Goal: Task Accomplishment & Management: Manage account settings

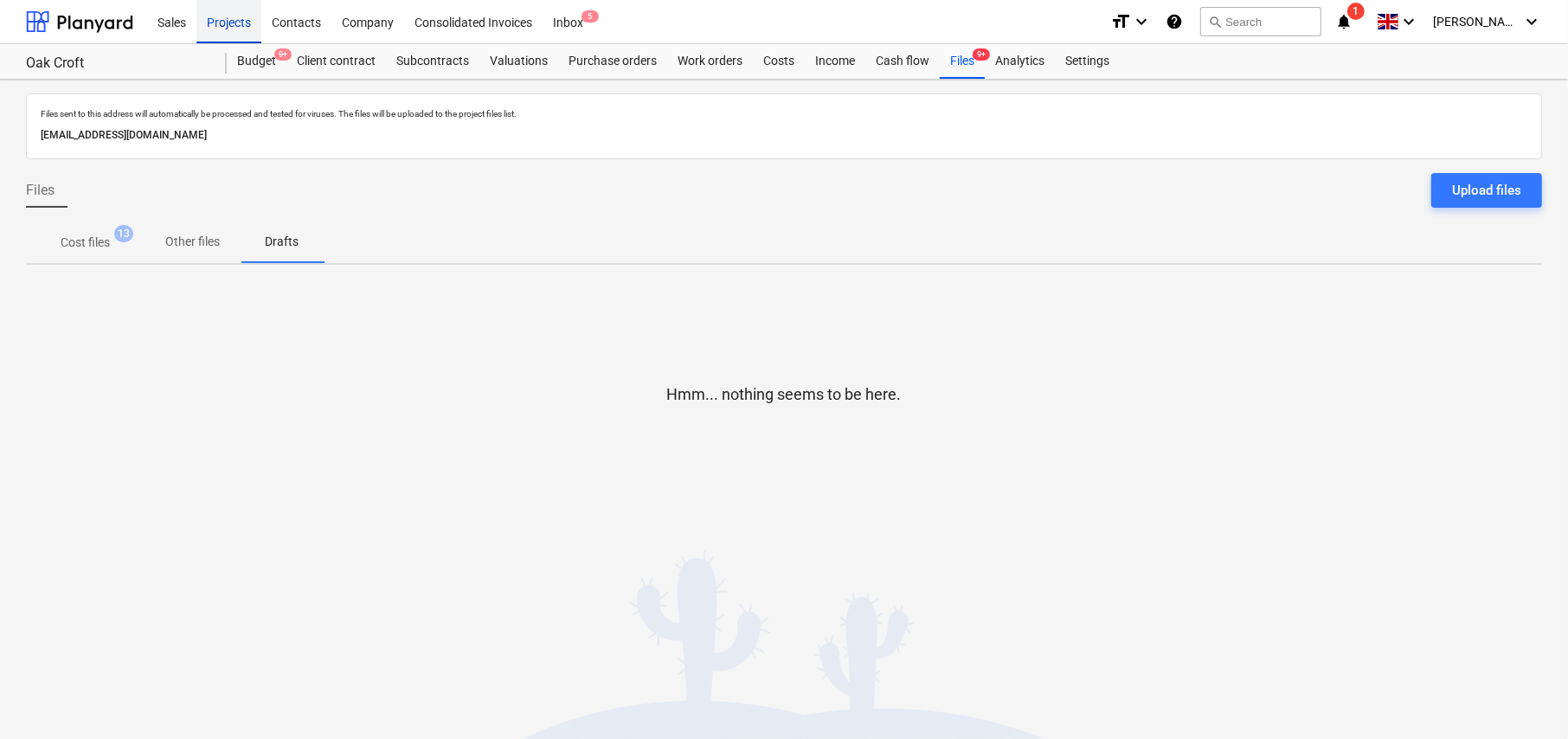
click at [230, 23] on div "Projects" at bounding box center [228, 21] width 65 height 44
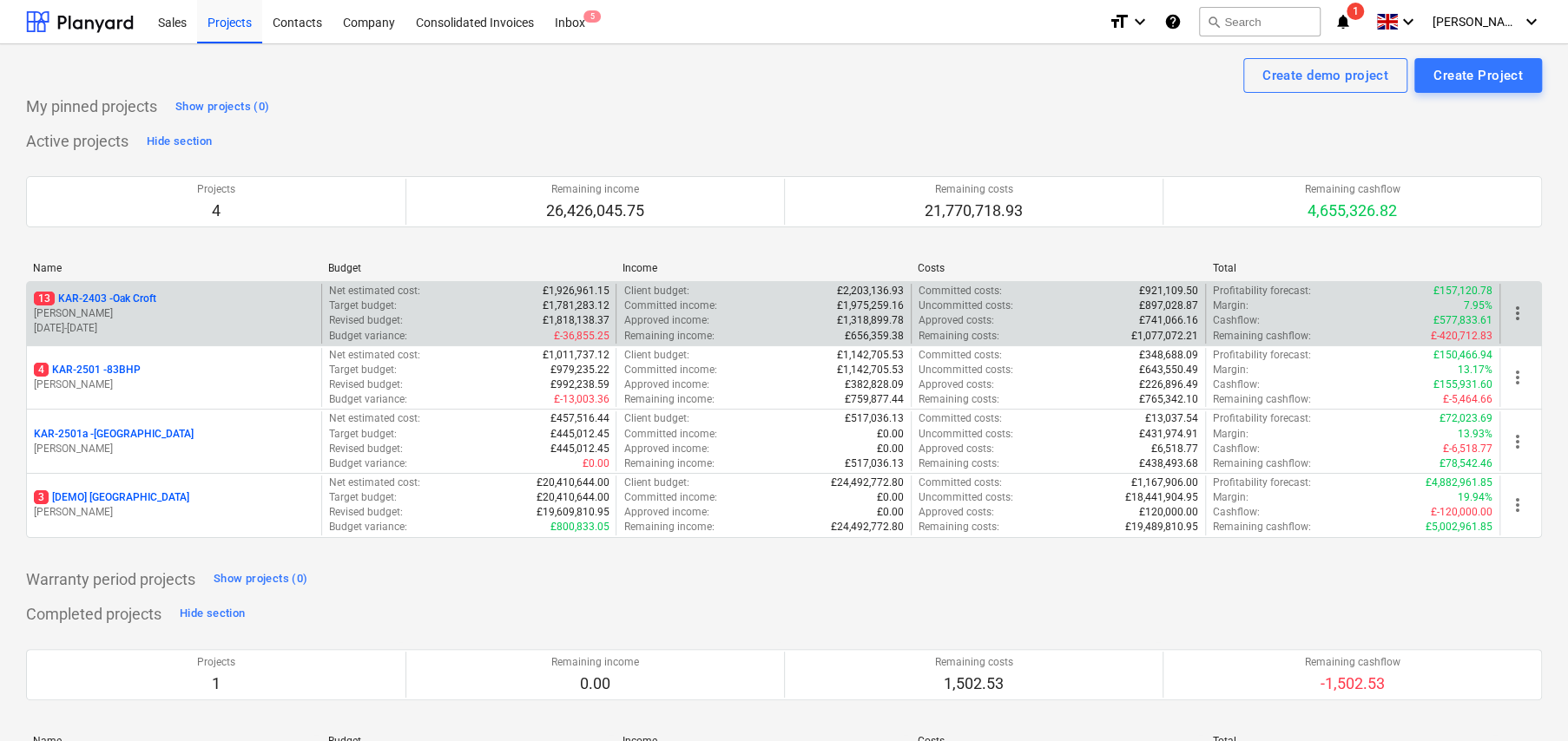
click at [140, 300] on p "13 KAR-2403 - Oak Croft" at bounding box center [95, 299] width 122 height 15
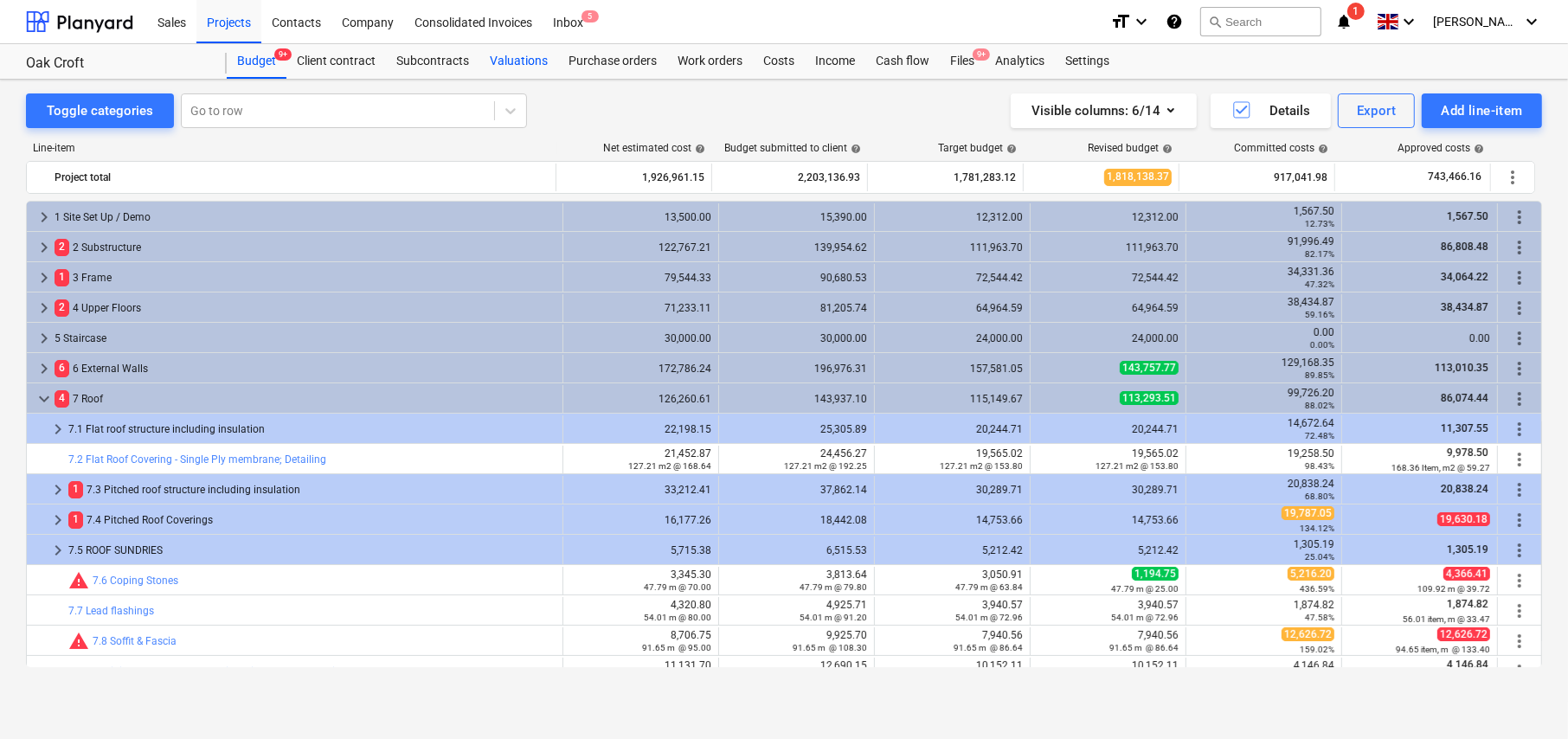
scroll to position [363, 0]
click at [426, 62] on div "Subcontracts" at bounding box center [433, 61] width 93 height 35
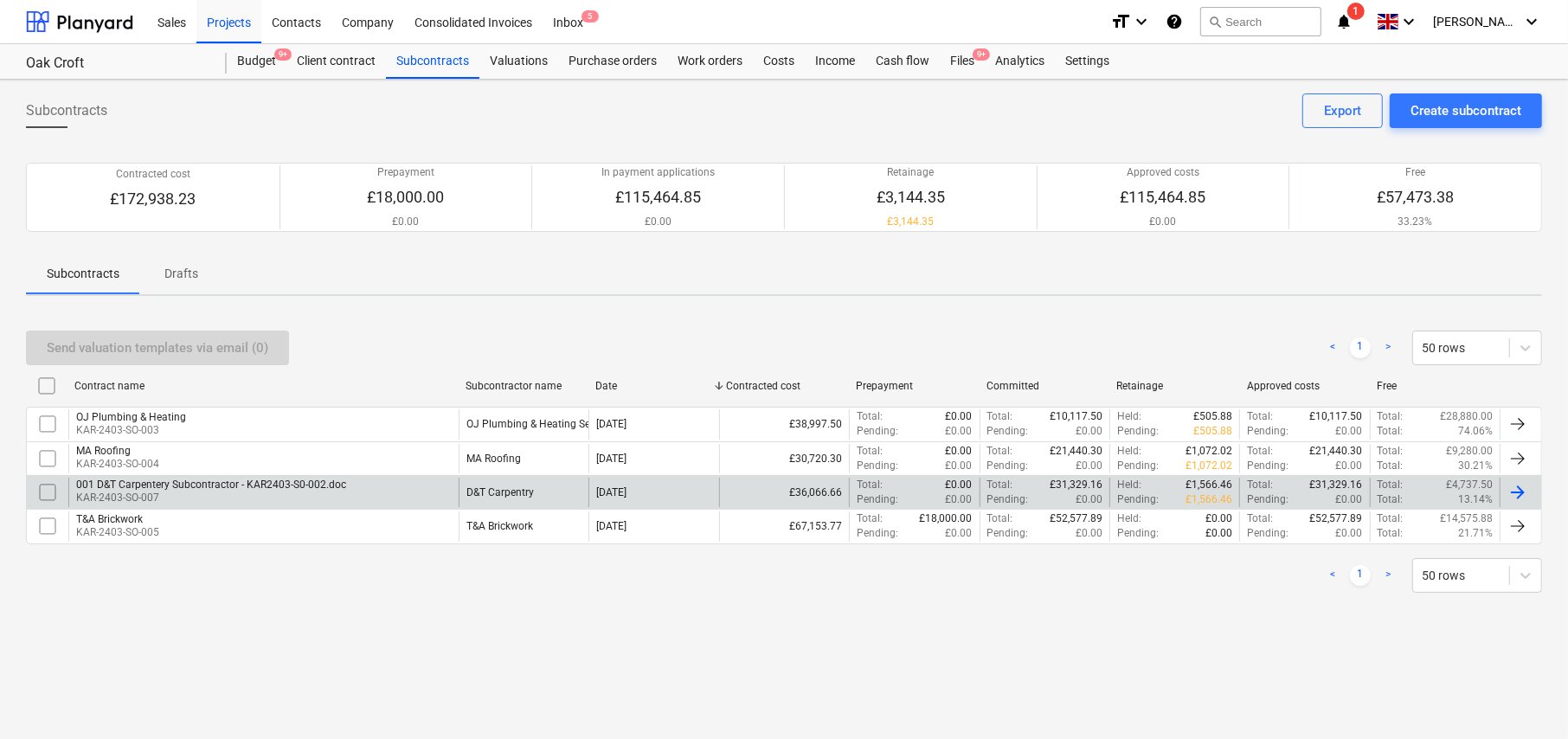
click at [206, 484] on div "001 D&T Carpentery Subcontractor - KAR2403-S0-002.doc" at bounding box center [211, 484] width 270 height 12
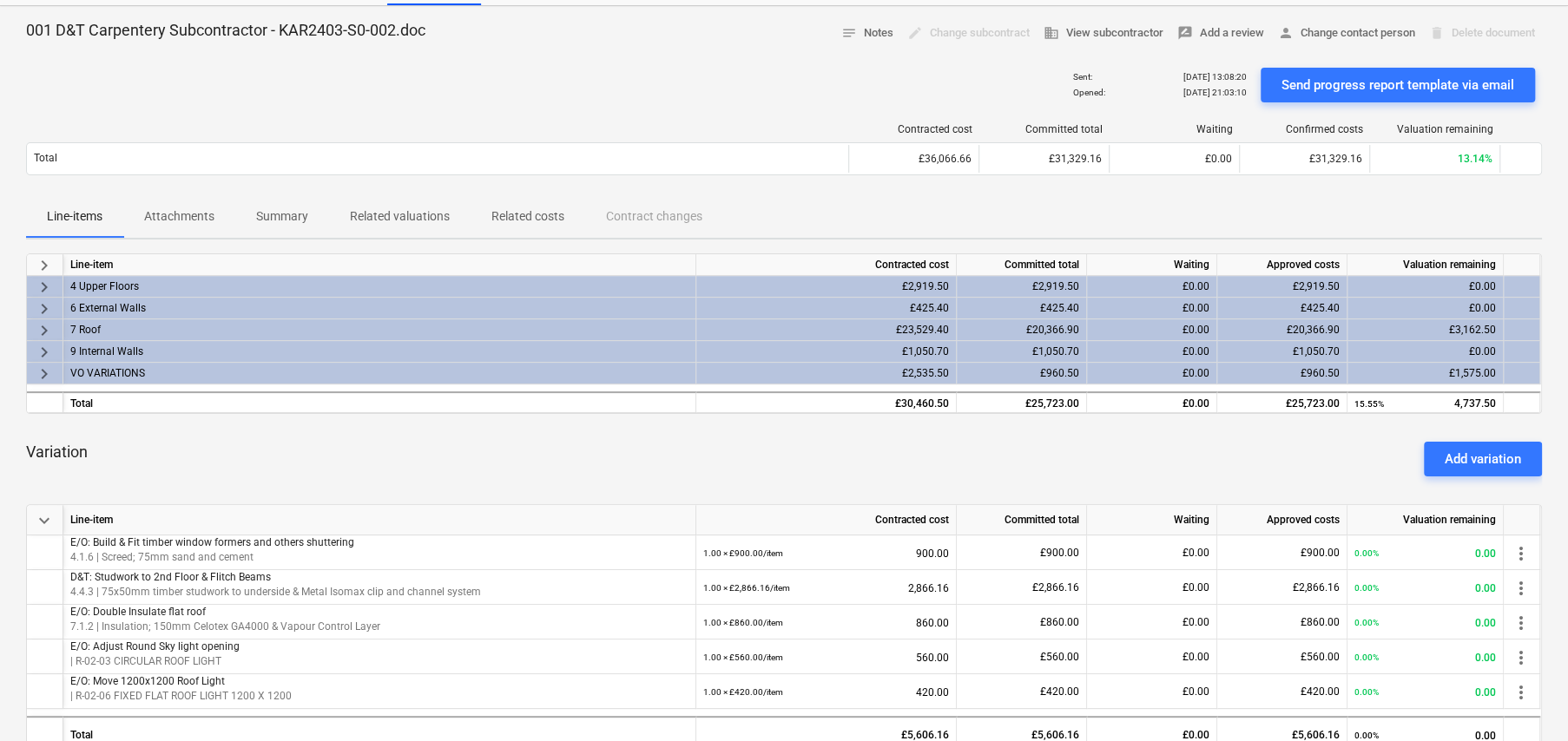
scroll to position [55, 0]
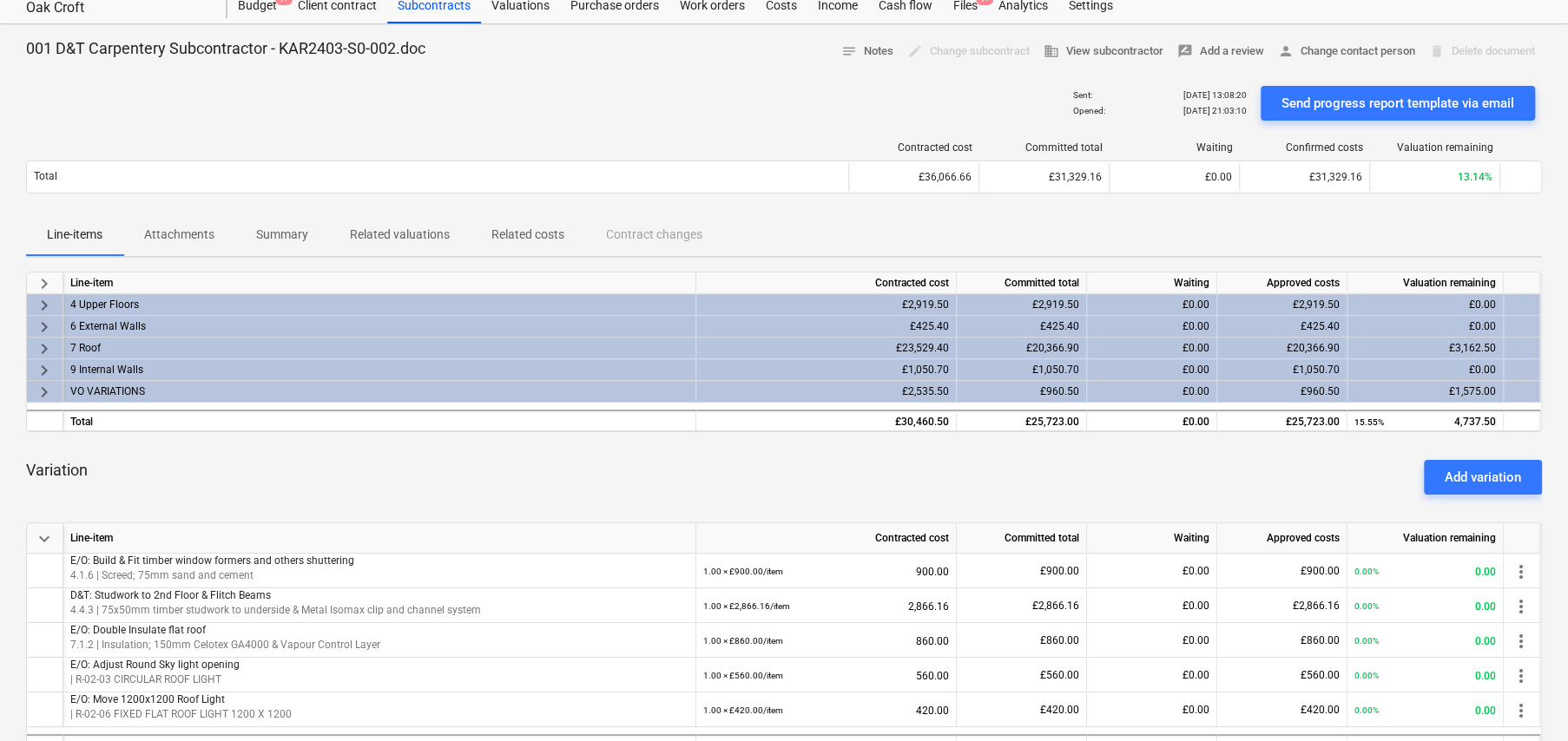
click at [40, 279] on span "keyboard_arrow_right" at bounding box center [44, 283] width 21 height 21
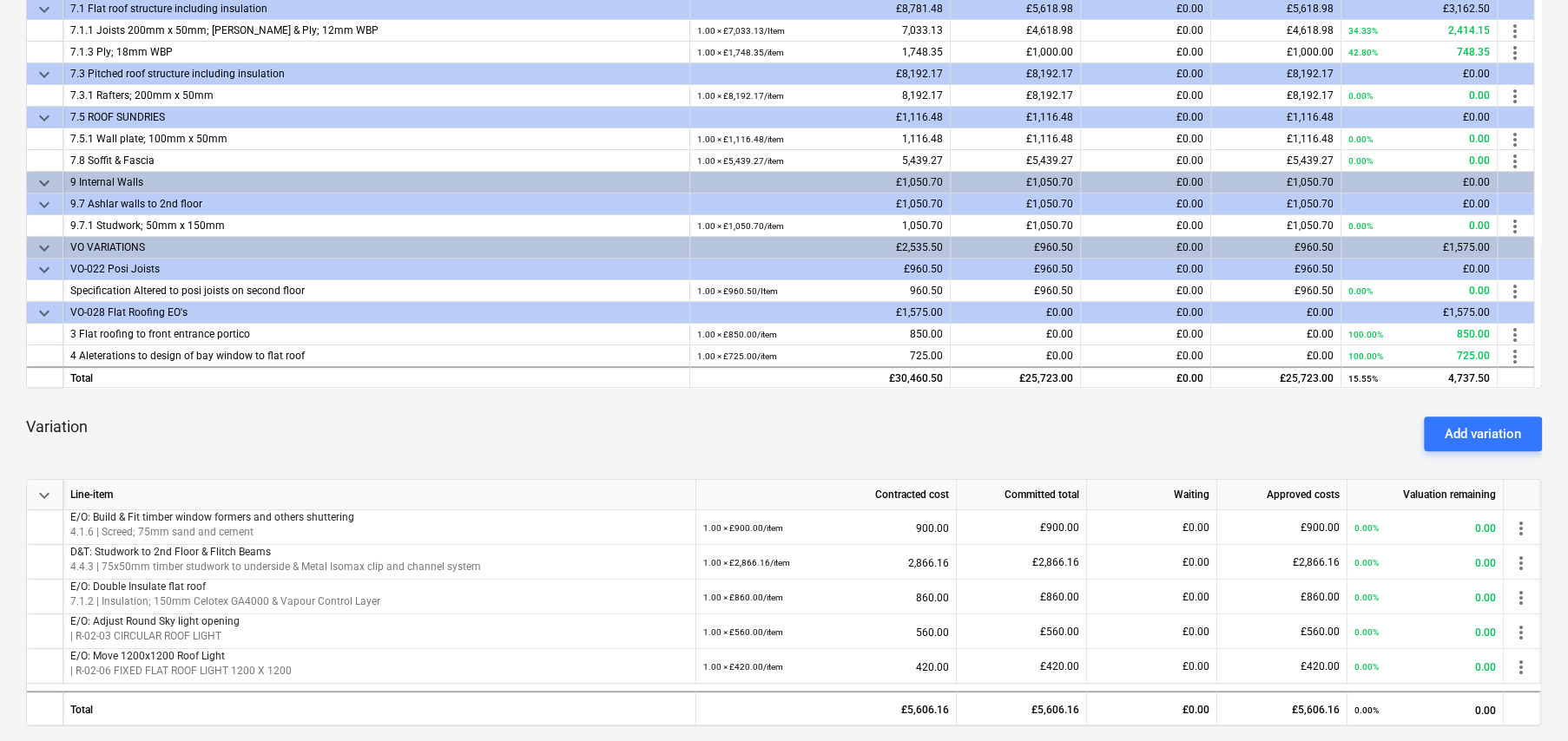
scroll to position [434, 0]
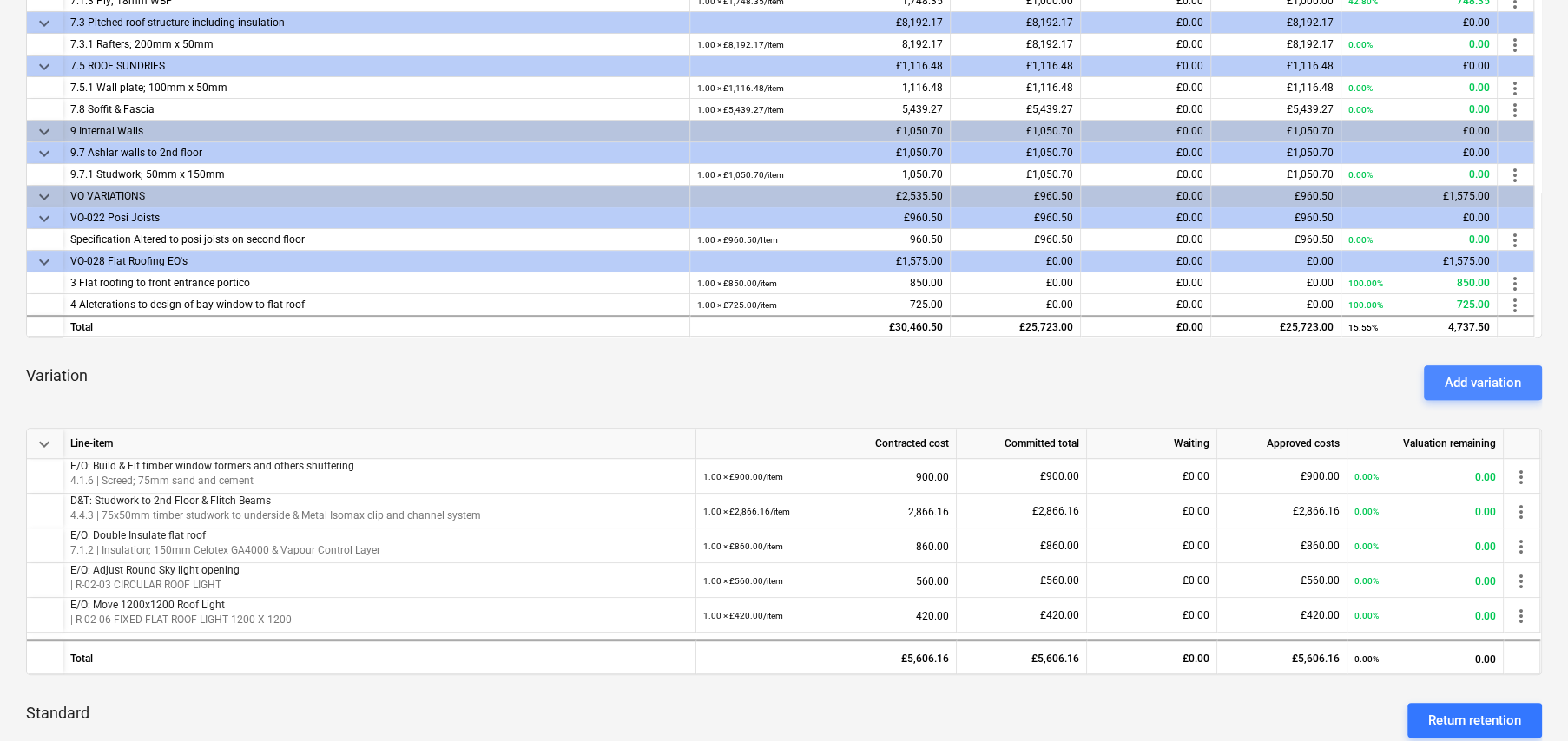
click at [1488, 393] on div "Add variation" at bounding box center [1482, 382] width 76 height 23
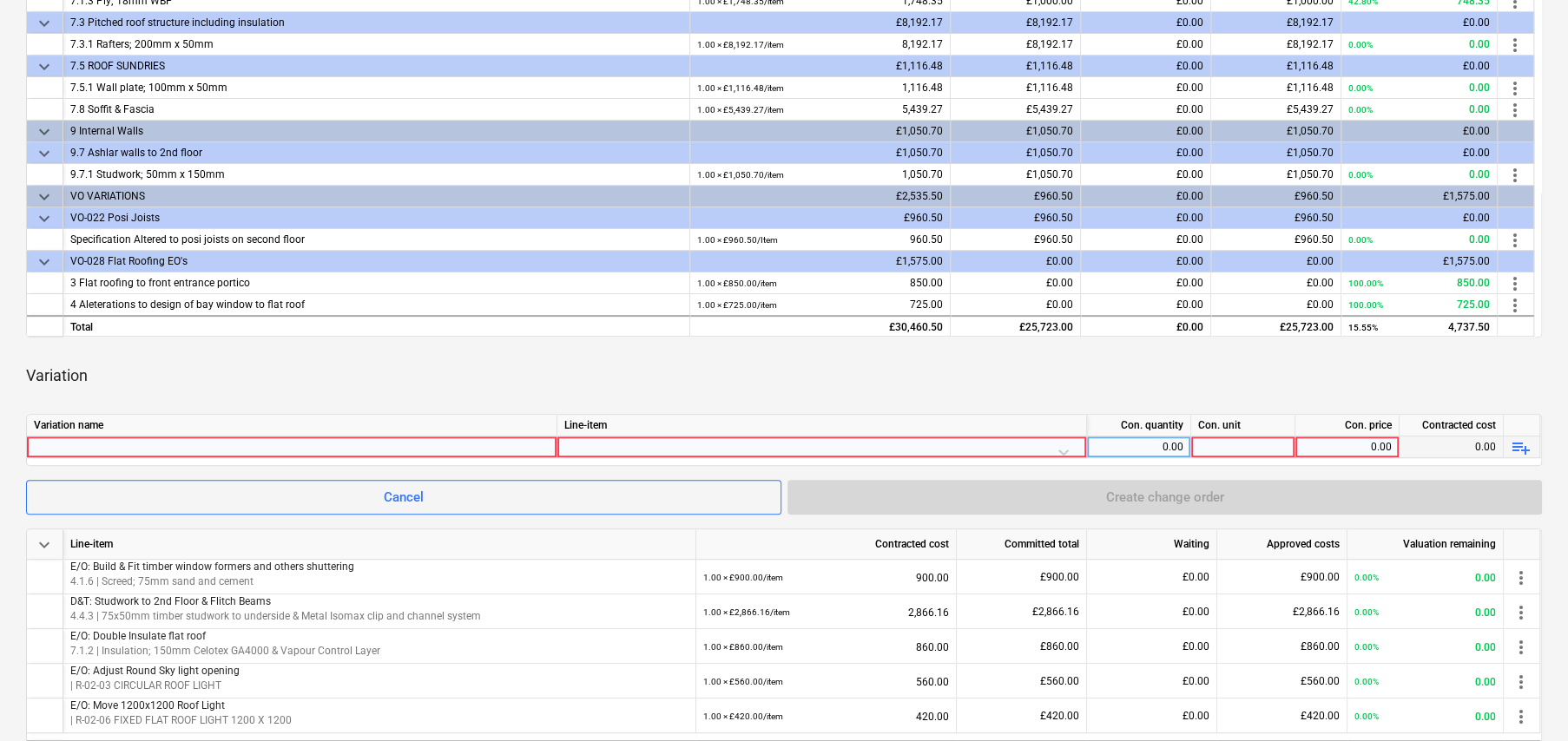
click at [231, 438] on div at bounding box center [292, 447] width 516 height 21
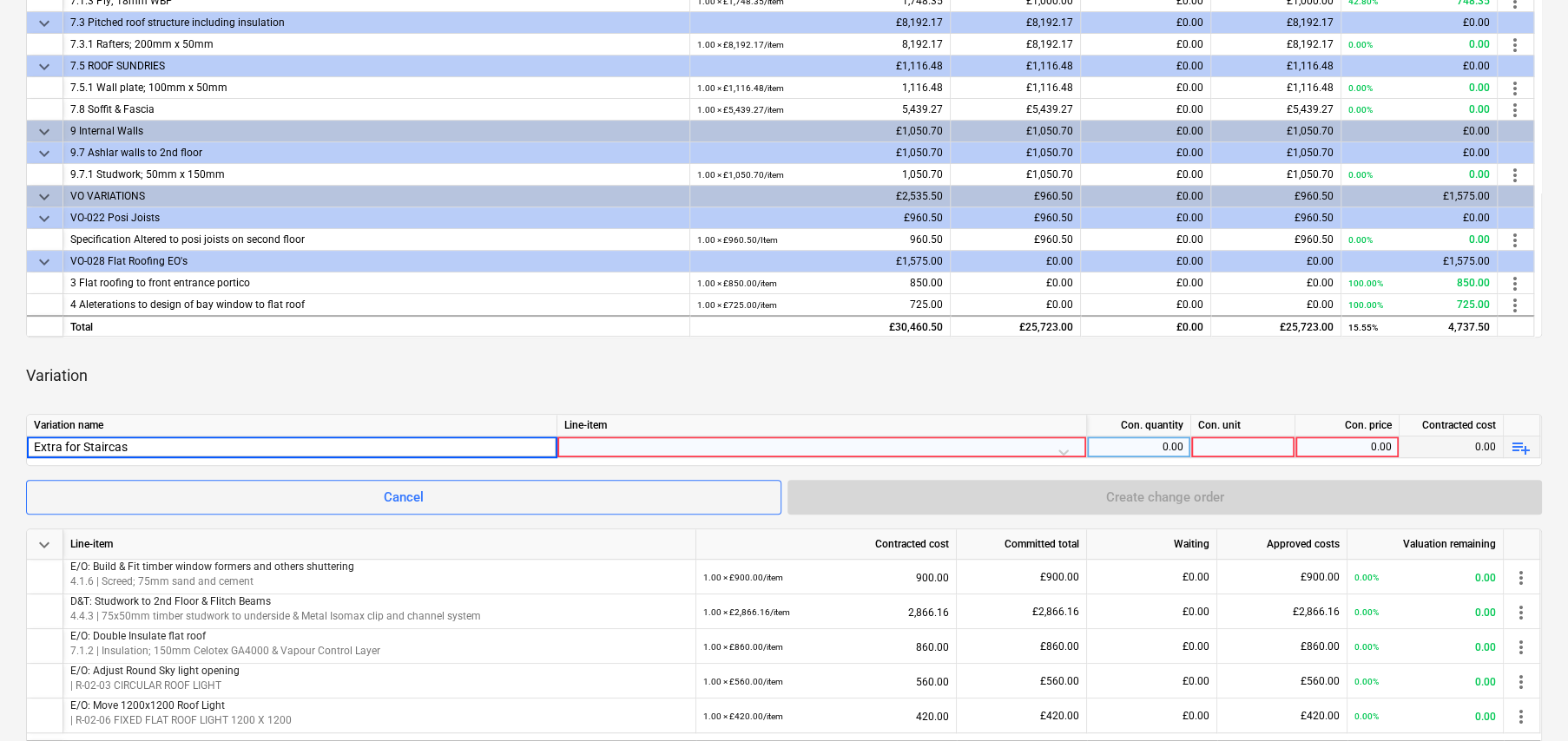
type input "Extra for Staircase"
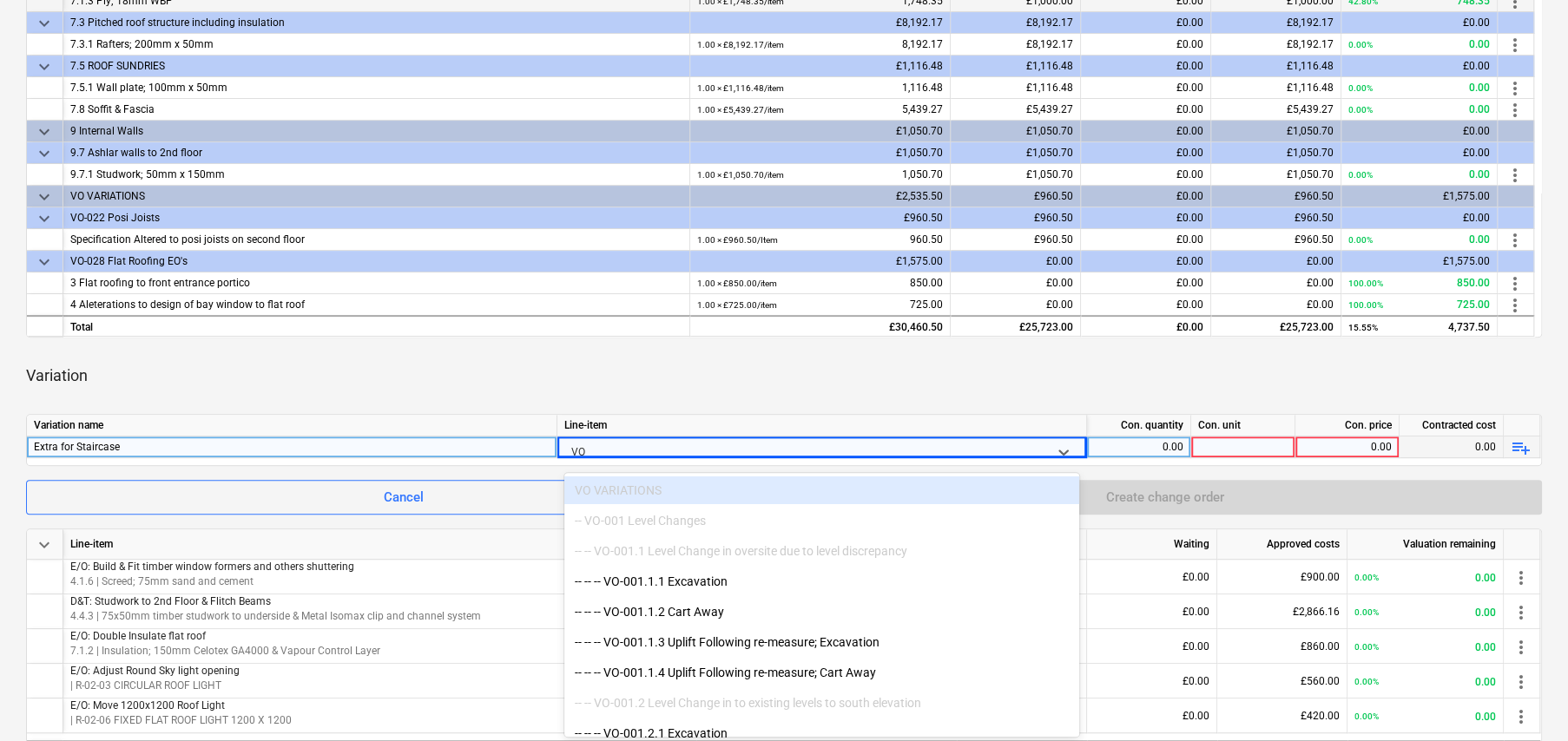
type input "VO"
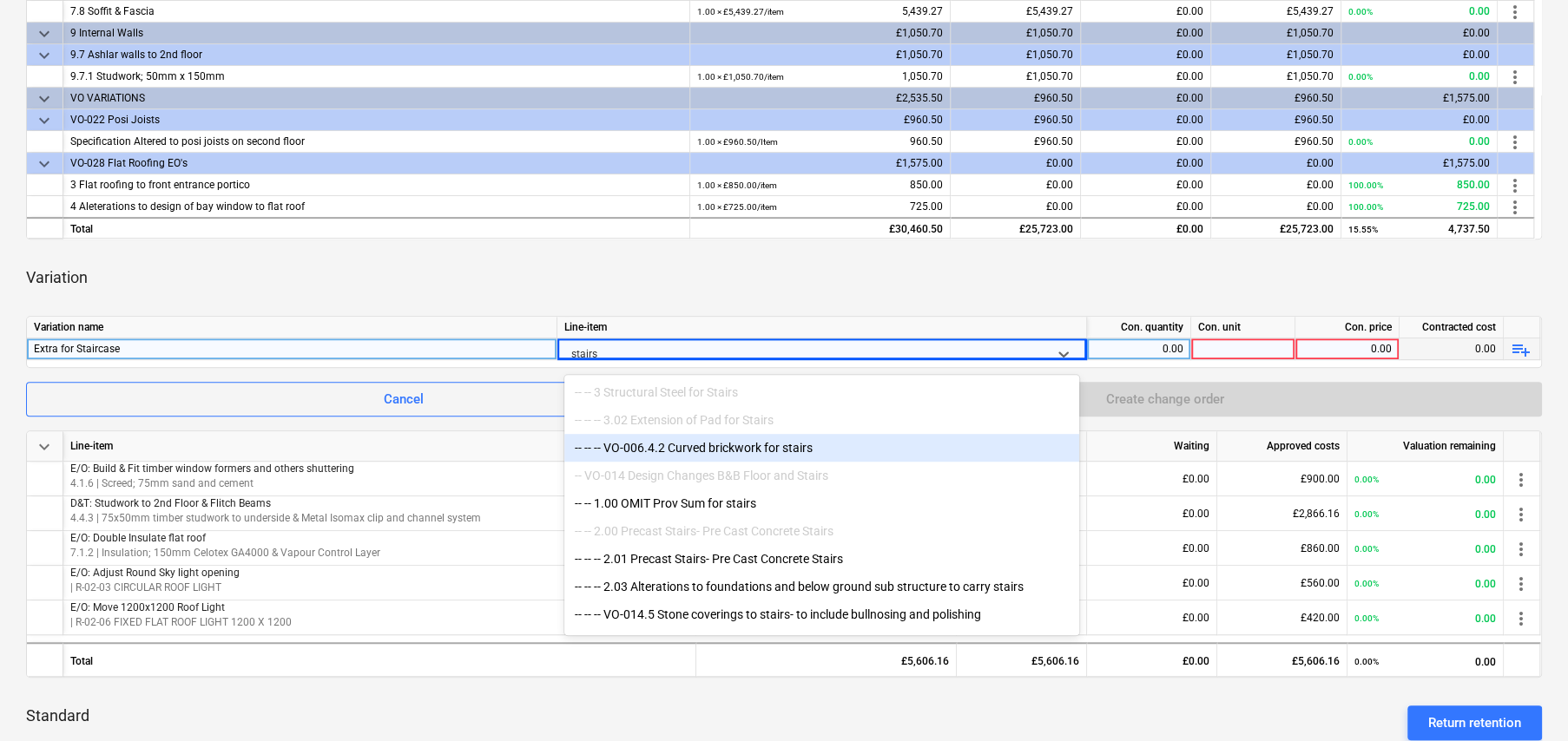
scroll to position [608, 0]
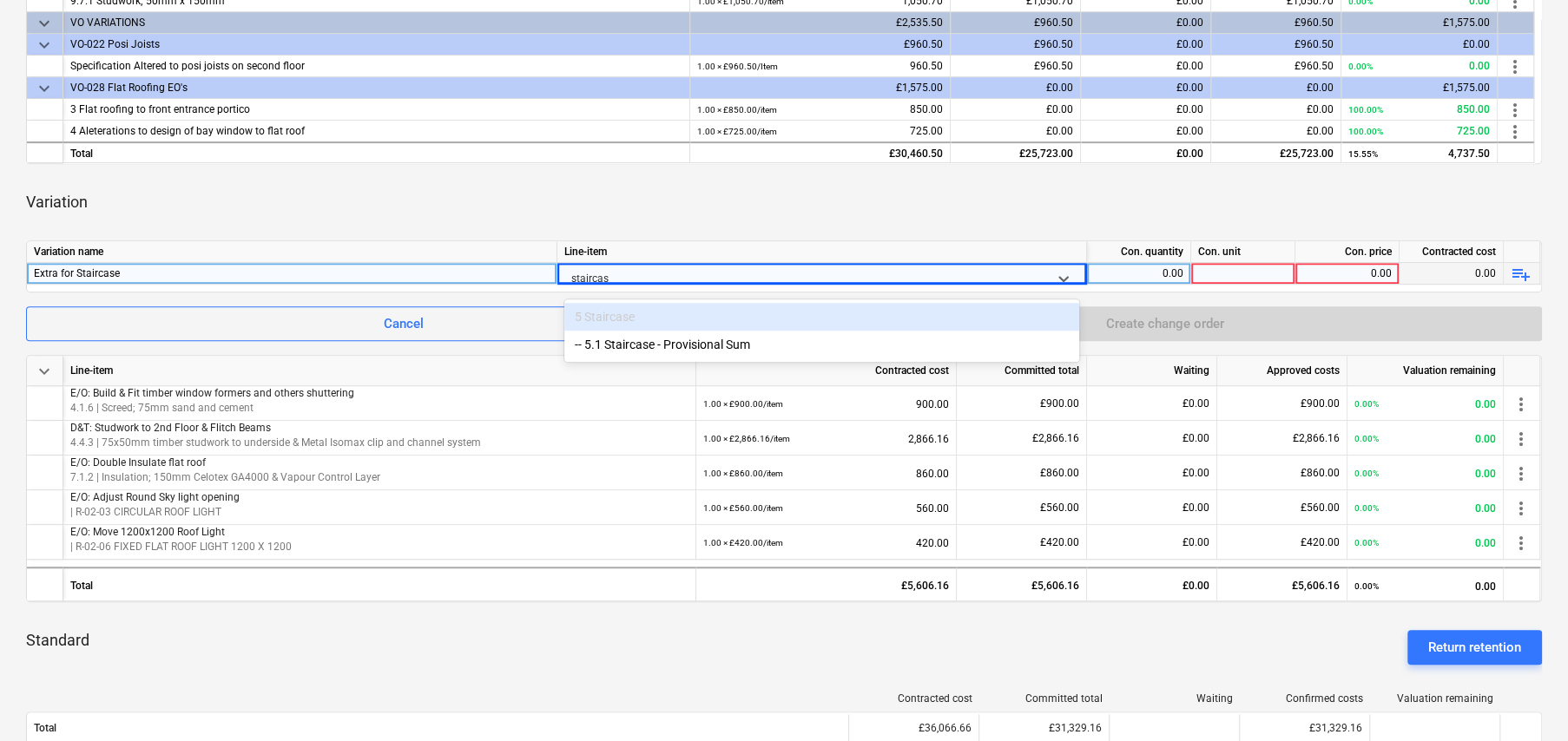
type input "staircase"
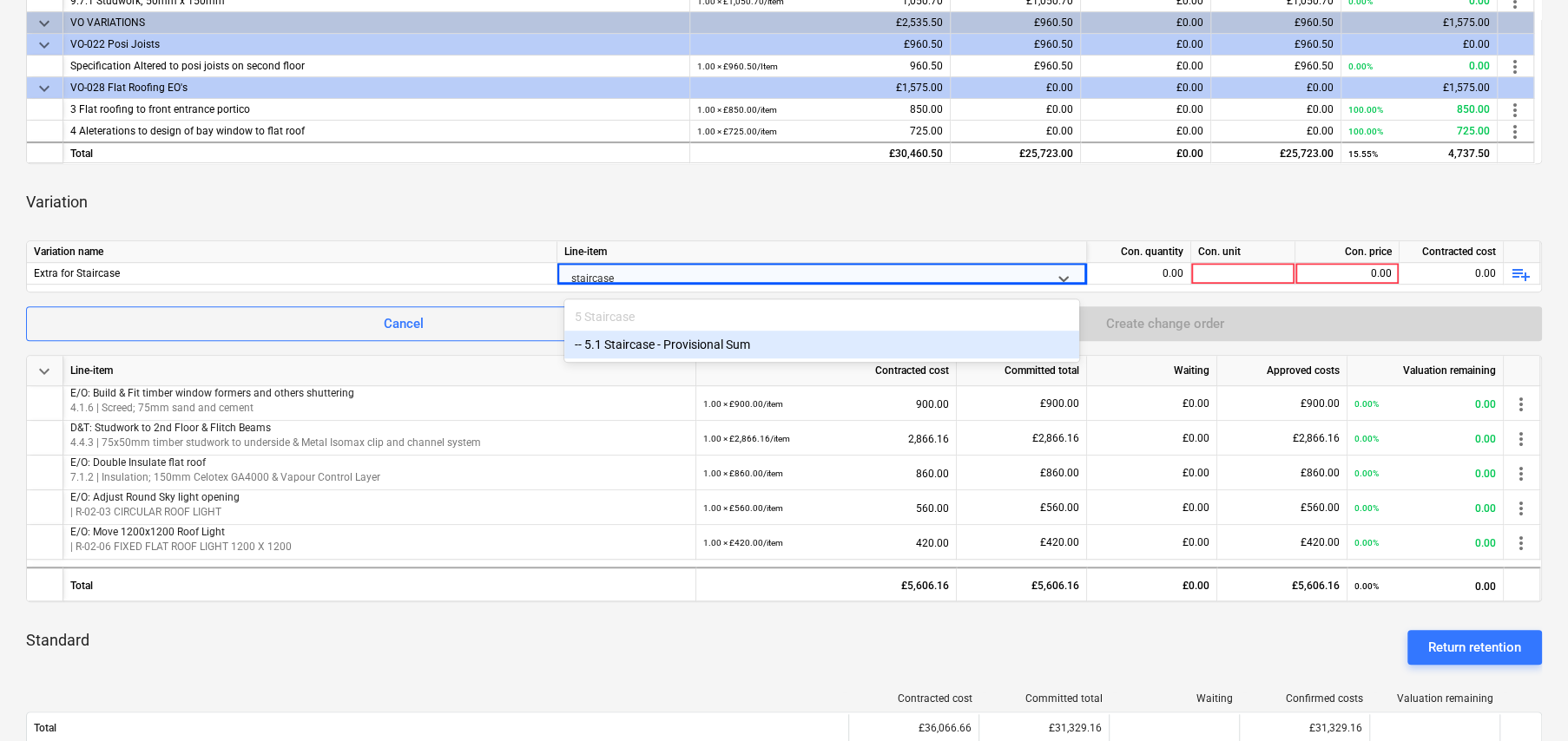
click at [658, 346] on div "-- 5.1 Staircase - Provisional Sum" at bounding box center [822, 345] width 515 height 28
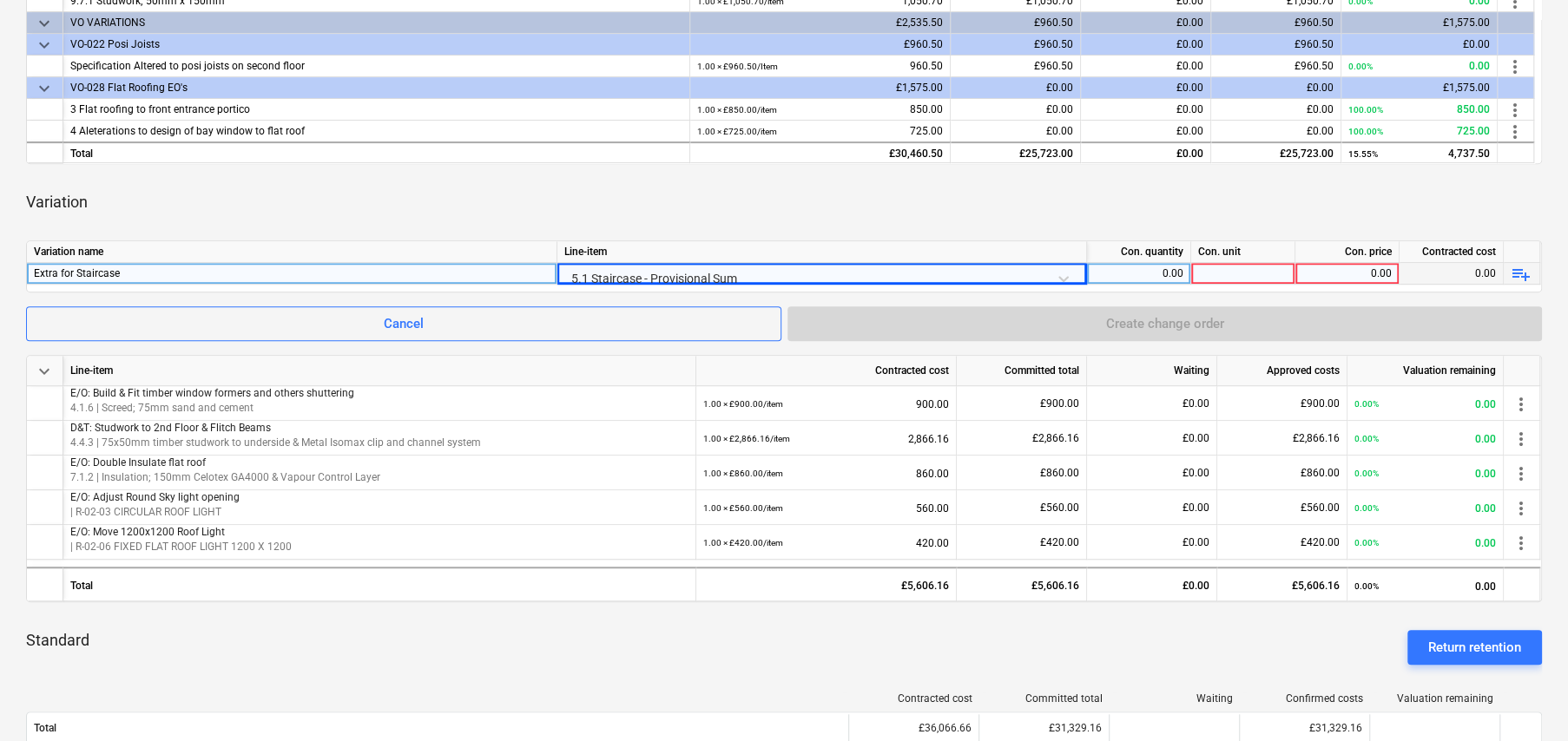
click at [1181, 271] on div "0.00" at bounding box center [1139, 274] width 89 height 22
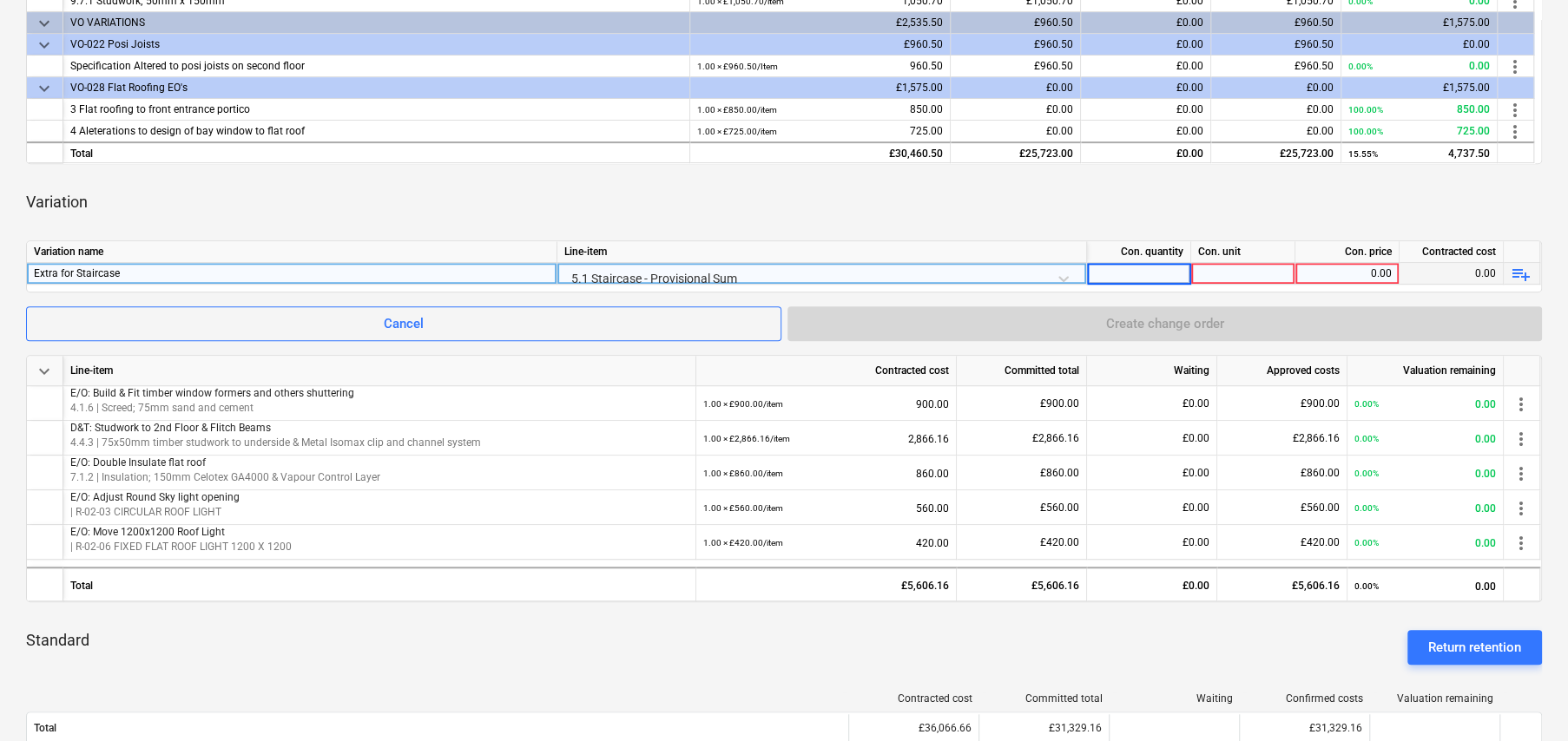
type input "1"
type input "item"
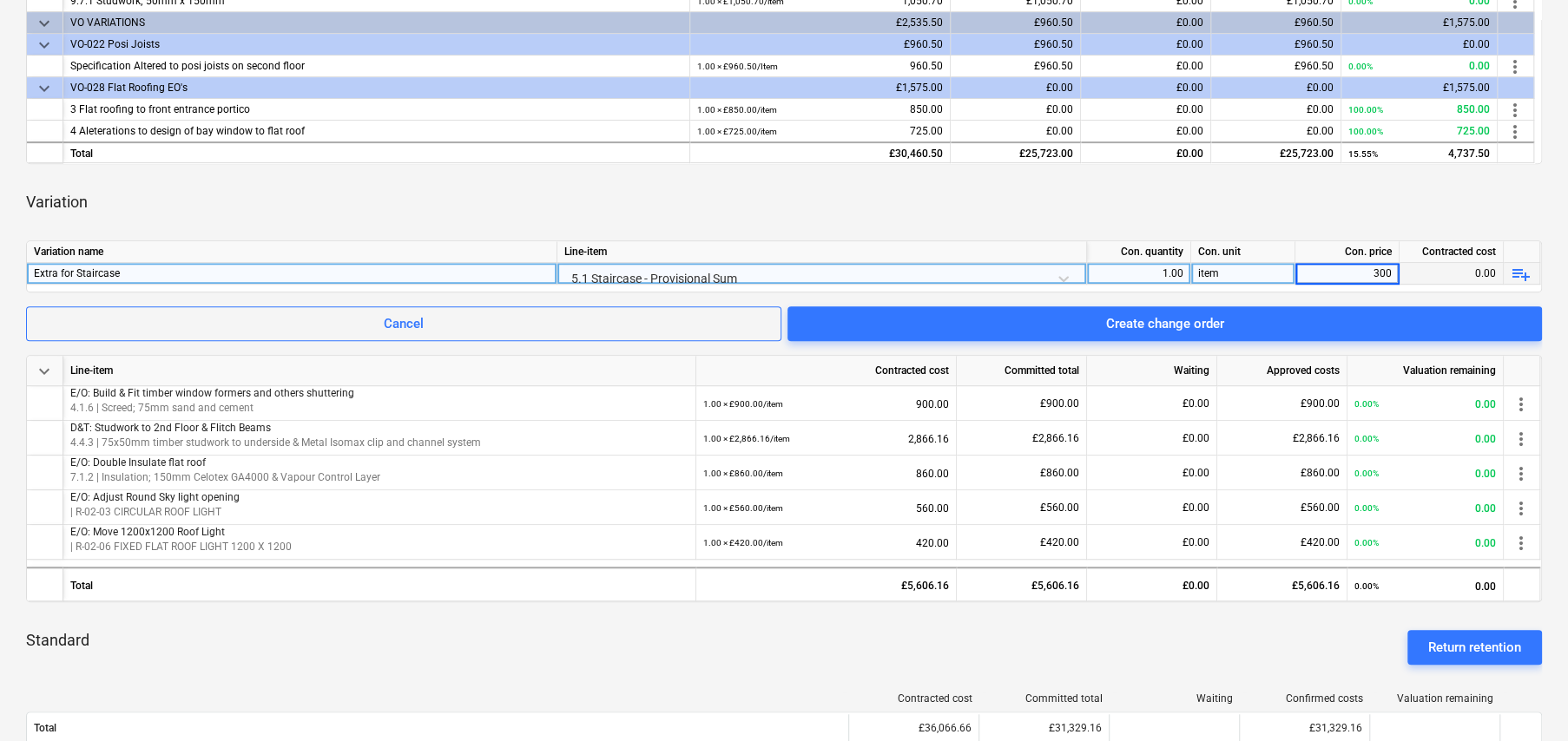
type input "3000"
click at [1371, 267] on div "3,000.00" at bounding box center [1346, 274] width 89 height 22
type input "300"
click at [1328, 193] on div "Variation" at bounding box center [784, 202] width 1516 height 49
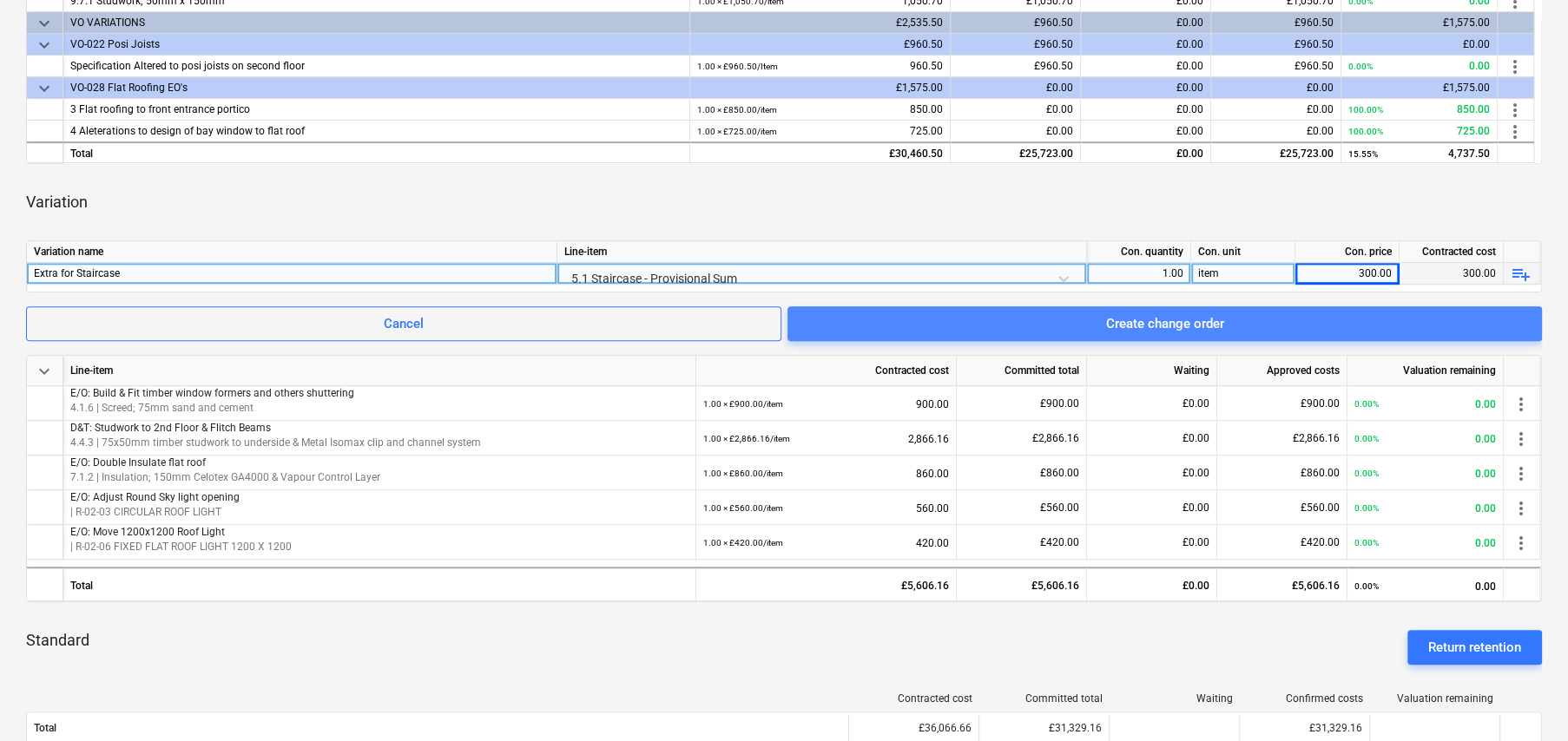
click at [1163, 322] on div "Create change order" at bounding box center [1165, 324] width 118 height 23
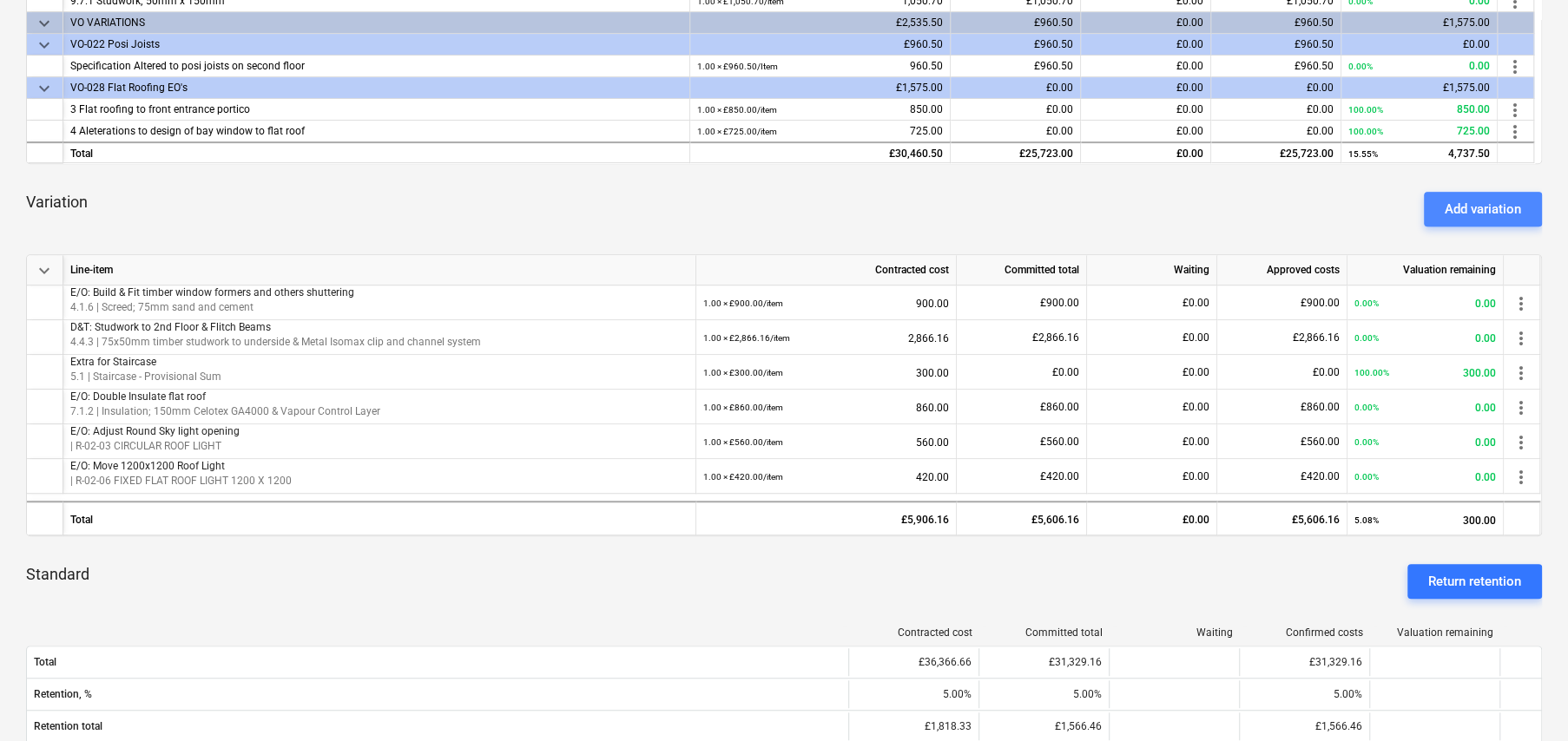
click at [1493, 211] on div "Add variation" at bounding box center [1482, 209] width 76 height 23
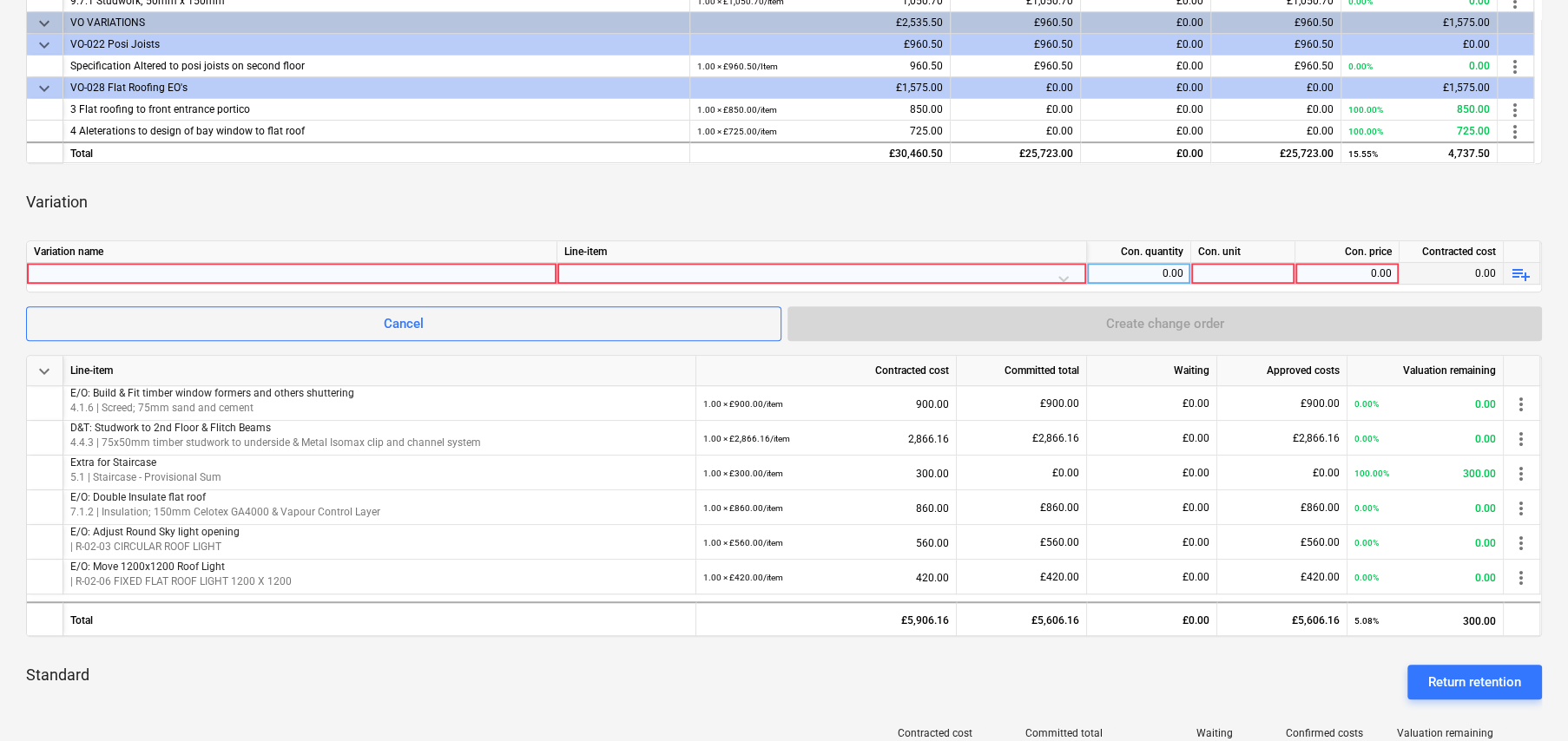
click at [349, 276] on div at bounding box center [292, 273] width 516 height 21
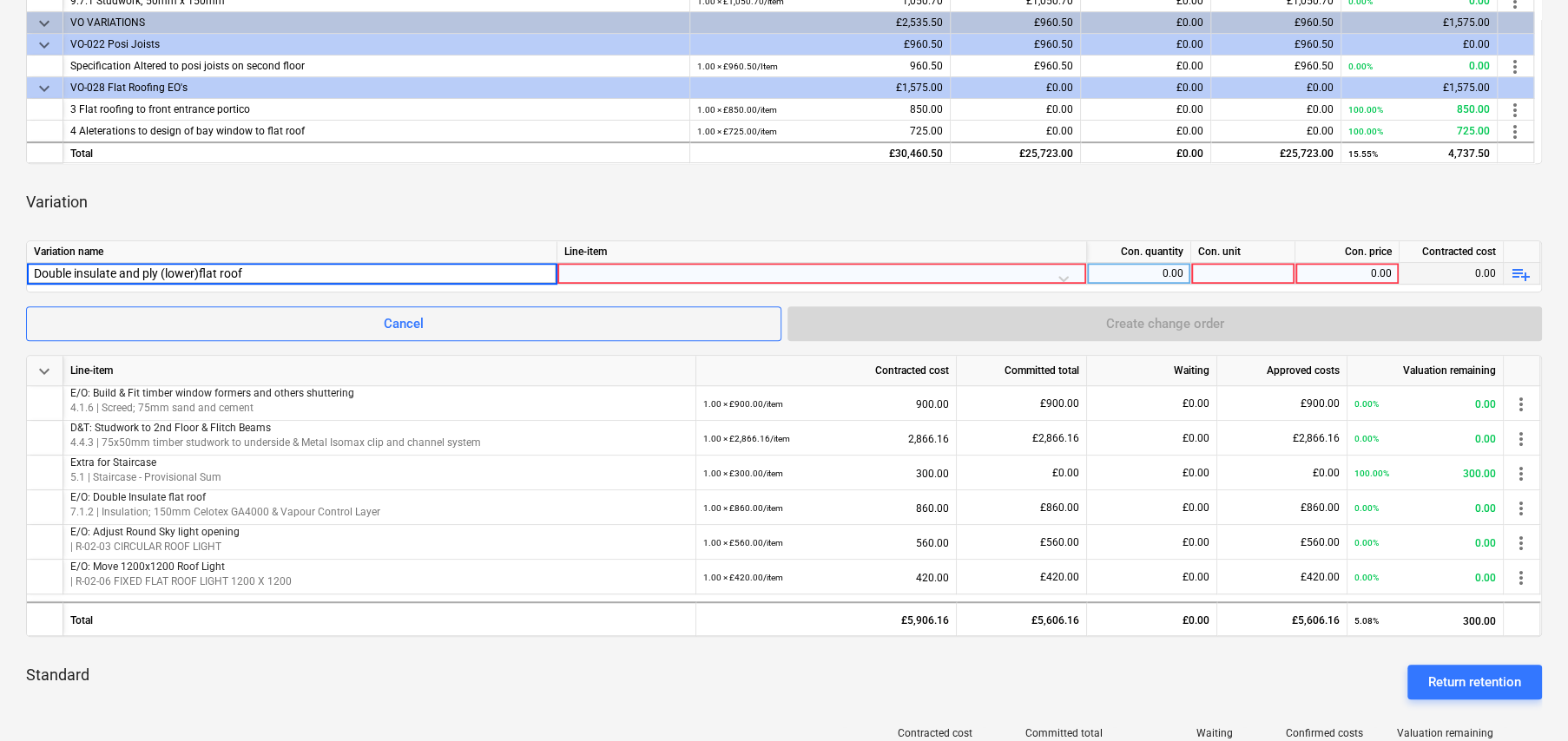
type input "Double insulate and ply (lower) flat roof"
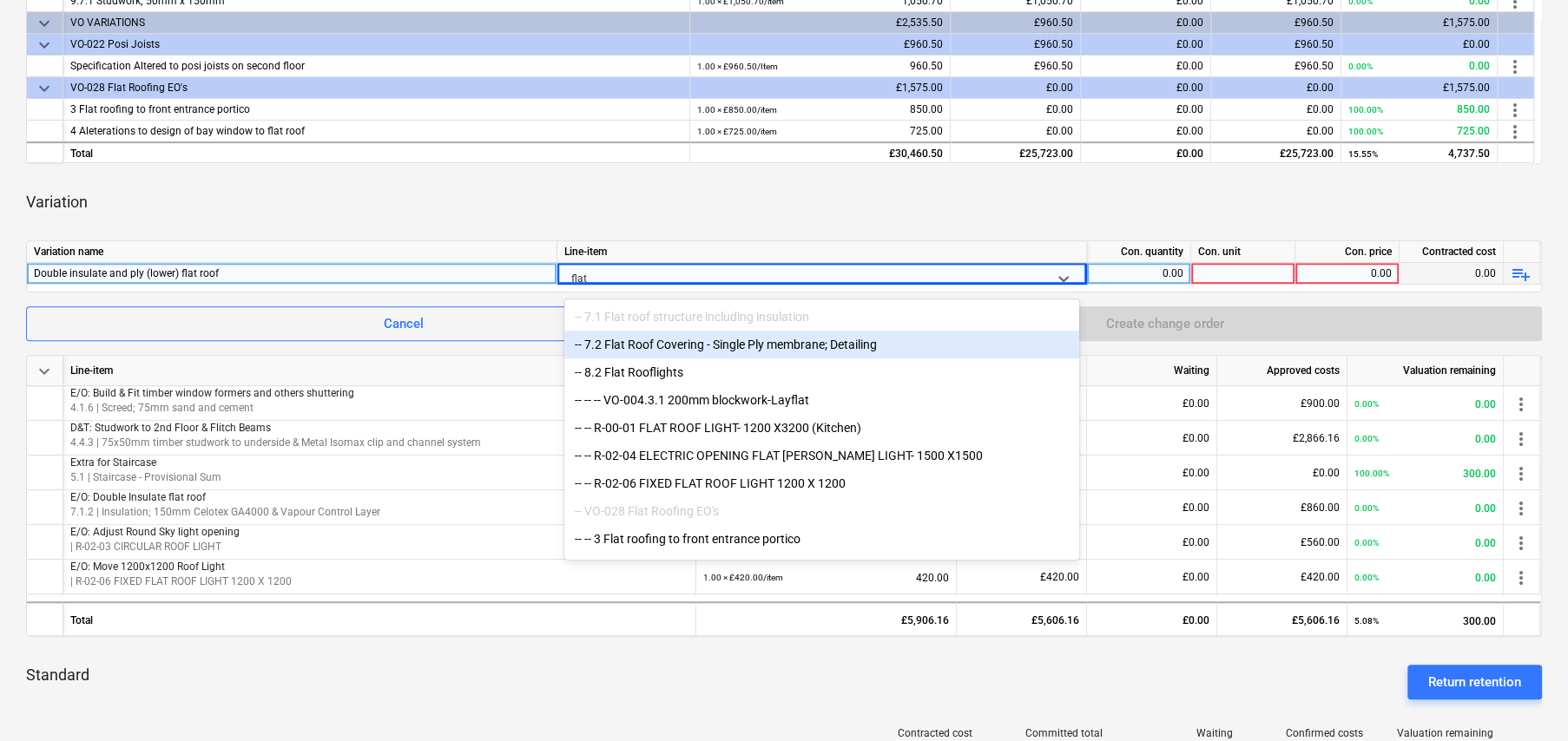
type input "flat"
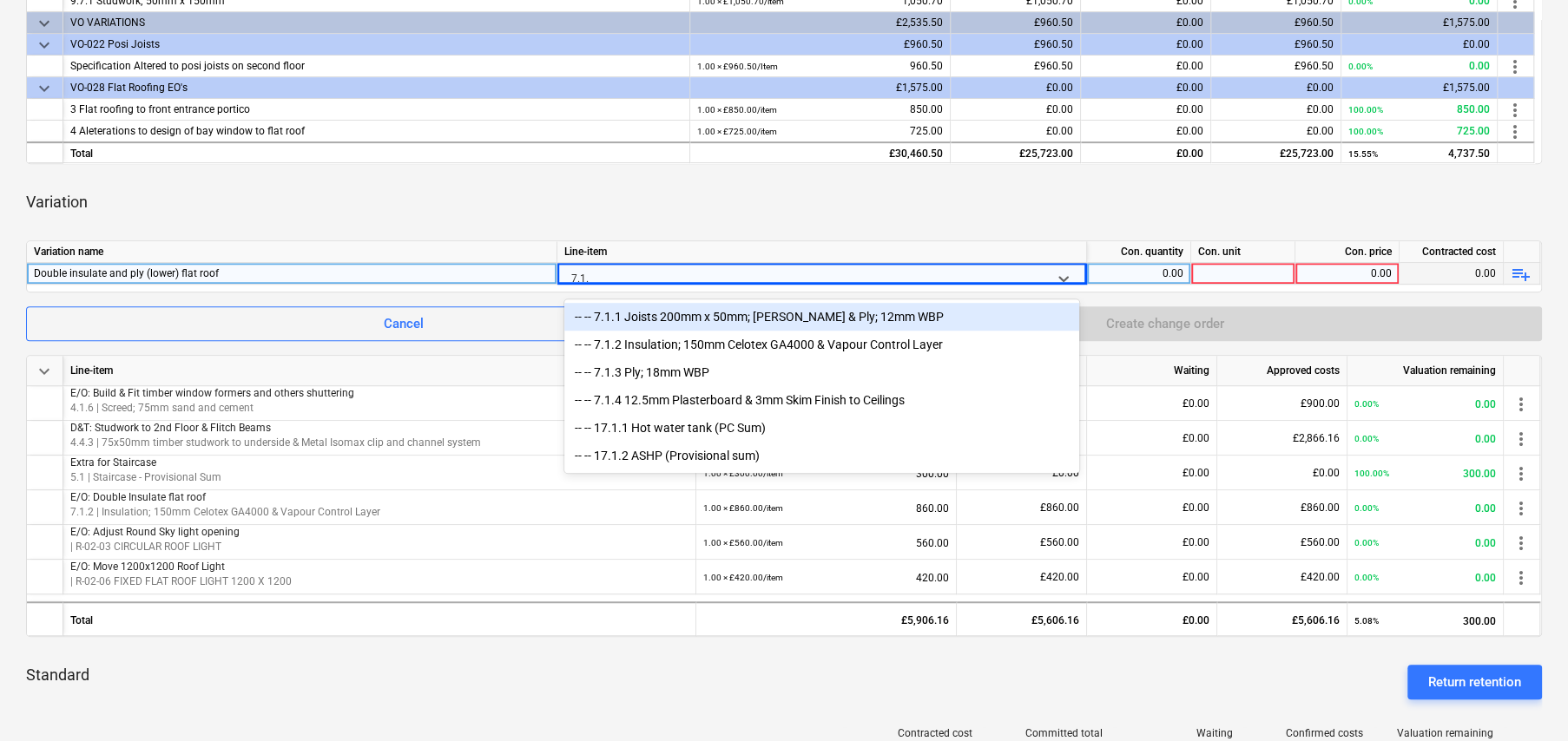
type input "7.1.1"
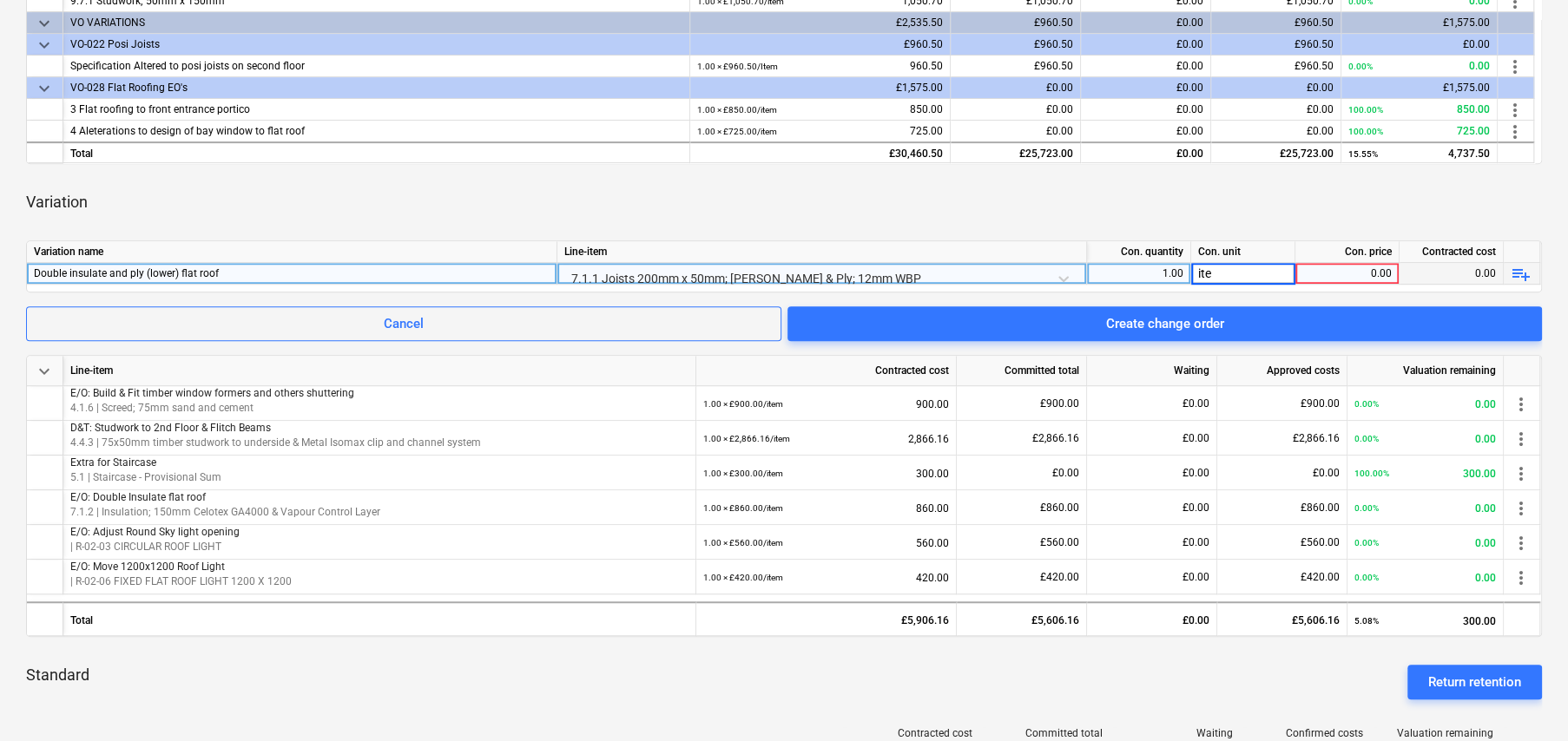
type input "item"
type input "1840"
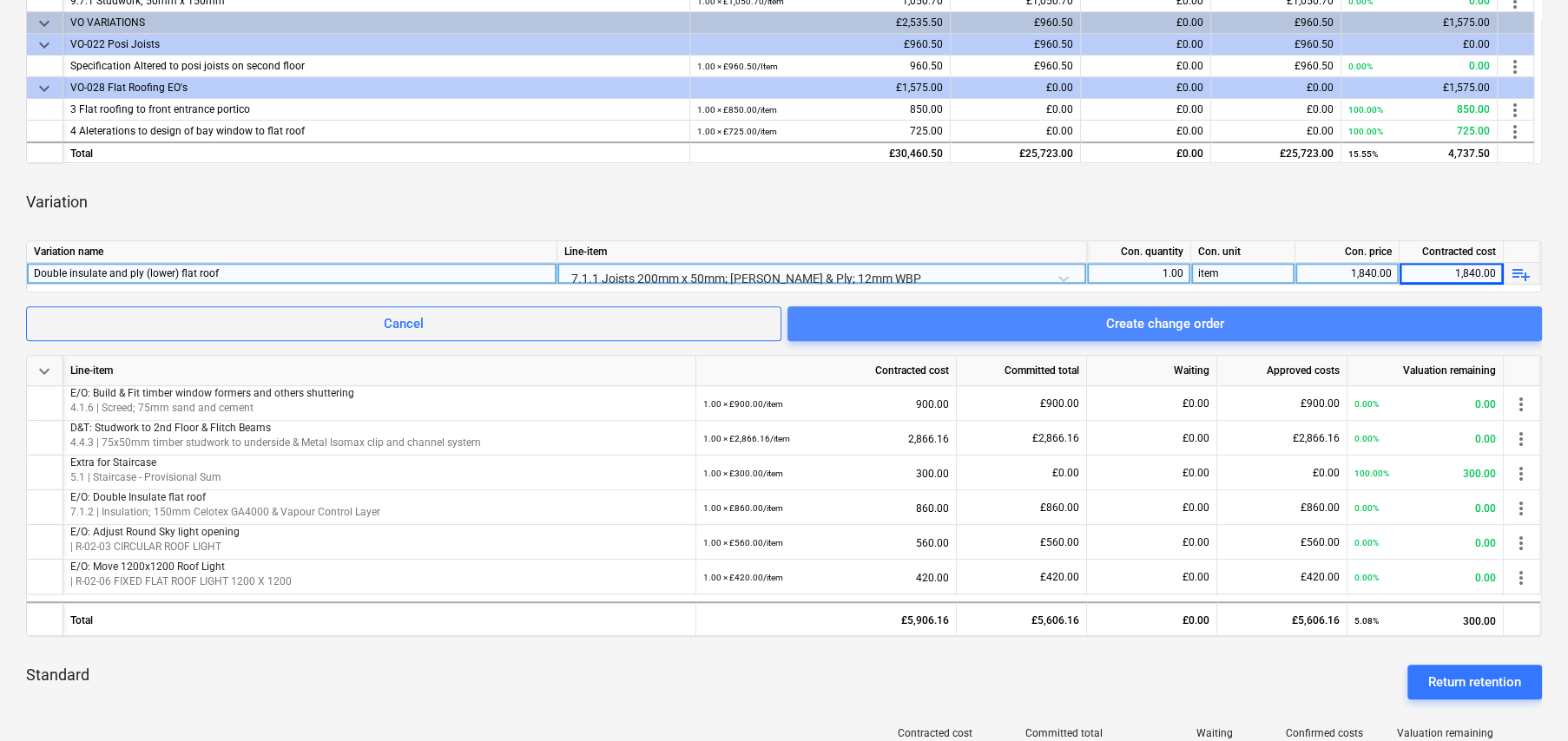
click at [1121, 329] on div "Create change order" at bounding box center [1165, 324] width 118 height 23
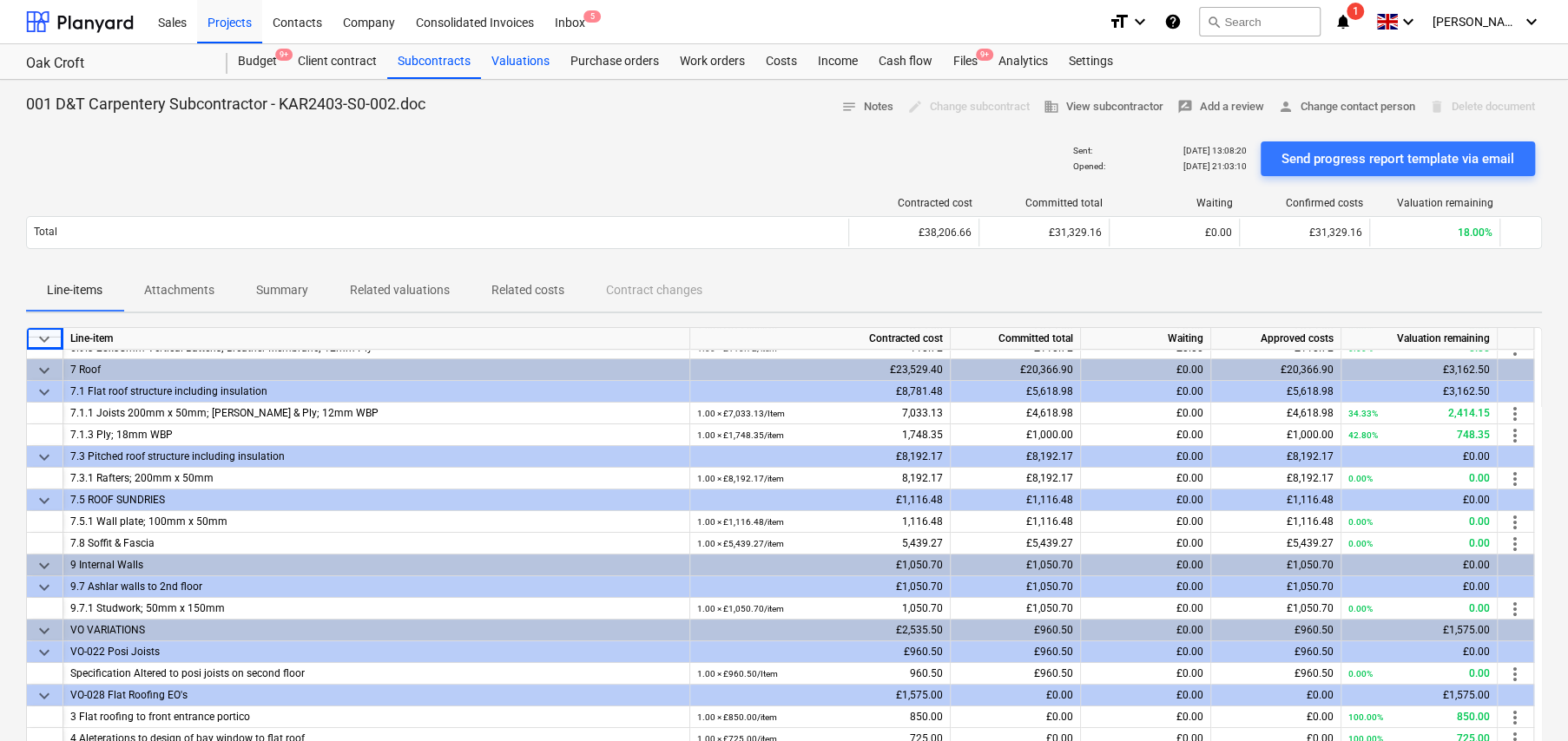
click at [521, 58] on div "Valuations" at bounding box center [521, 62] width 79 height 35
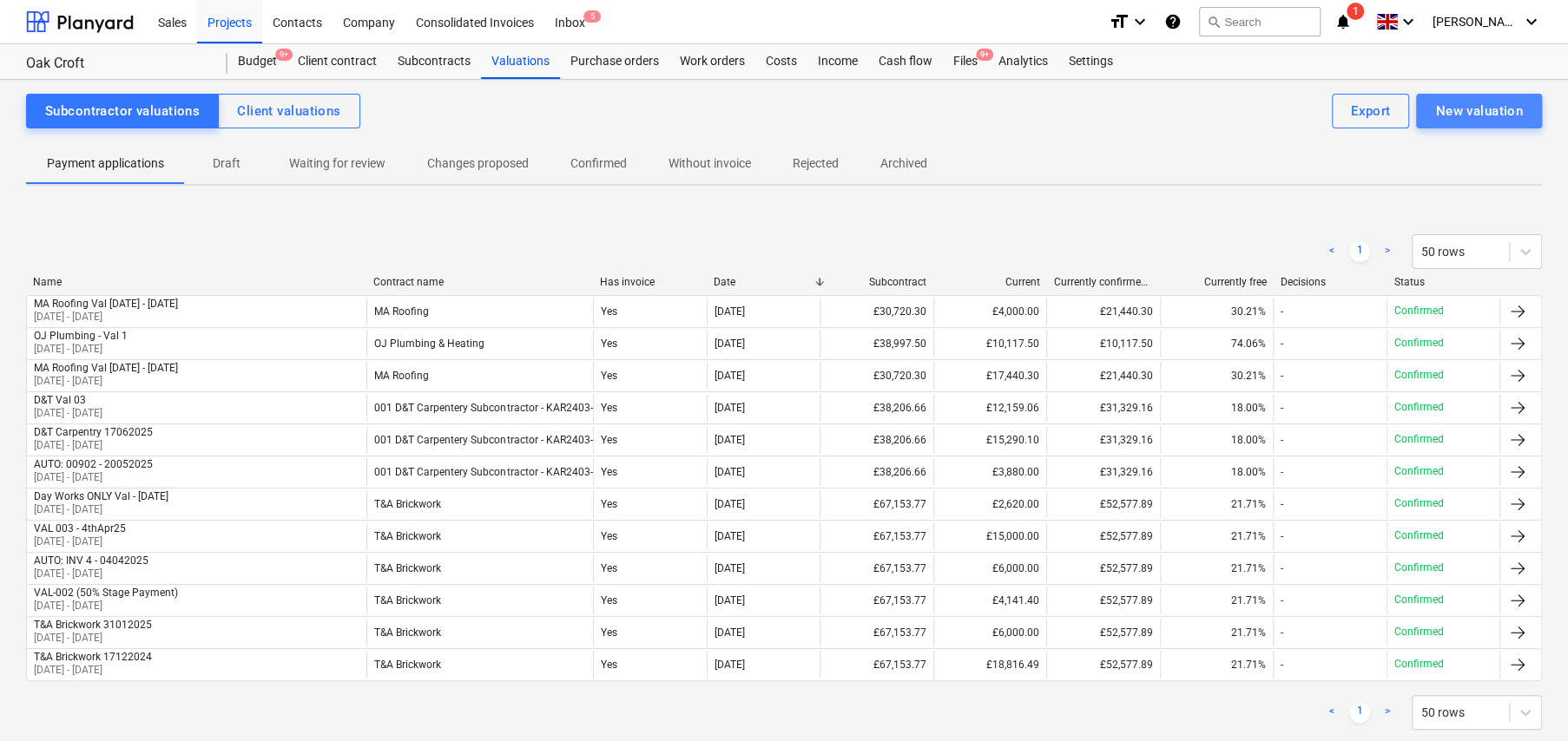
click at [1470, 115] on div "New valuation" at bounding box center [1479, 111] width 87 height 23
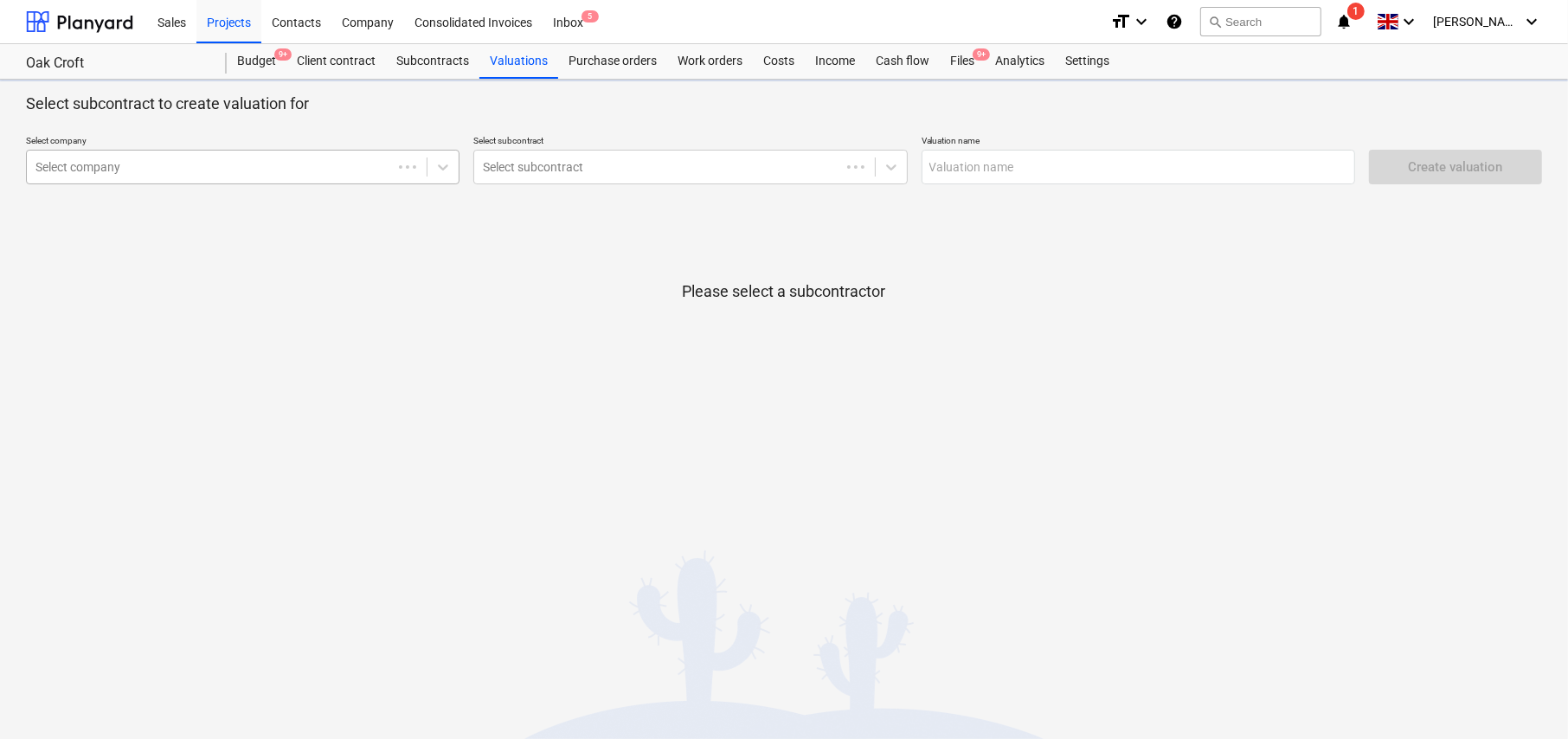
click at [223, 168] on div at bounding box center [210, 167] width 348 height 17
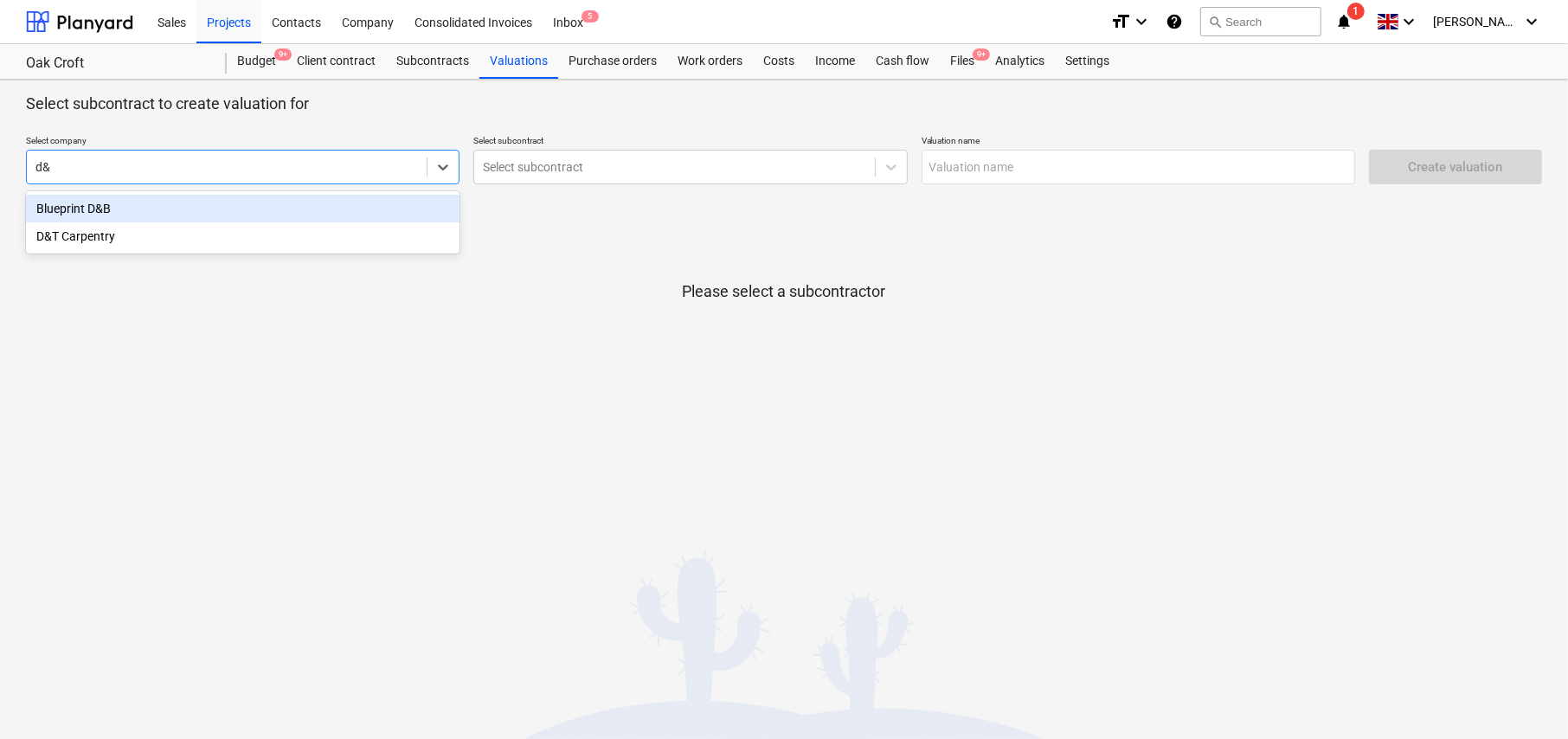
type input "d&t"
click at [136, 208] on div "D&T Carpentry" at bounding box center [242, 208] width 433 height 28
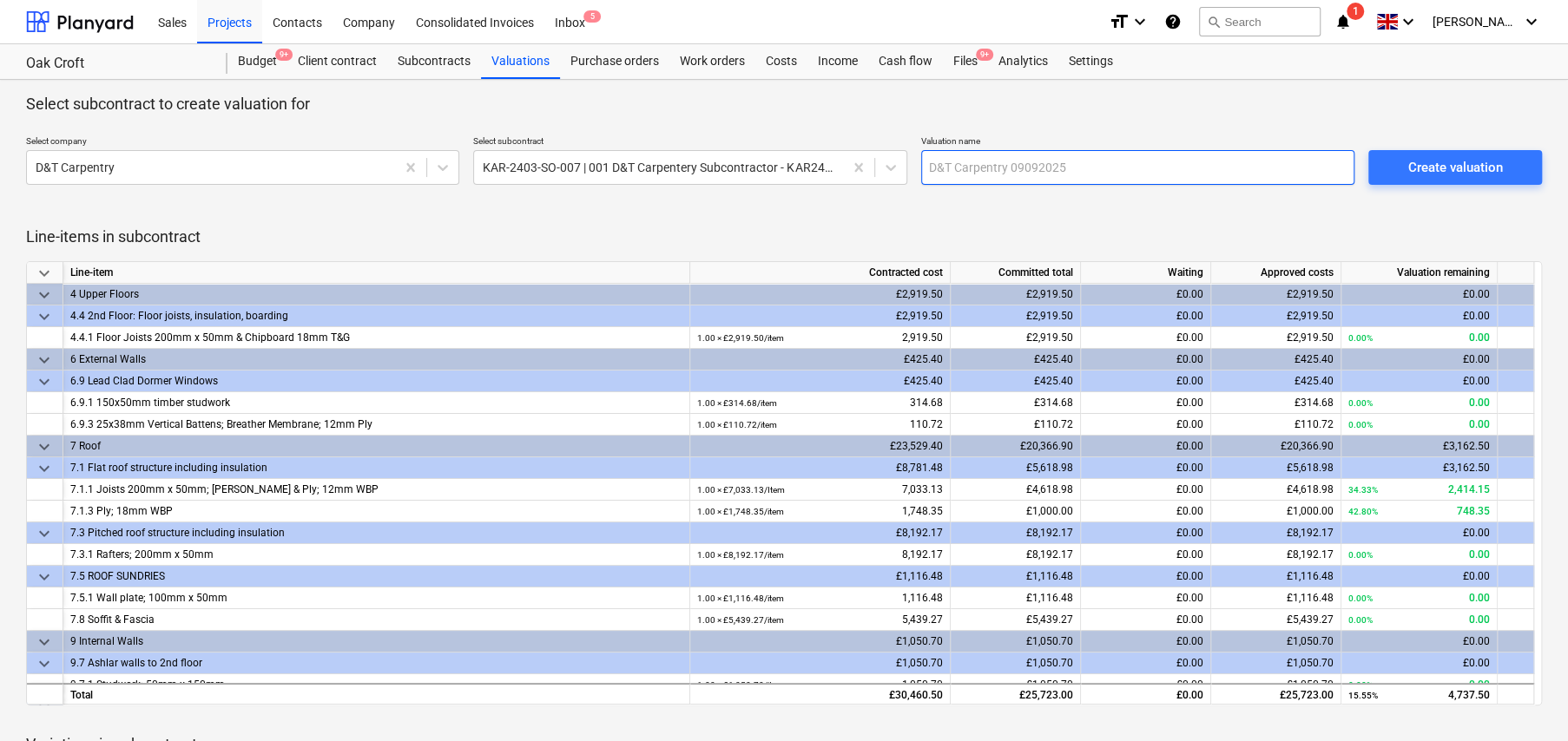
click at [1057, 163] on input "text" at bounding box center [1138, 167] width 433 height 35
click at [1058, 161] on input "text" at bounding box center [1138, 167] width 433 height 35
type input "D&T Val 4"
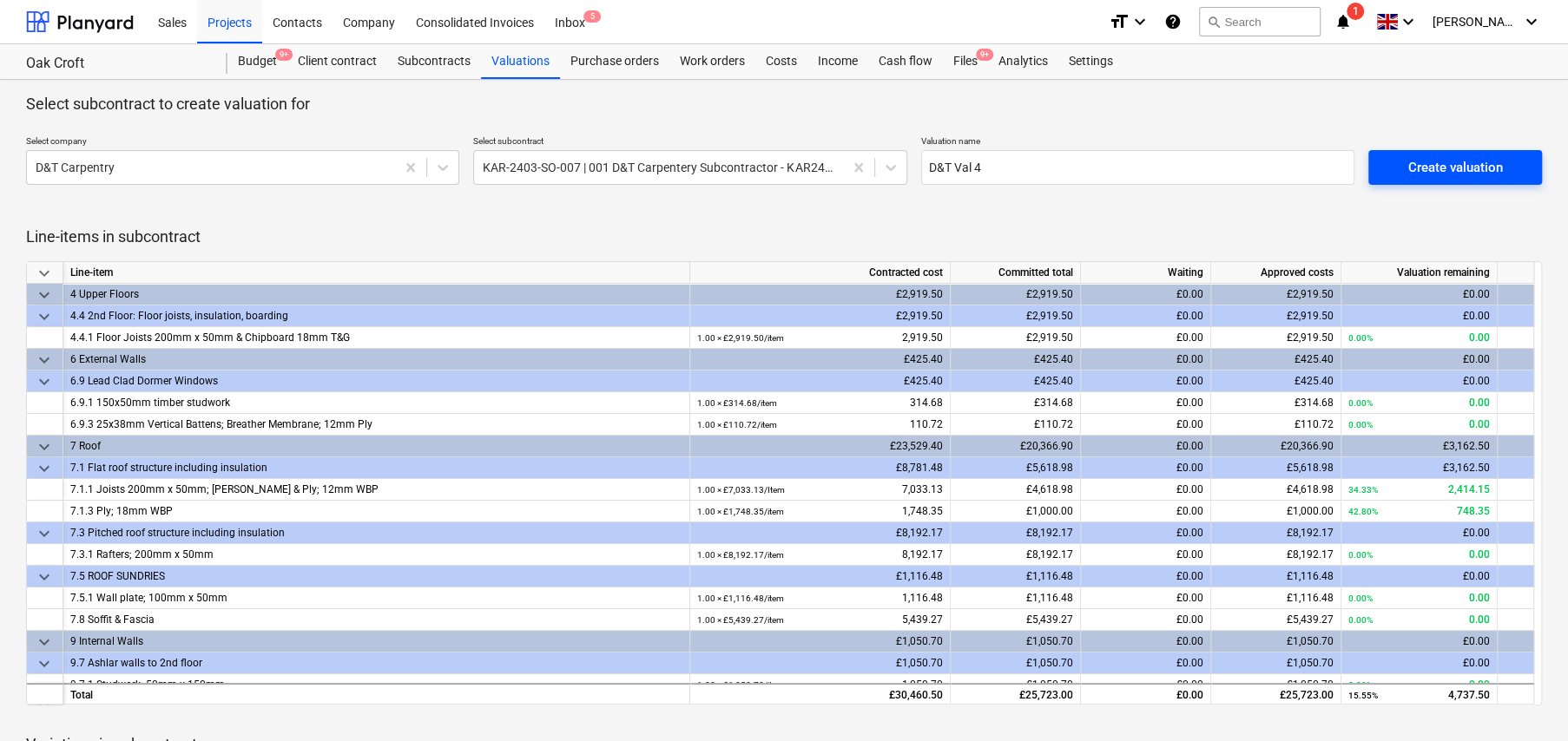
click at [1443, 178] on div "Create valuation" at bounding box center [1454, 167] width 95 height 23
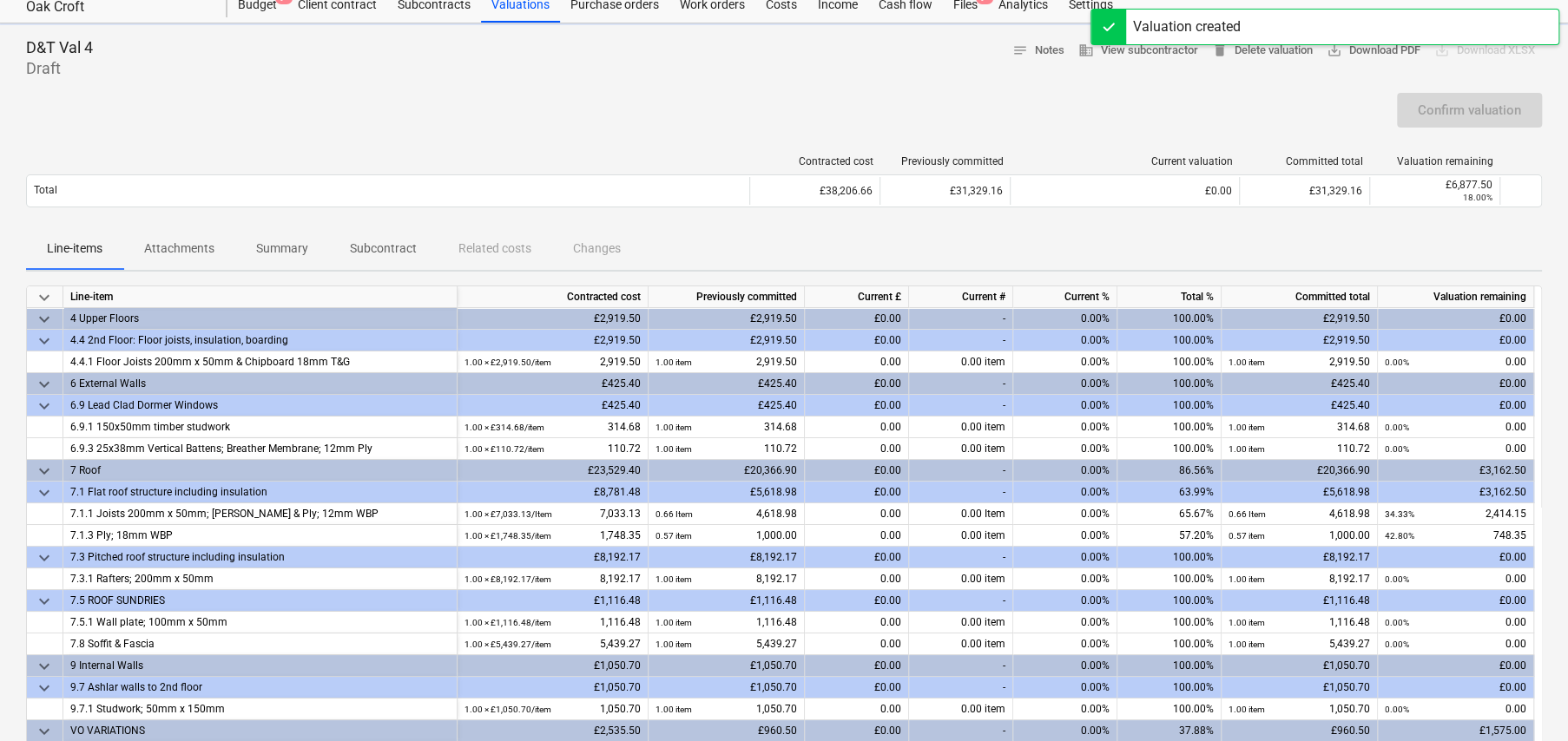
scroll to position [260, 0]
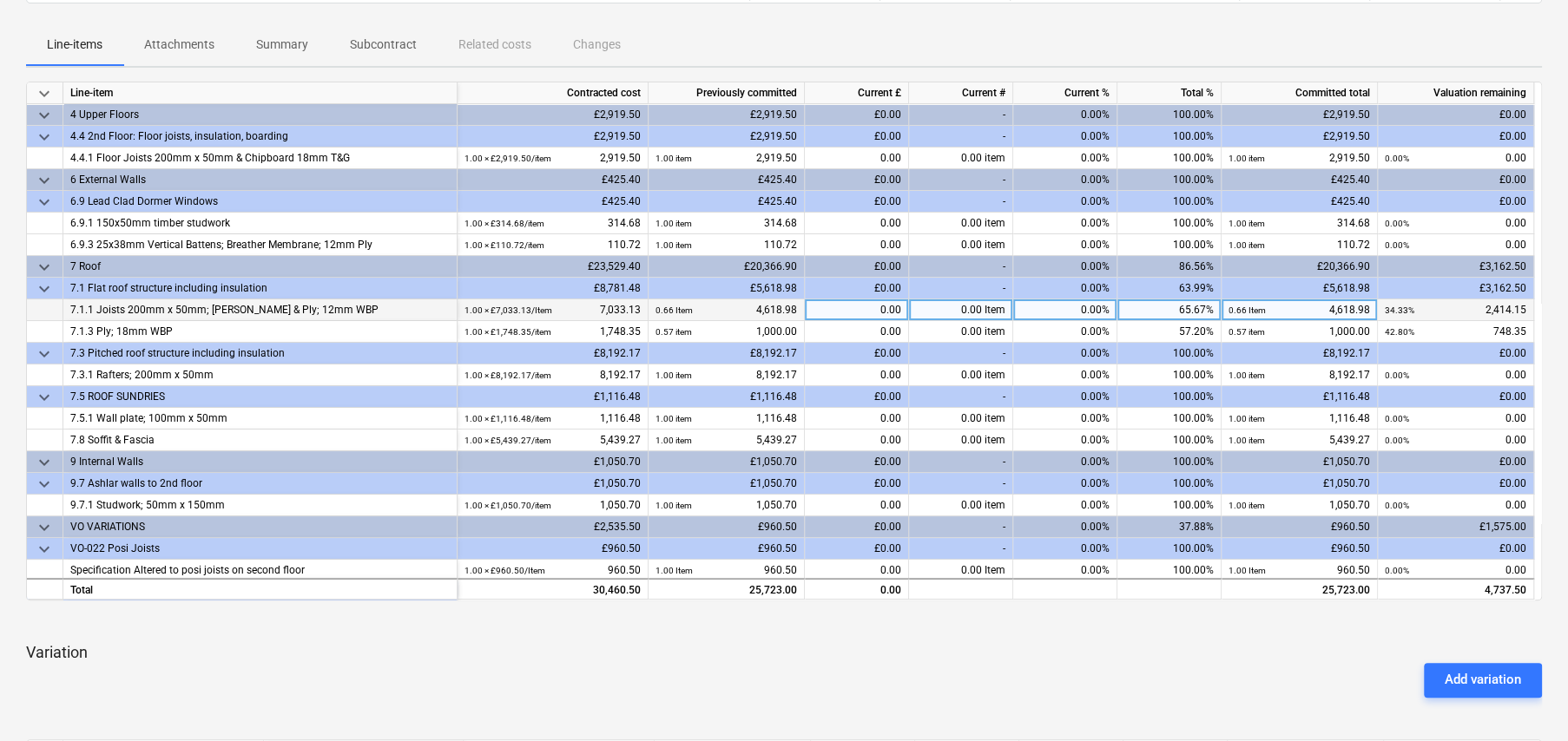
click at [1170, 310] on div "65.67%" at bounding box center [1169, 311] width 104 height 22
type input "100"
type input "0"
type input "100"
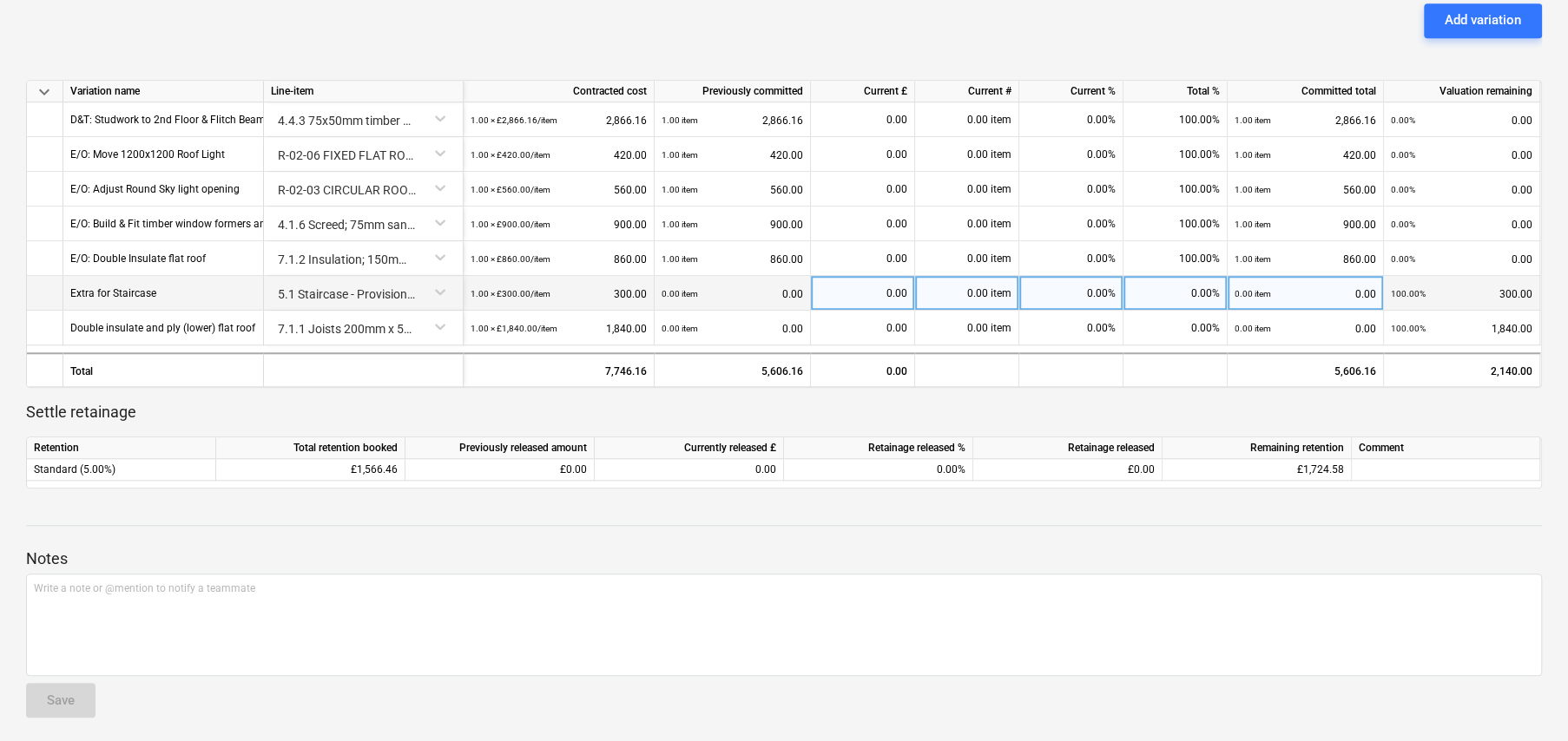
scroll to position [924, 0]
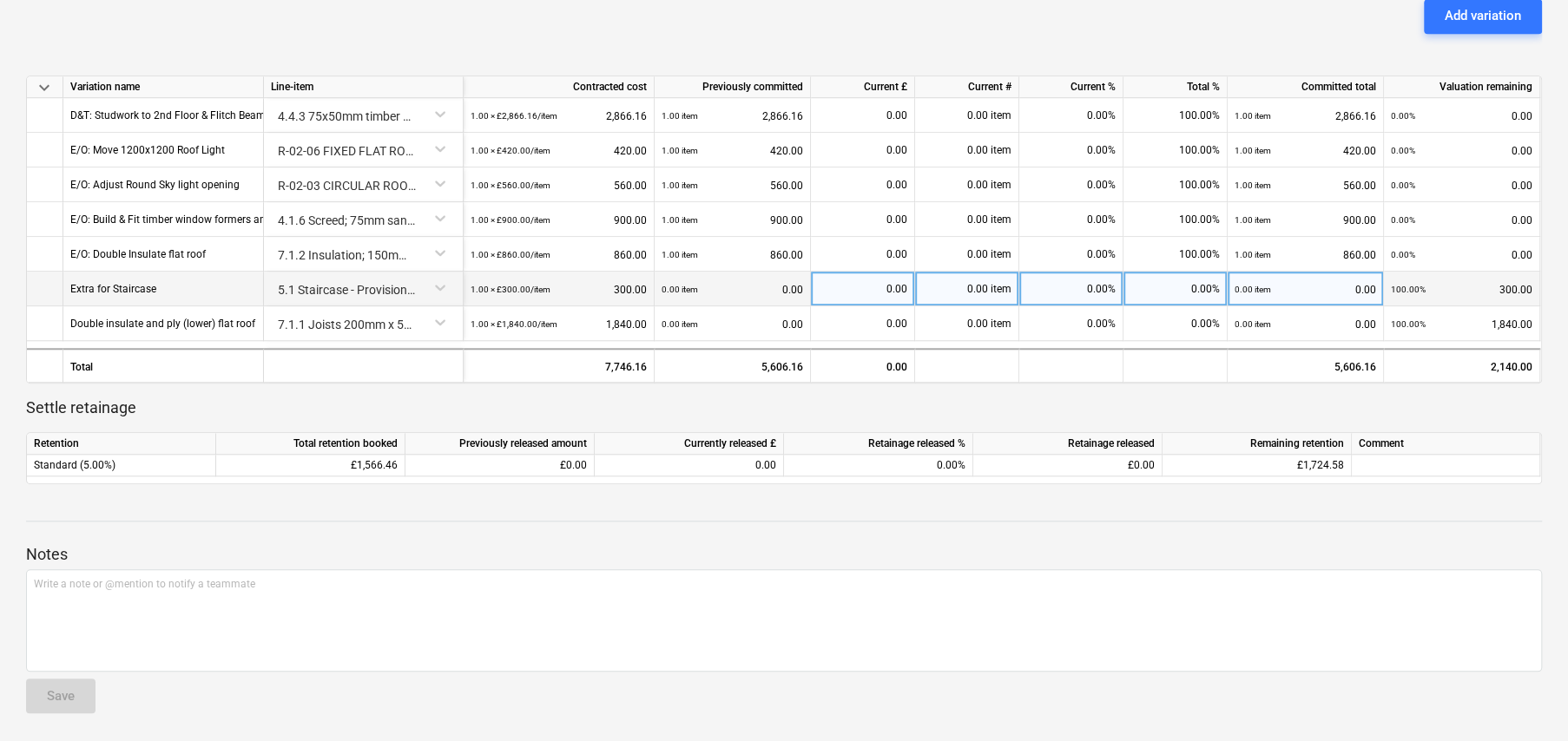
click at [1137, 285] on div "0.00%" at bounding box center [1175, 290] width 104 height 35
type input "100"
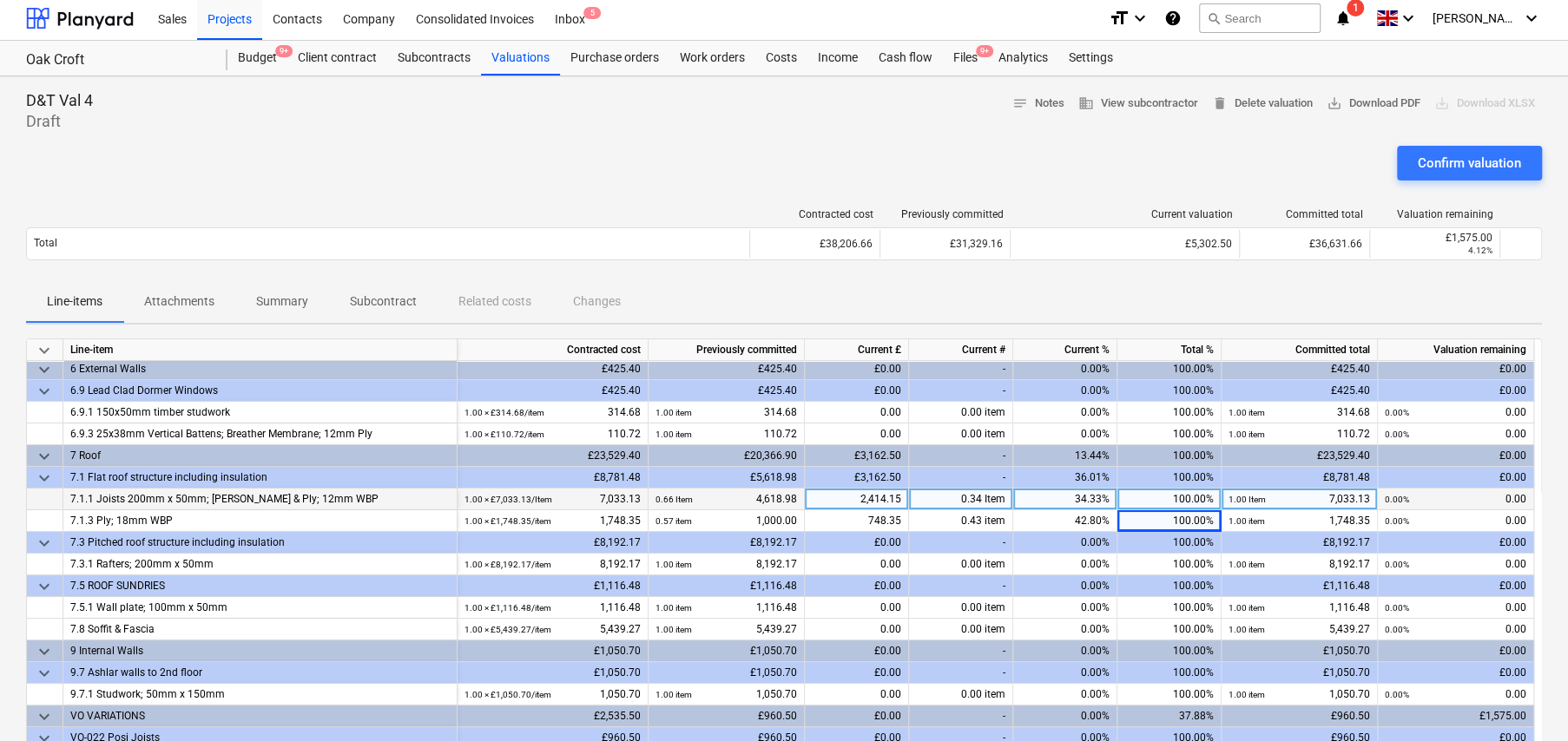
scroll to position [0, 0]
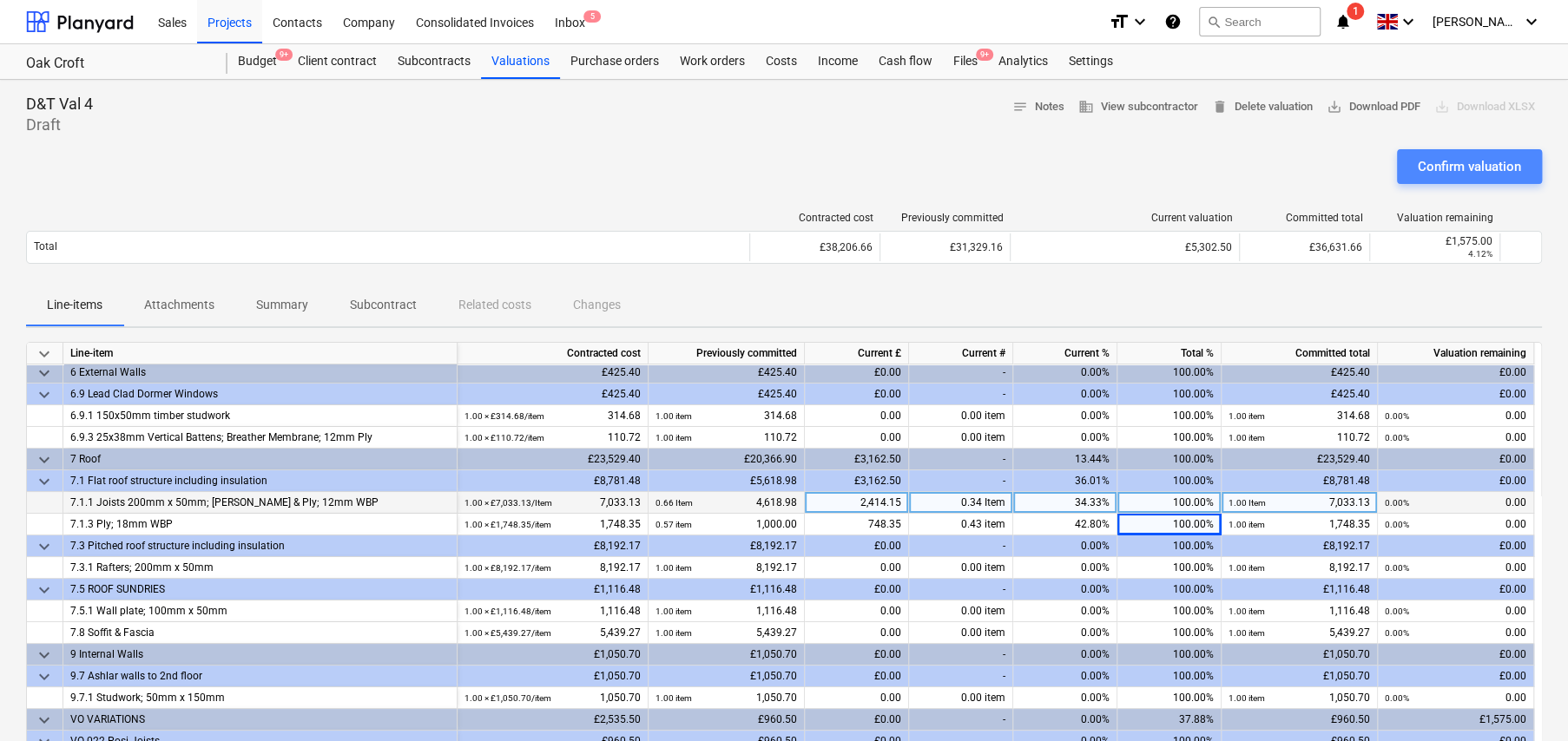
click at [1464, 165] on div "Confirm valuation" at bounding box center [1470, 166] width 103 height 23
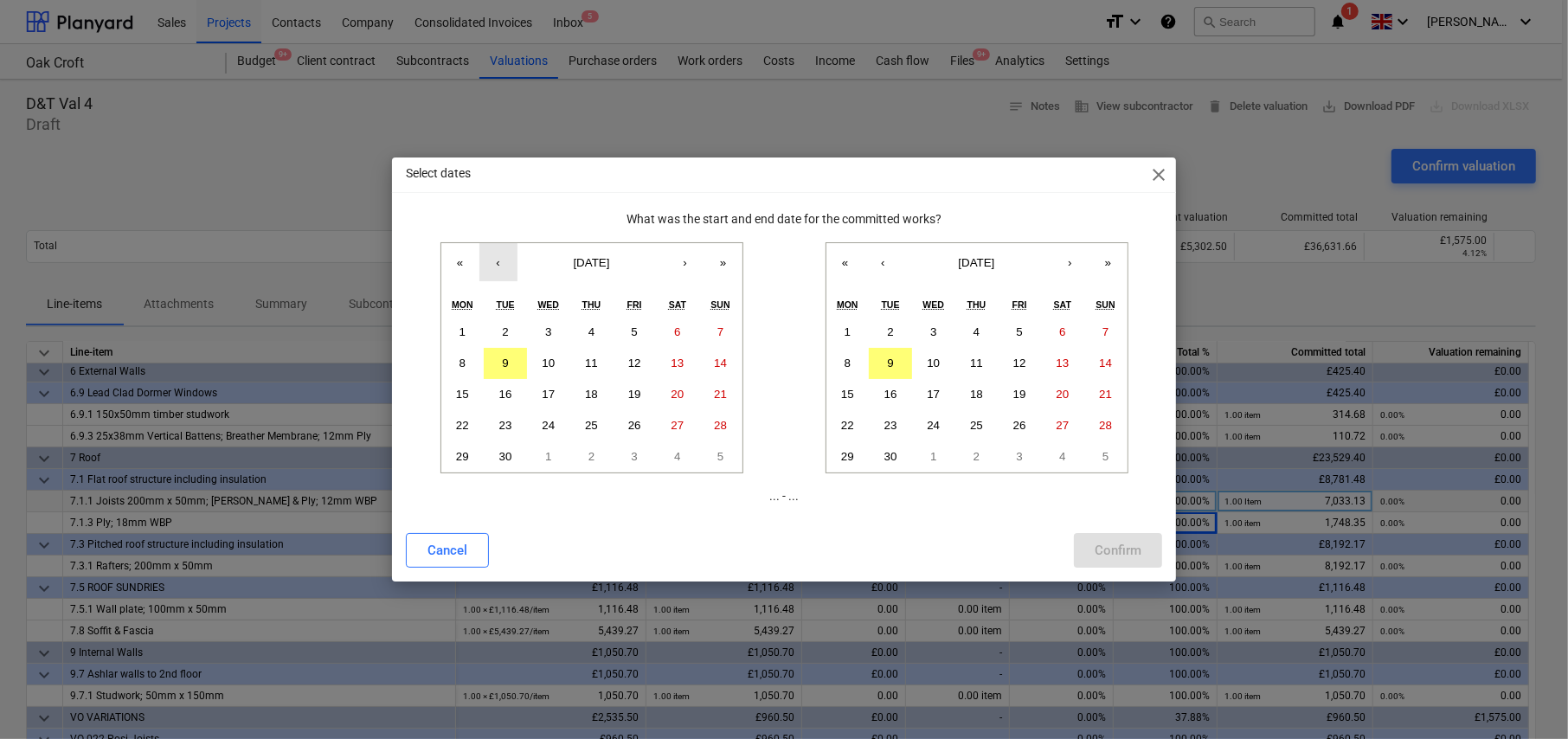
click at [503, 267] on button "‹" at bounding box center [499, 262] width 38 height 39
click at [472, 396] on button "11" at bounding box center [463, 395] width 43 height 31
click at [882, 263] on button "‹" at bounding box center [883, 262] width 38 height 39
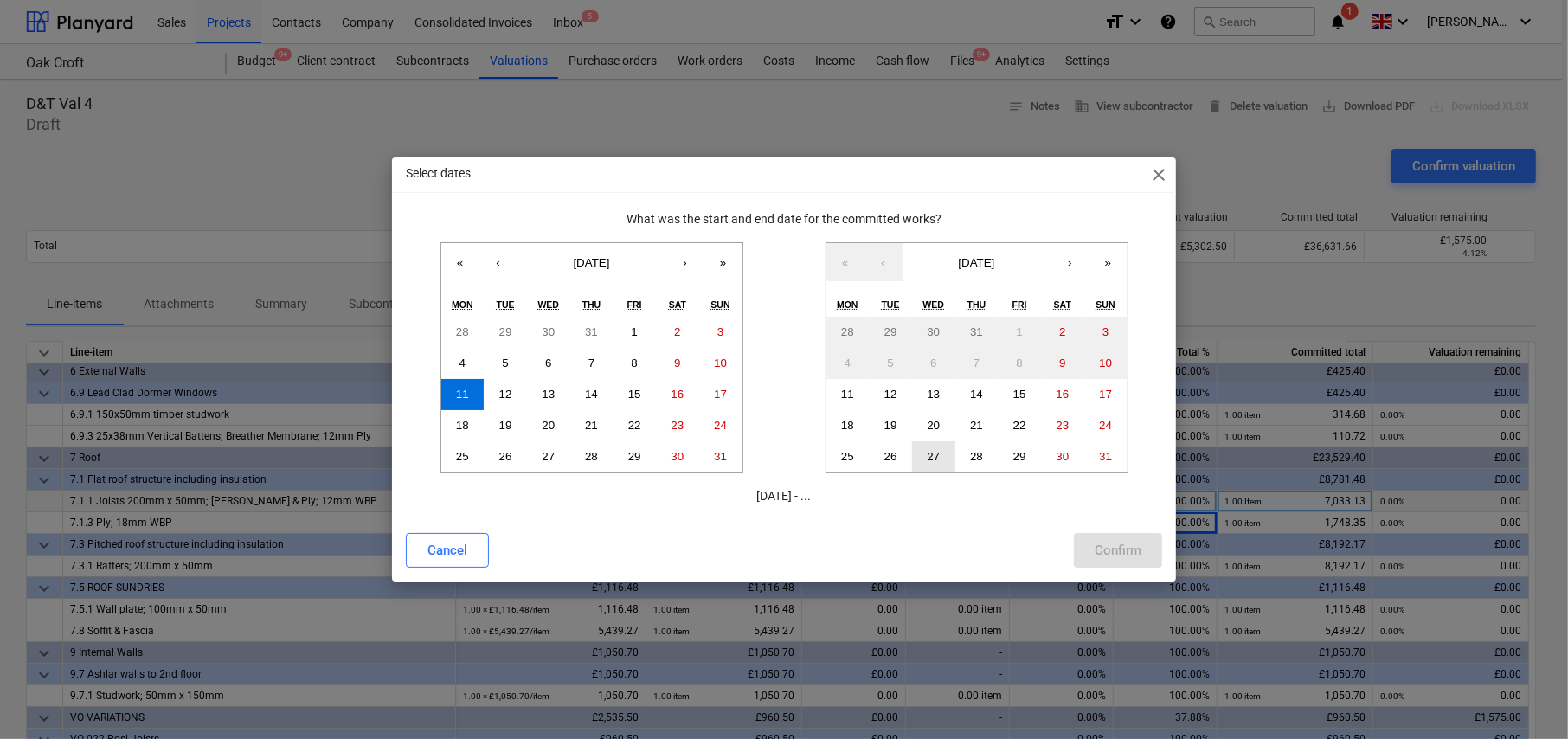
click at [921, 456] on button "27" at bounding box center [933, 458] width 43 height 31
click at [545, 367] on abbr "6" at bounding box center [548, 363] width 6 height 13
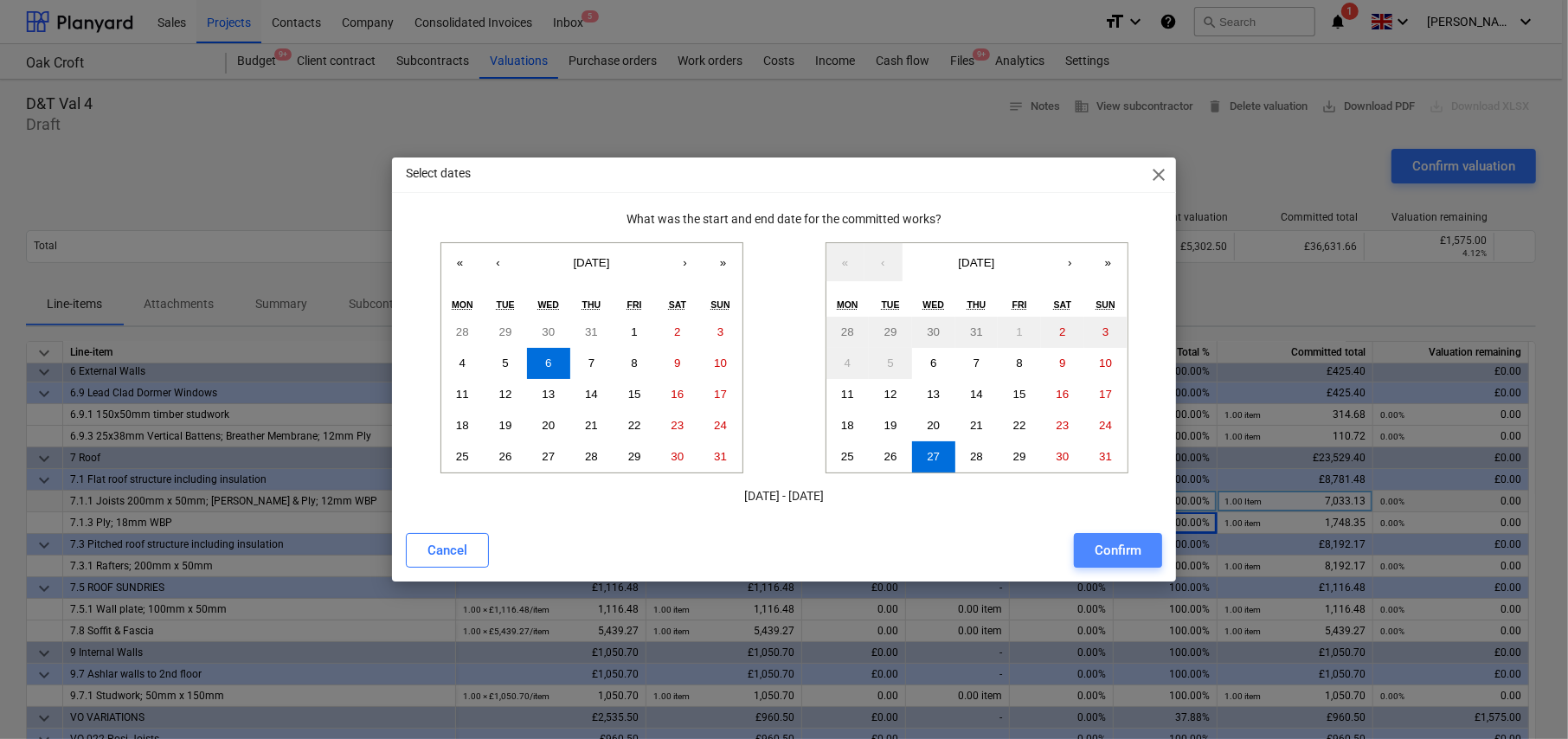
click at [1113, 549] on div "Confirm" at bounding box center [1117, 550] width 47 height 23
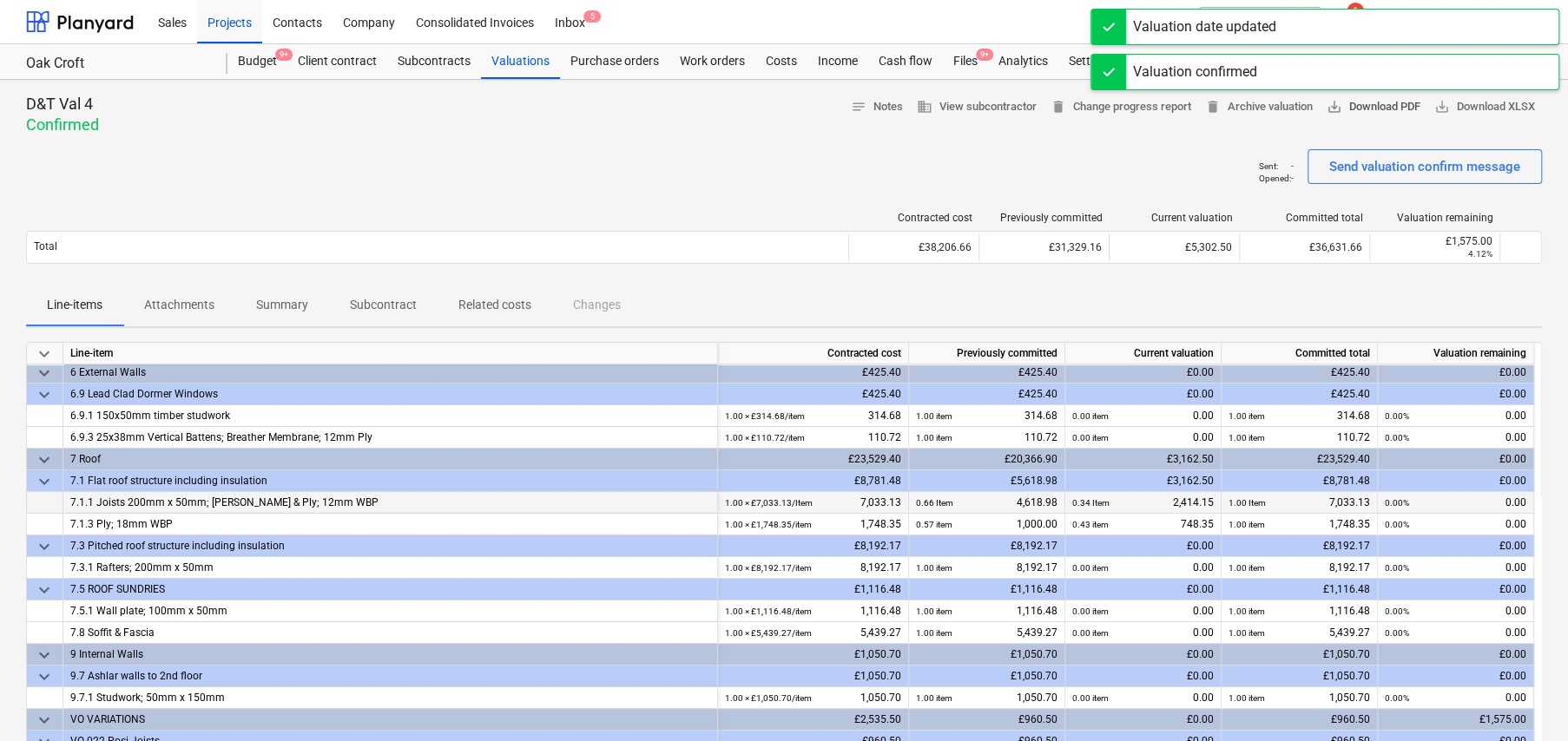
click at [1359, 111] on span "save_alt Download PDF" at bounding box center [1374, 108] width 94 height 20
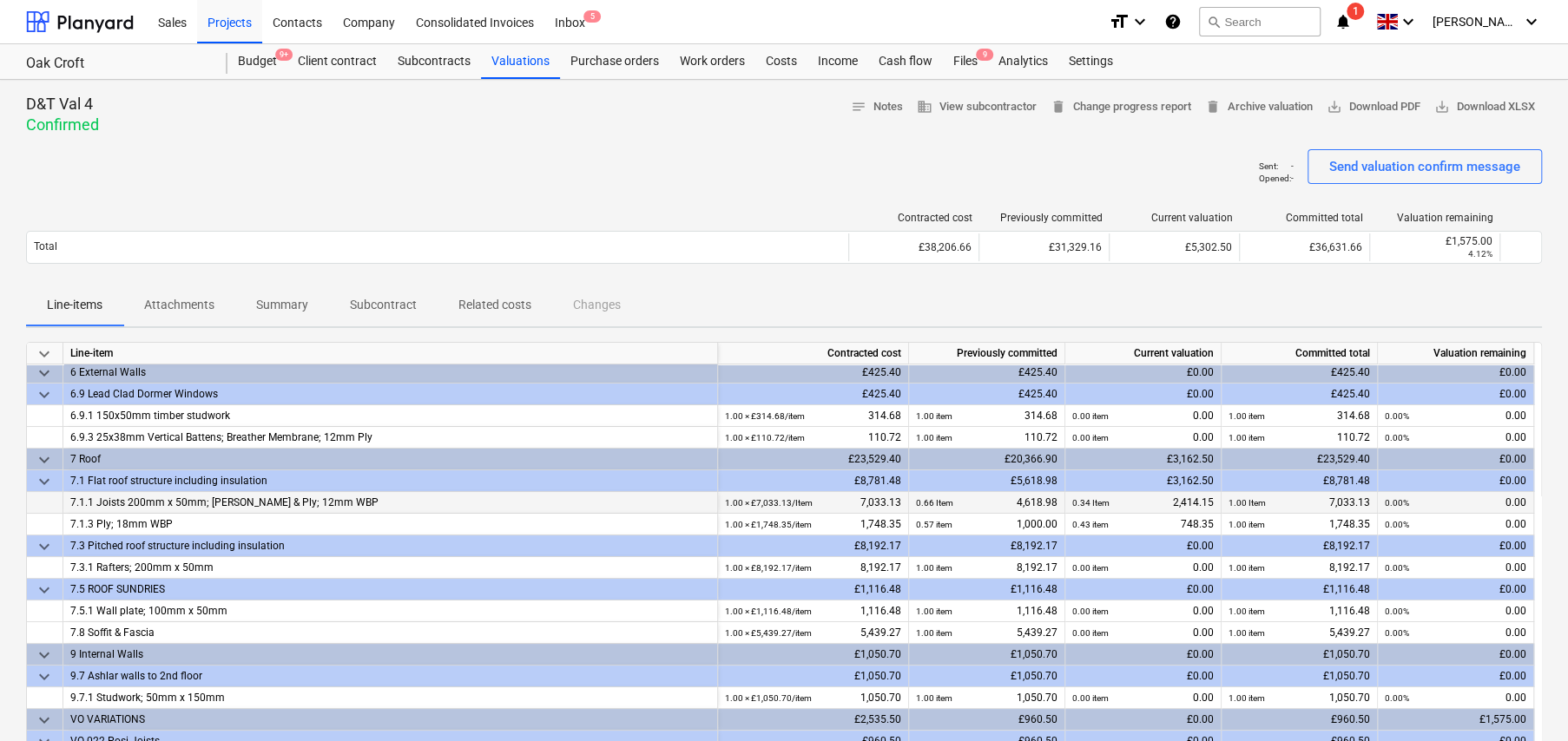
click at [505, 302] on p "Related costs" at bounding box center [494, 305] width 73 height 18
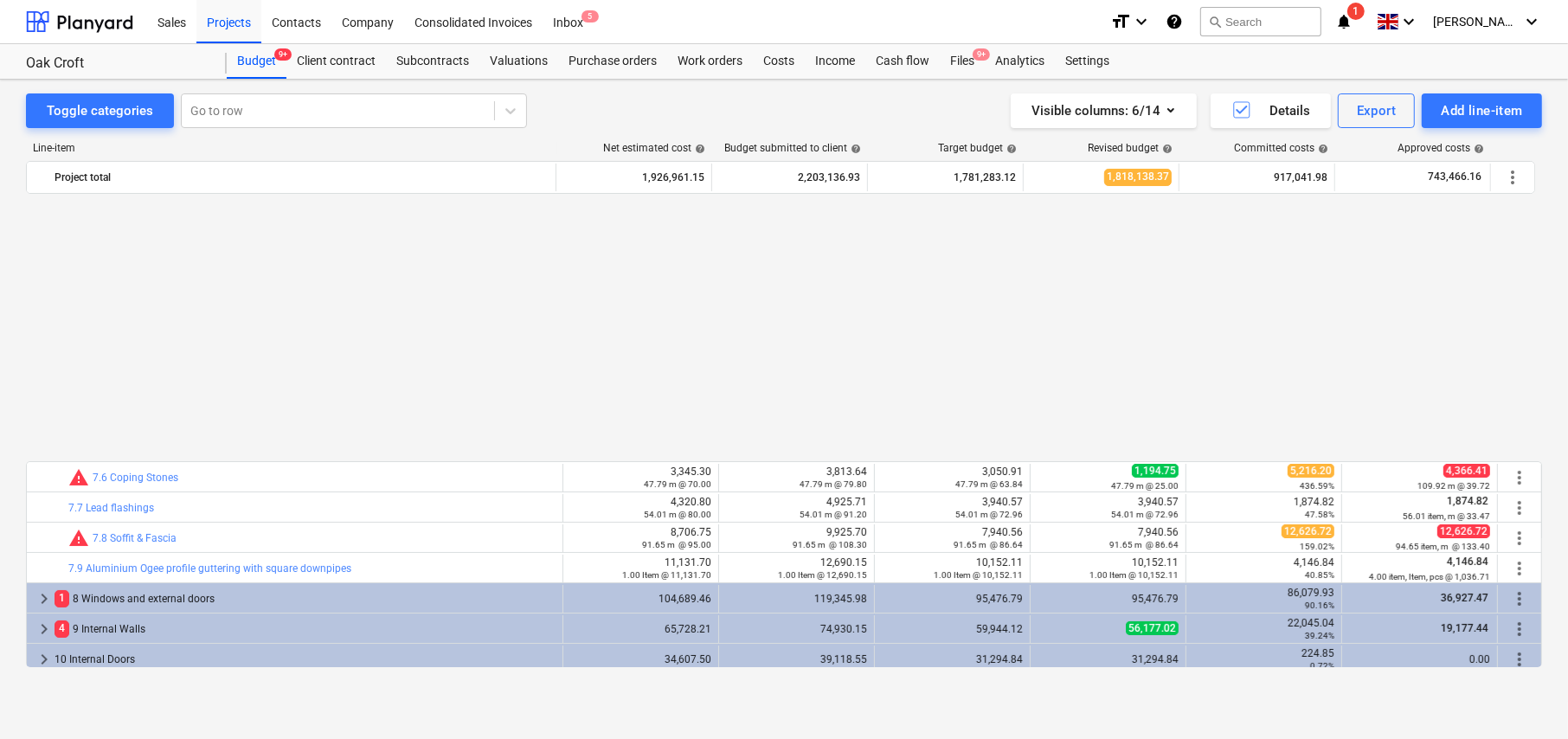
scroll to position [563, 0]
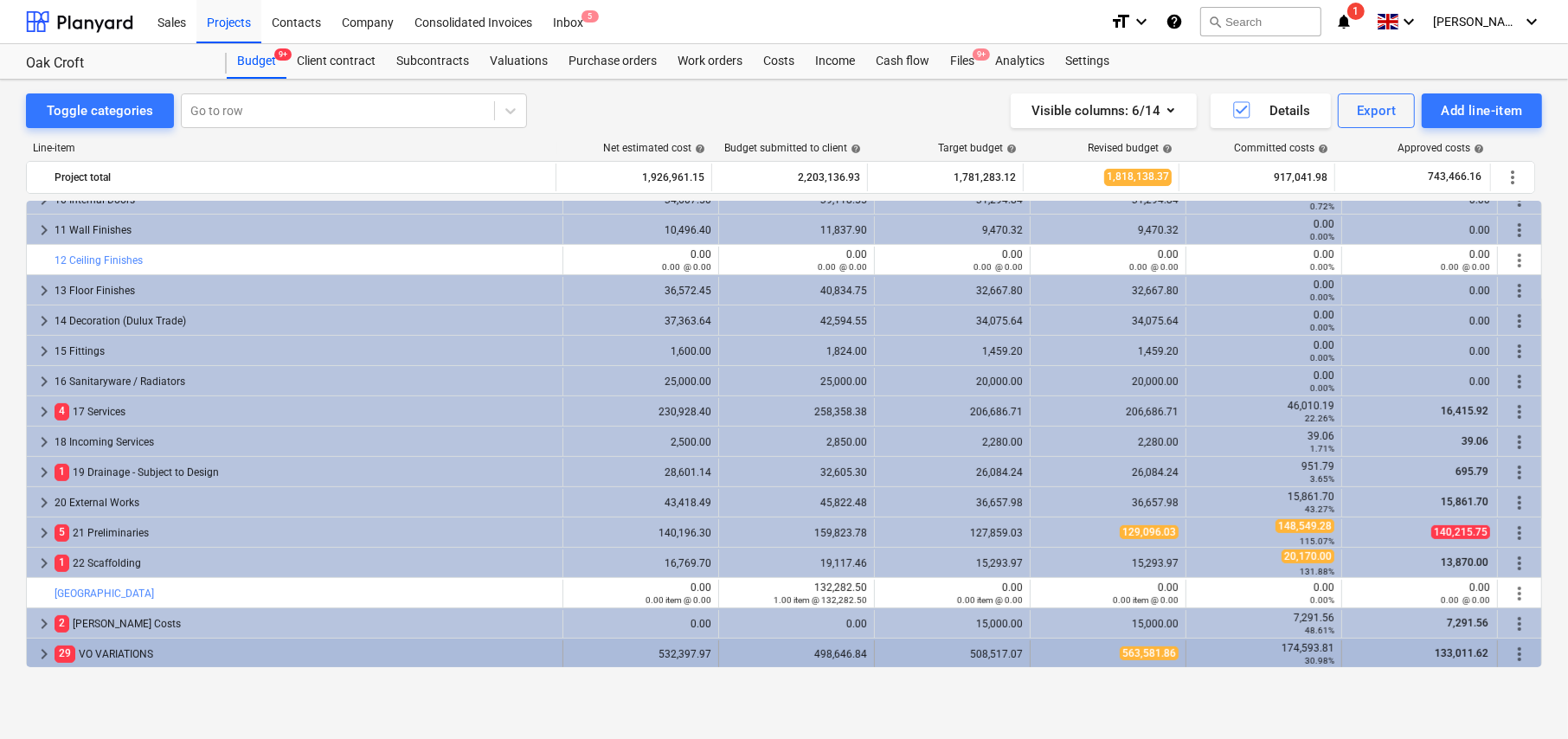
click at [43, 652] on span "keyboard_arrow_right" at bounding box center [44, 654] width 21 height 21
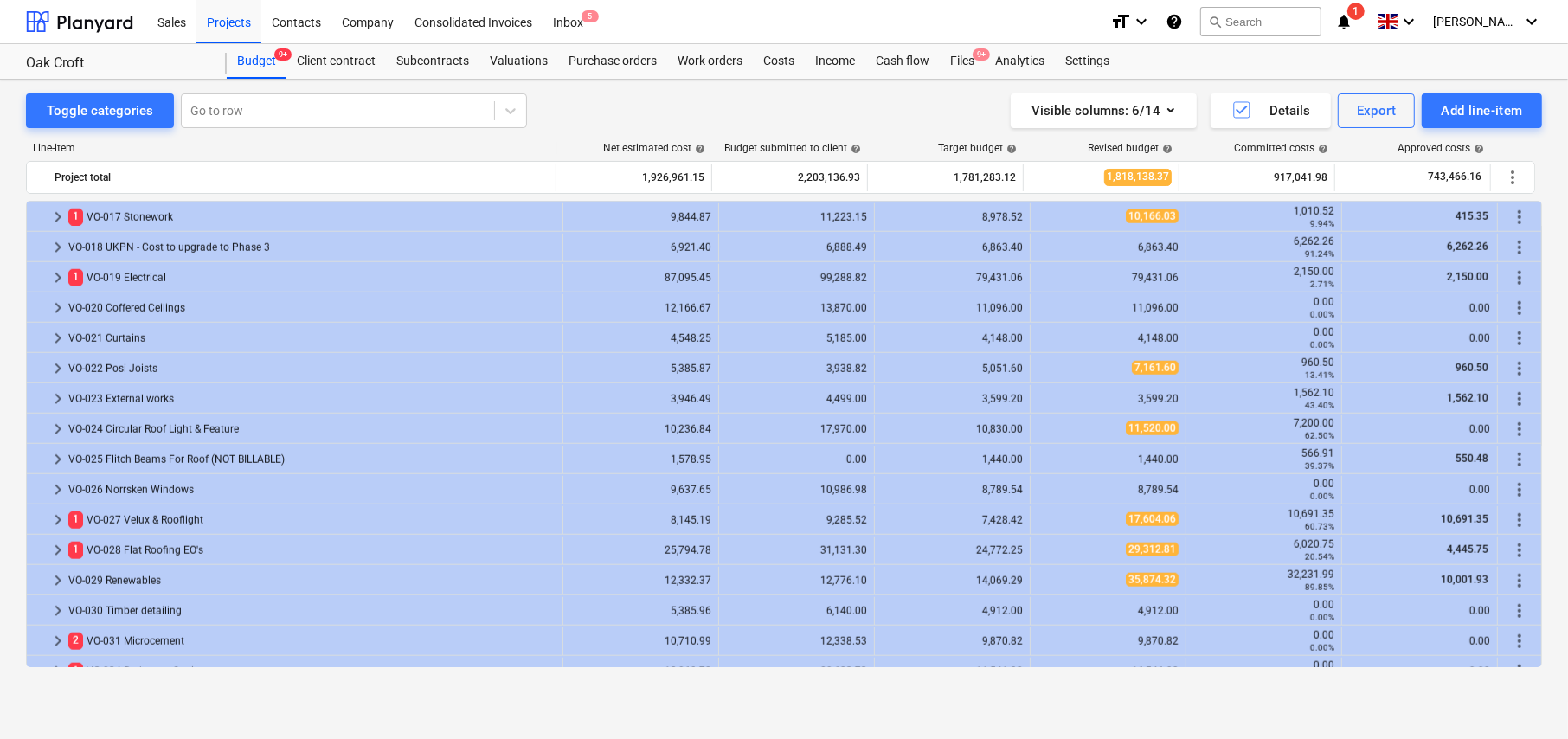
scroll to position [1594, 0]
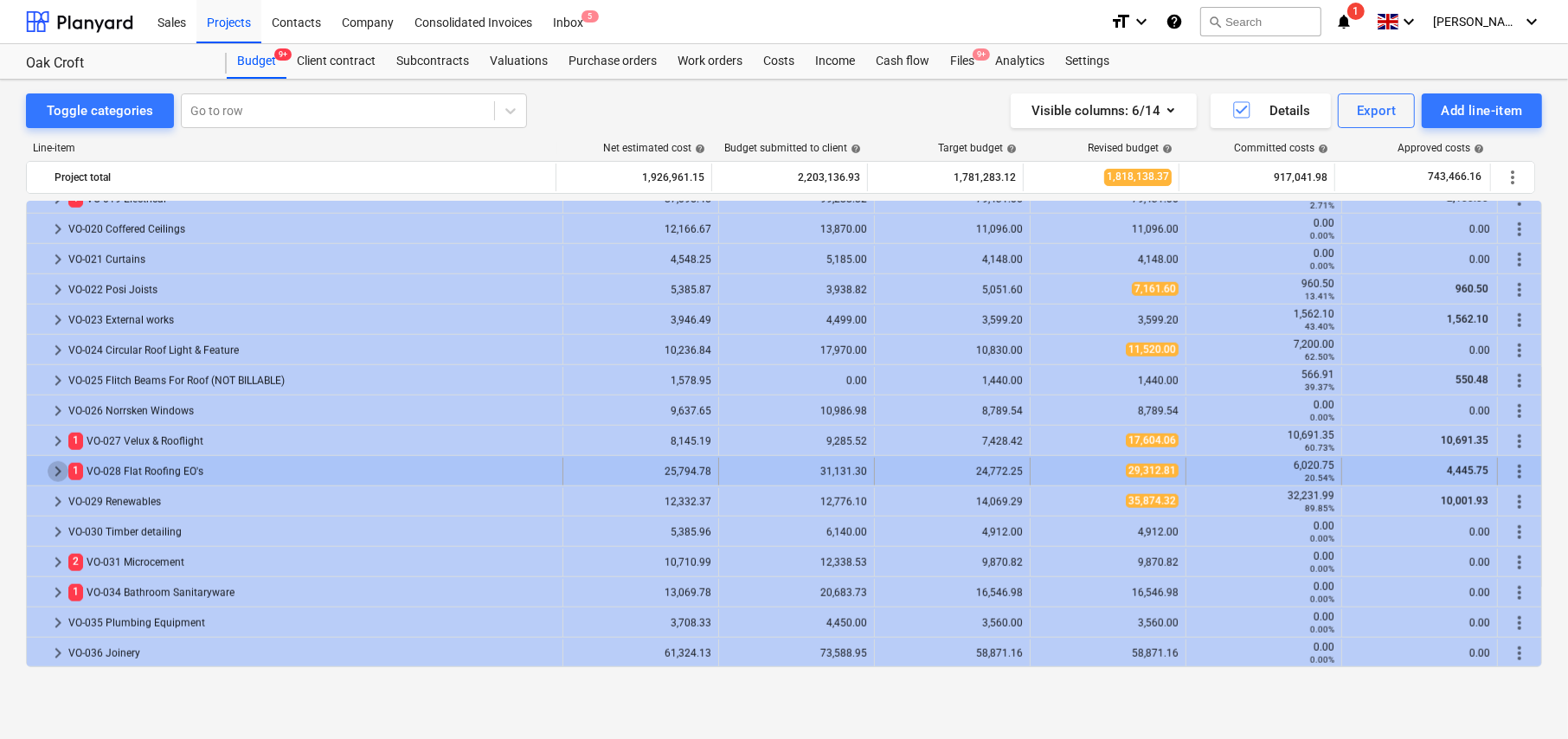
click at [55, 468] on span "keyboard_arrow_right" at bounding box center [58, 471] width 21 height 21
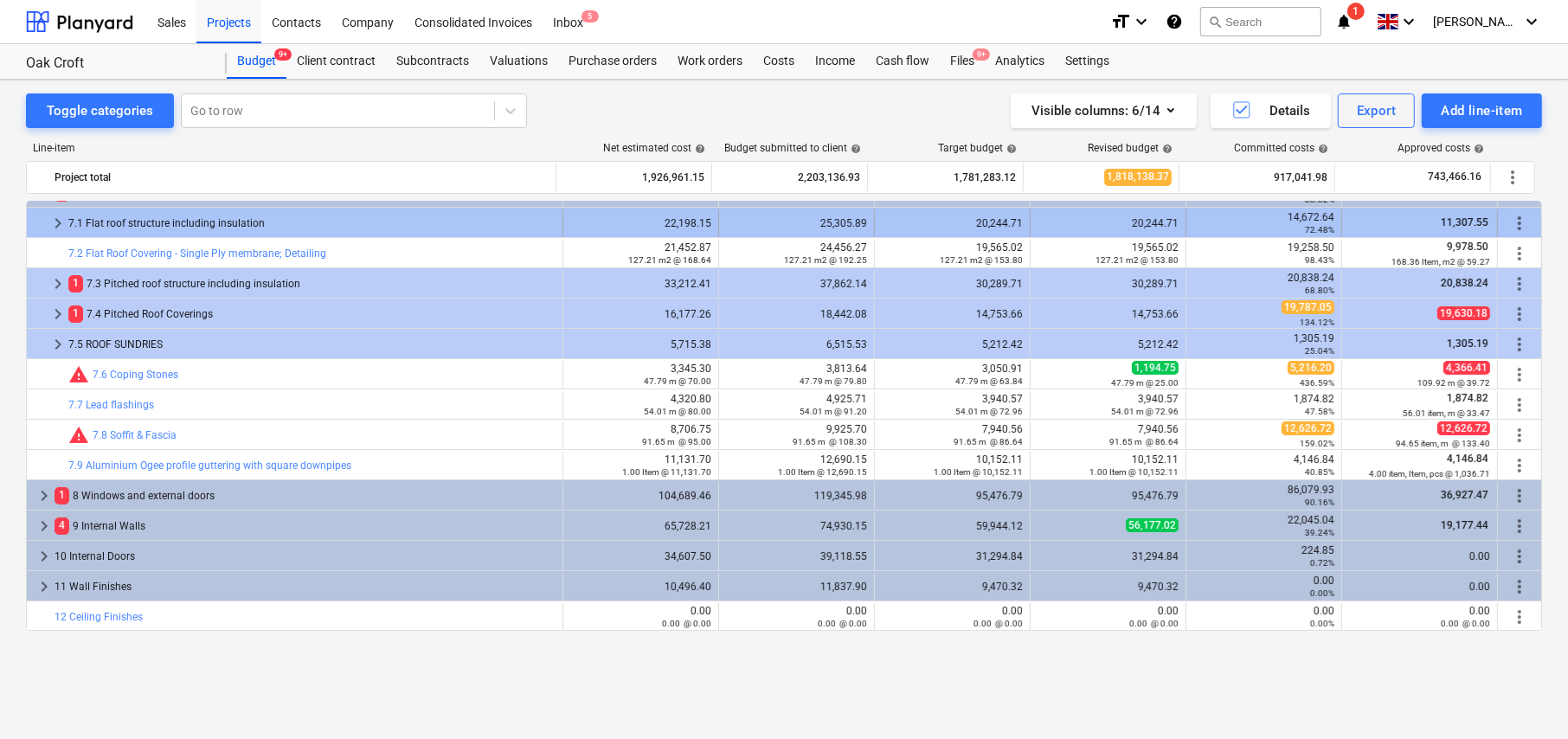
scroll to position [122, 0]
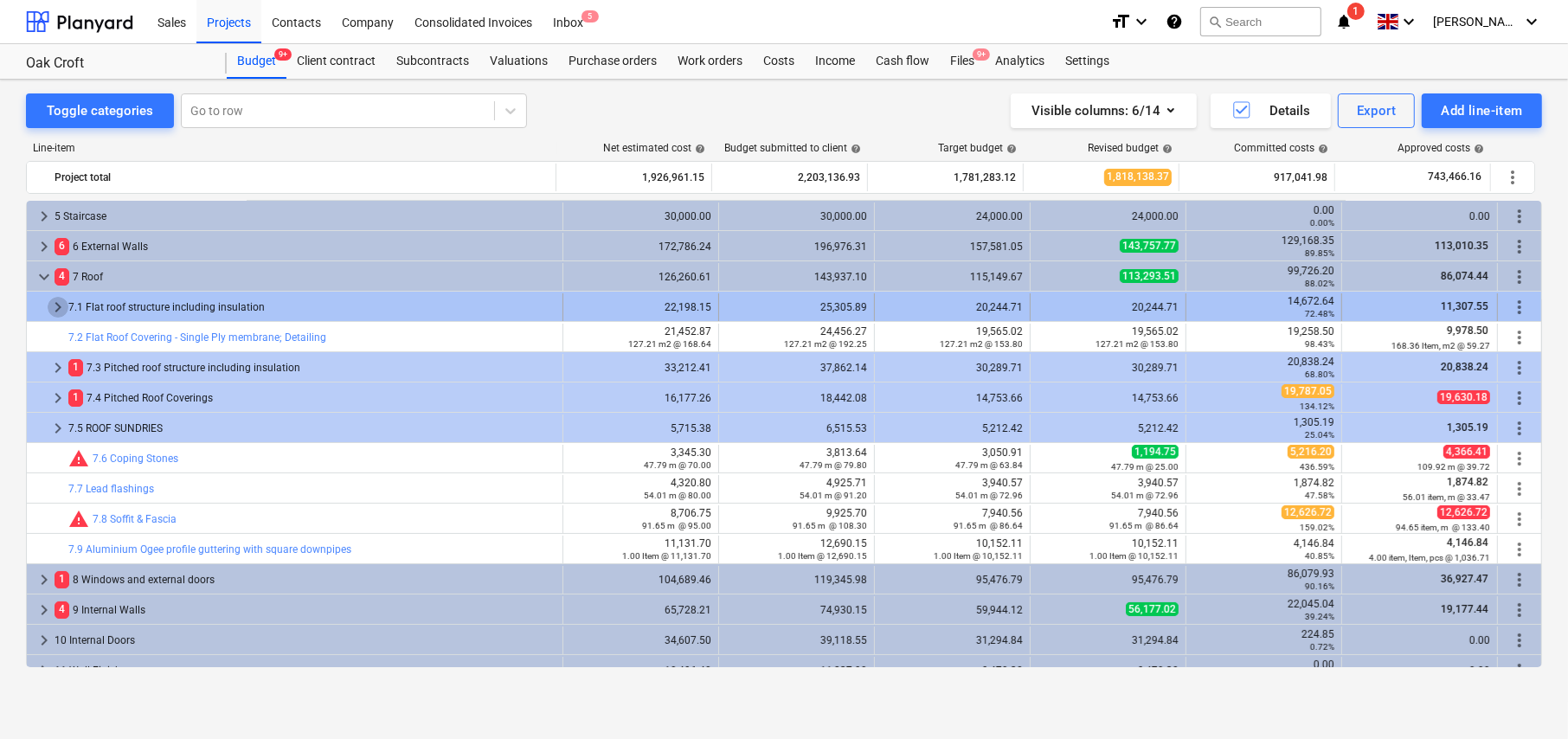
click at [53, 303] on span "keyboard_arrow_right" at bounding box center [58, 307] width 21 height 21
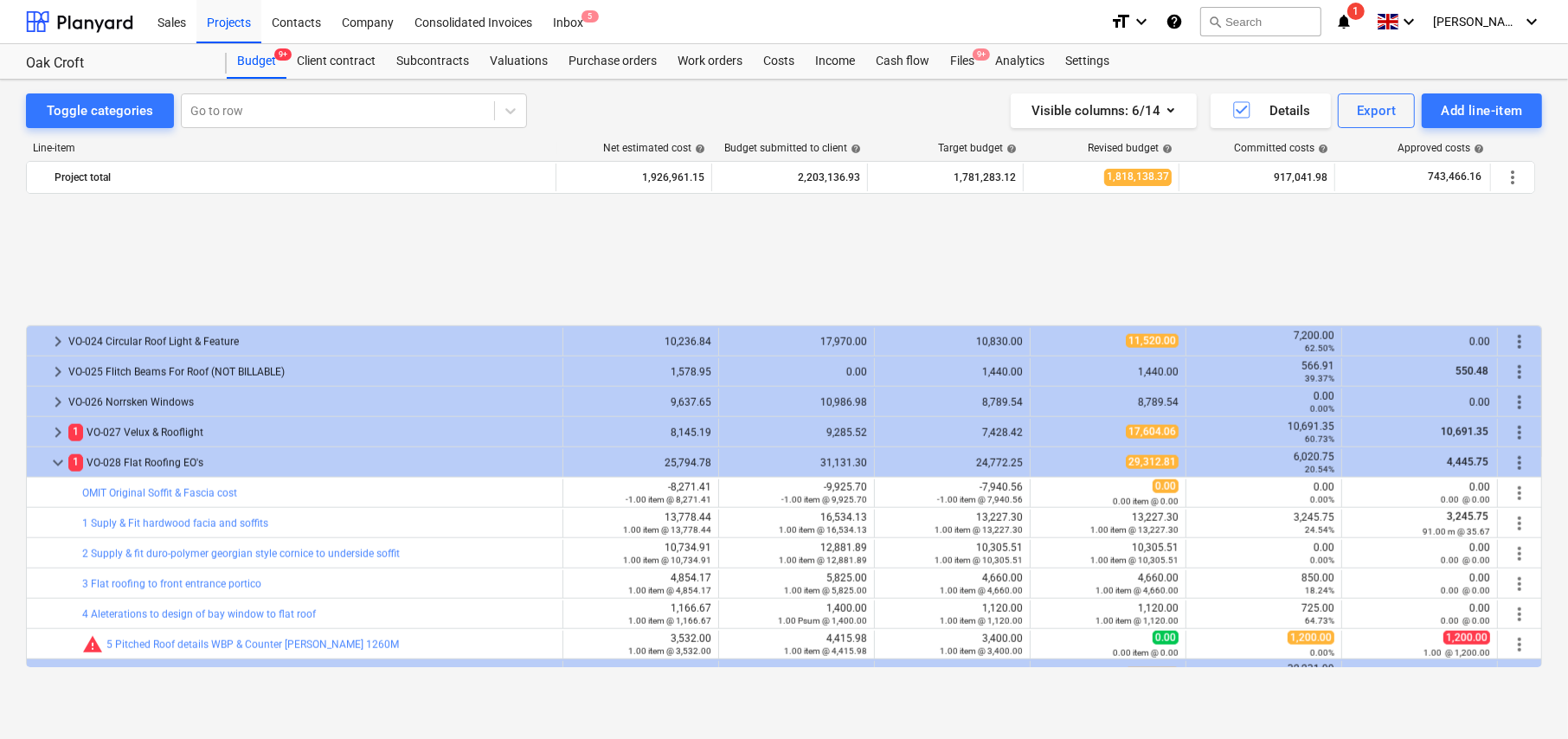
scroll to position [1897, 0]
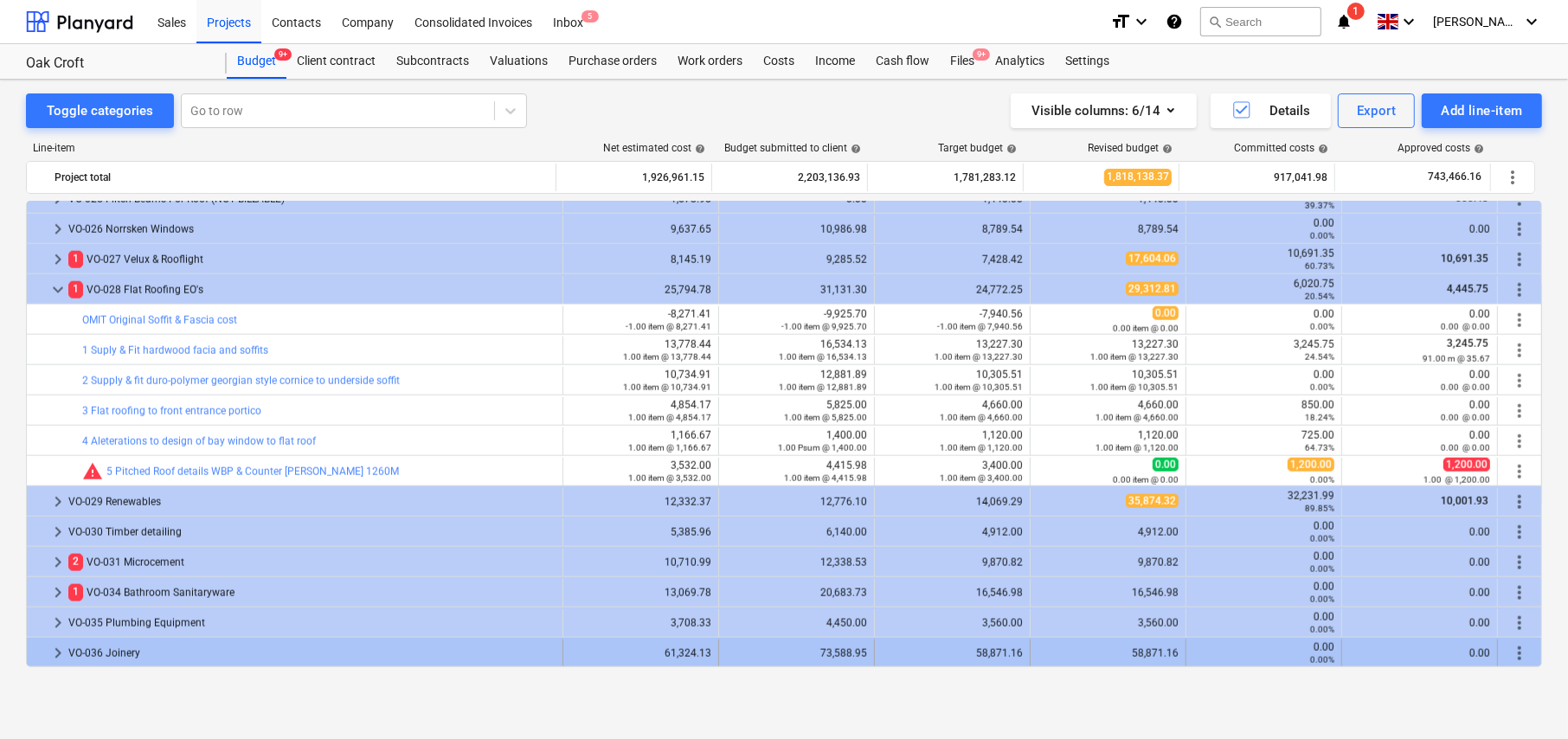
click at [57, 651] on span "keyboard_arrow_right" at bounding box center [58, 653] width 21 height 21
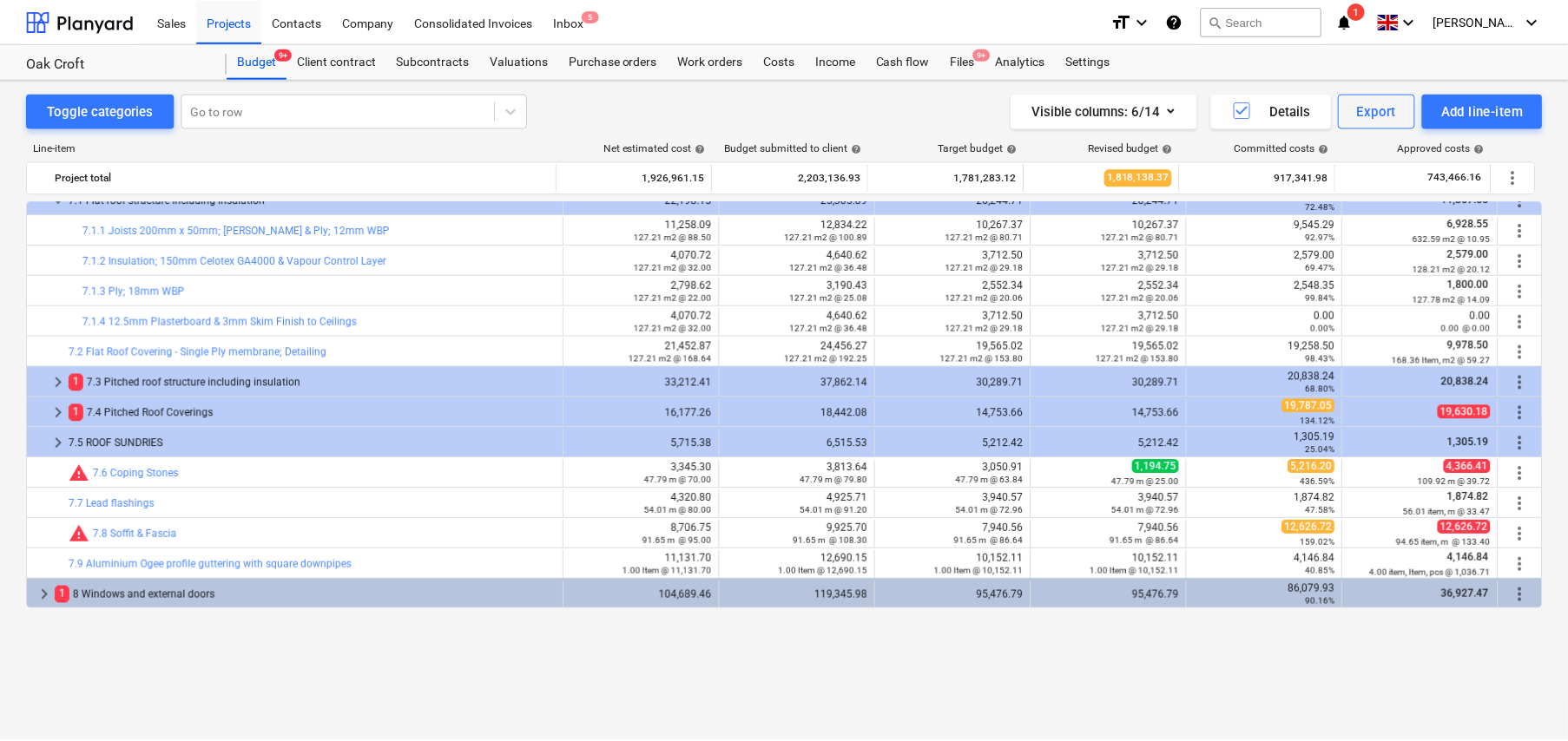
scroll to position [117, 0]
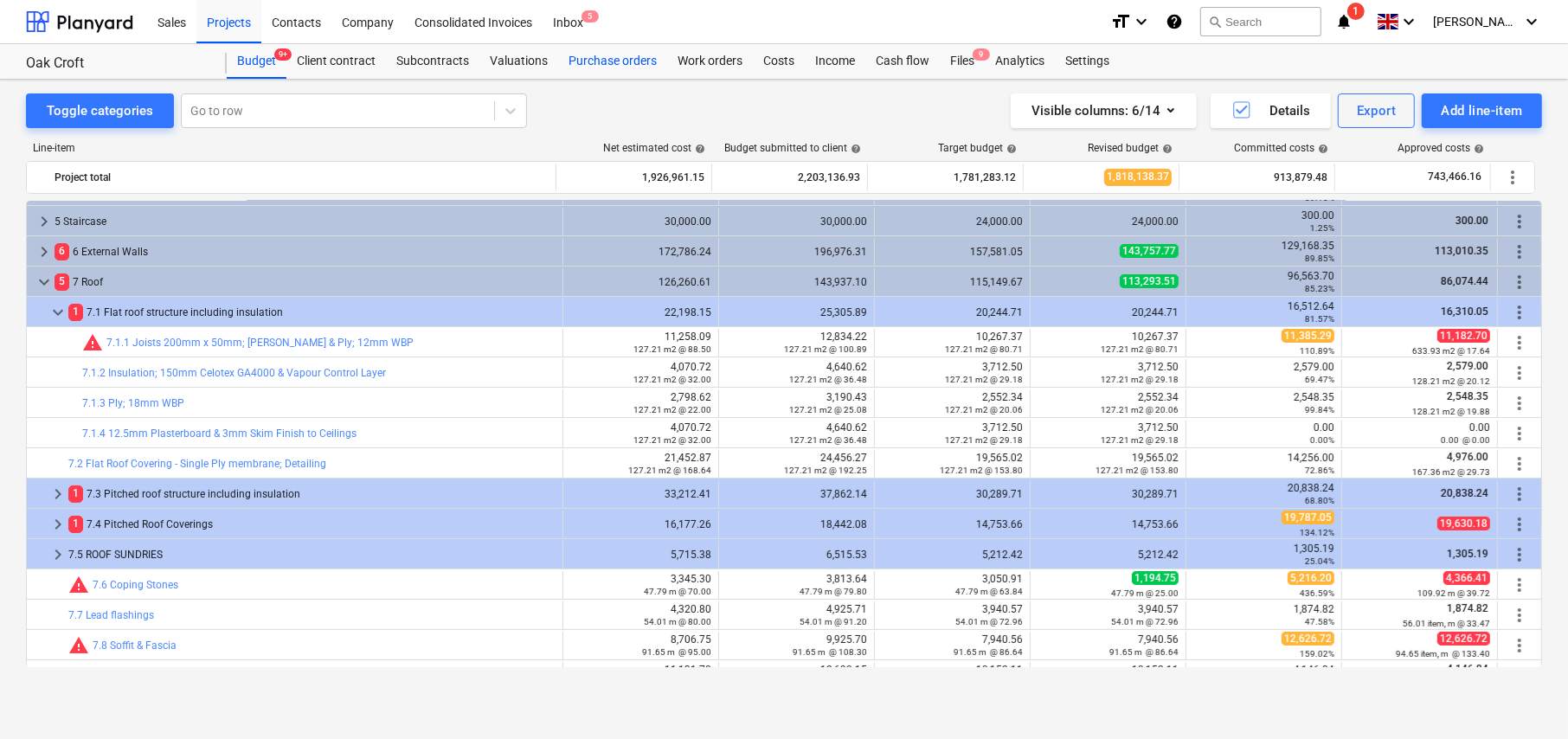
click at [627, 63] on div "Purchase orders" at bounding box center [612, 61] width 109 height 35
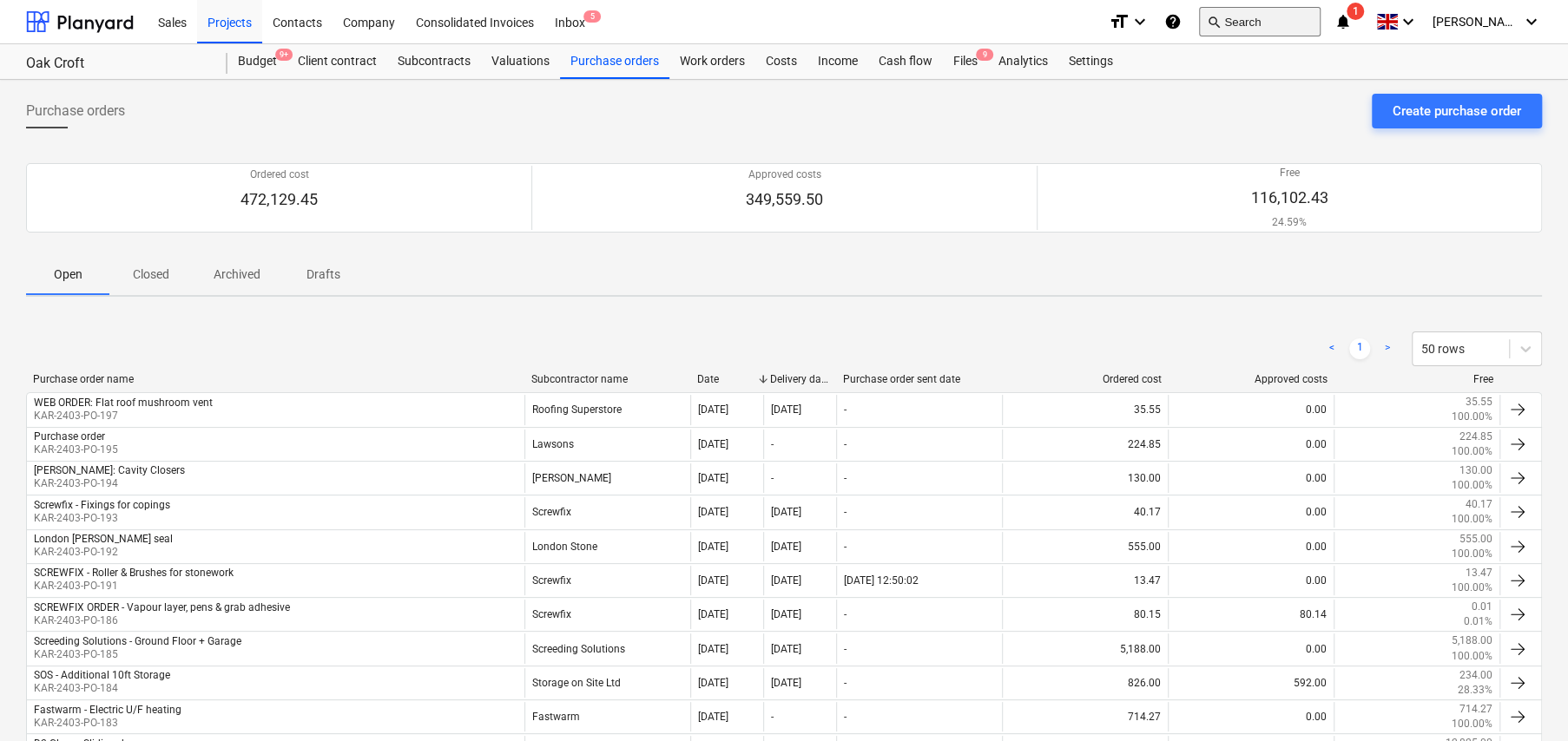
click at [1261, 19] on button "search Search" at bounding box center [1260, 22] width 121 height 29
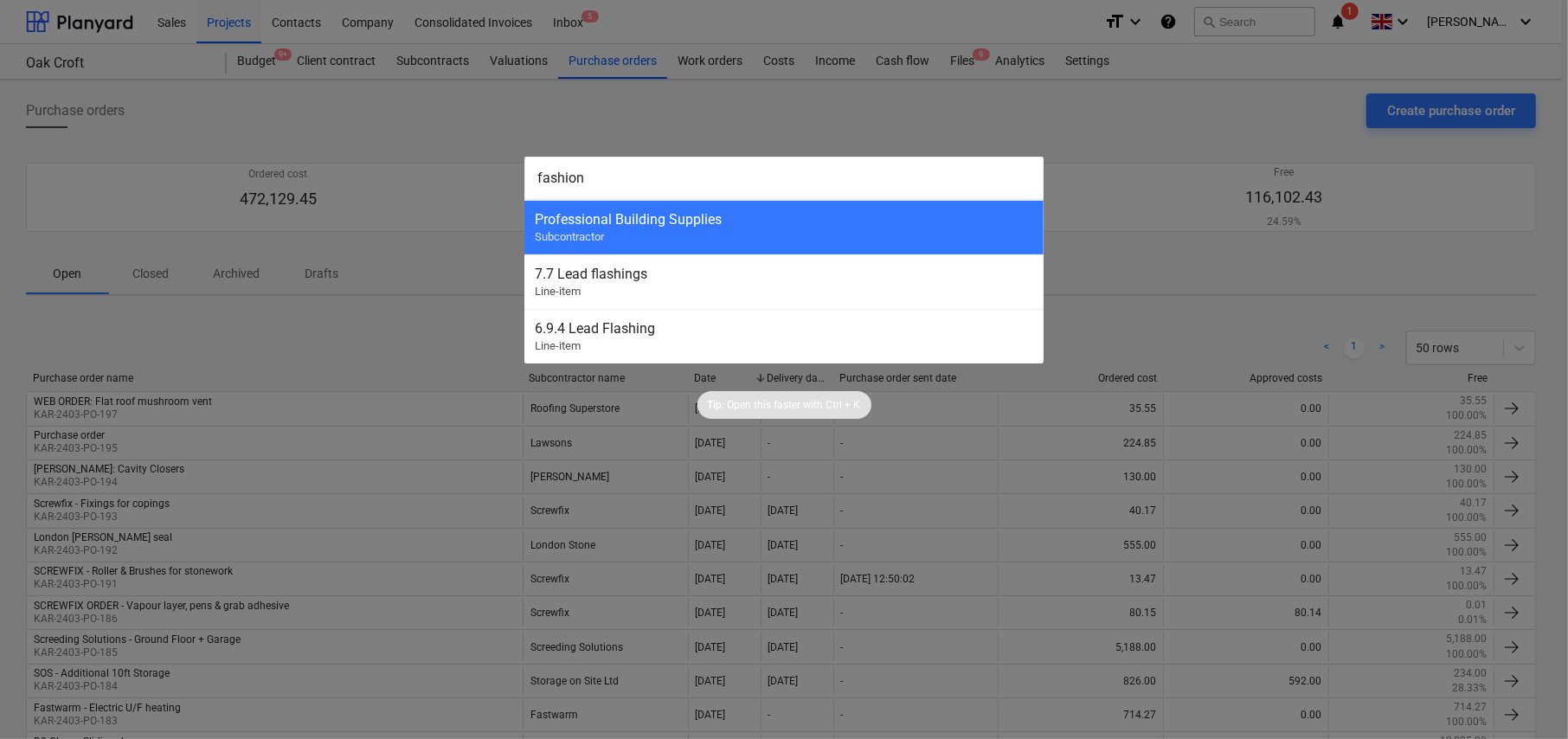
type input "fashion"
click at [473, 127] on div at bounding box center [784, 370] width 1568 height 739
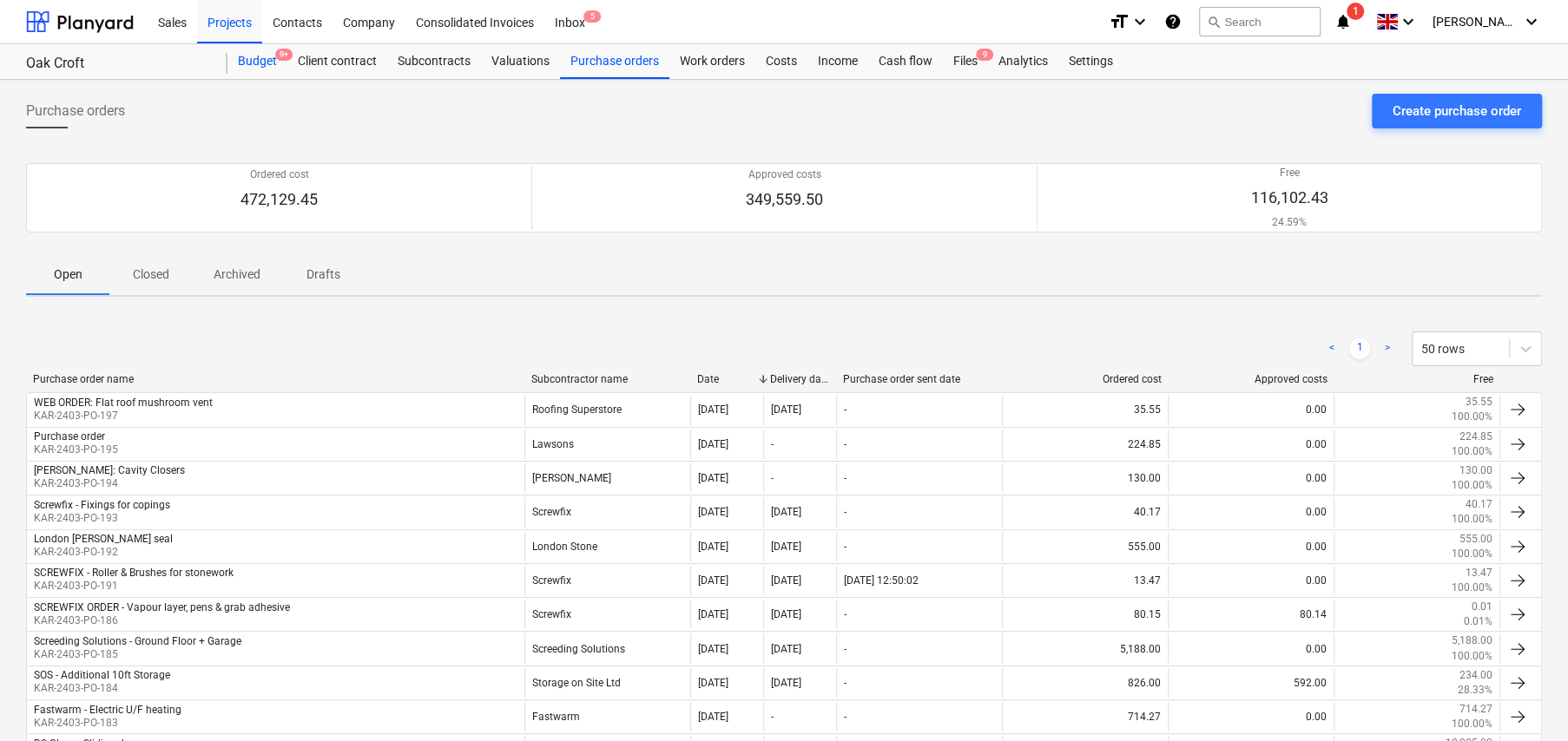
click at [269, 61] on div "Budget 9+" at bounding box center [257, 62] width 60 height 35
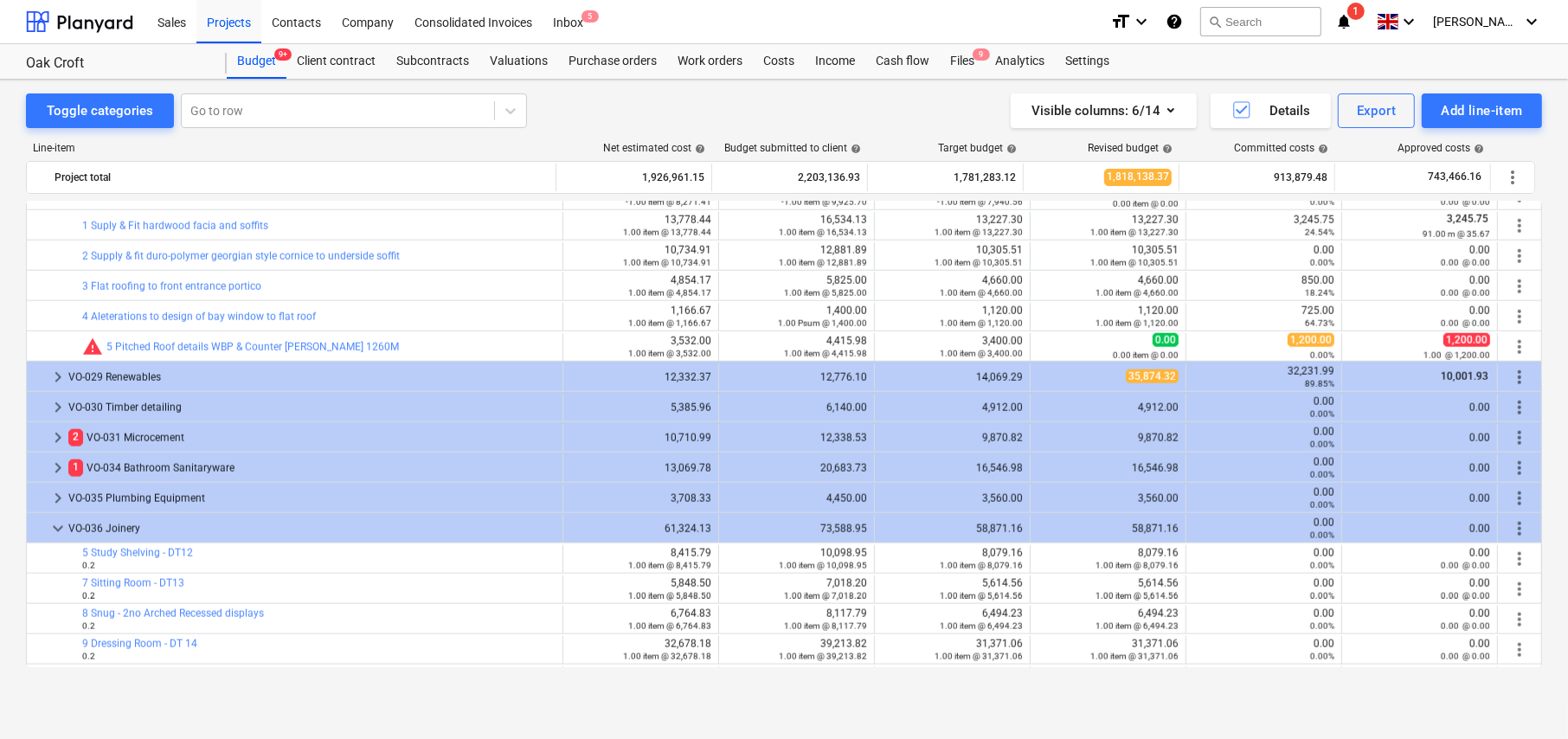
scroll to position [1848, 0]
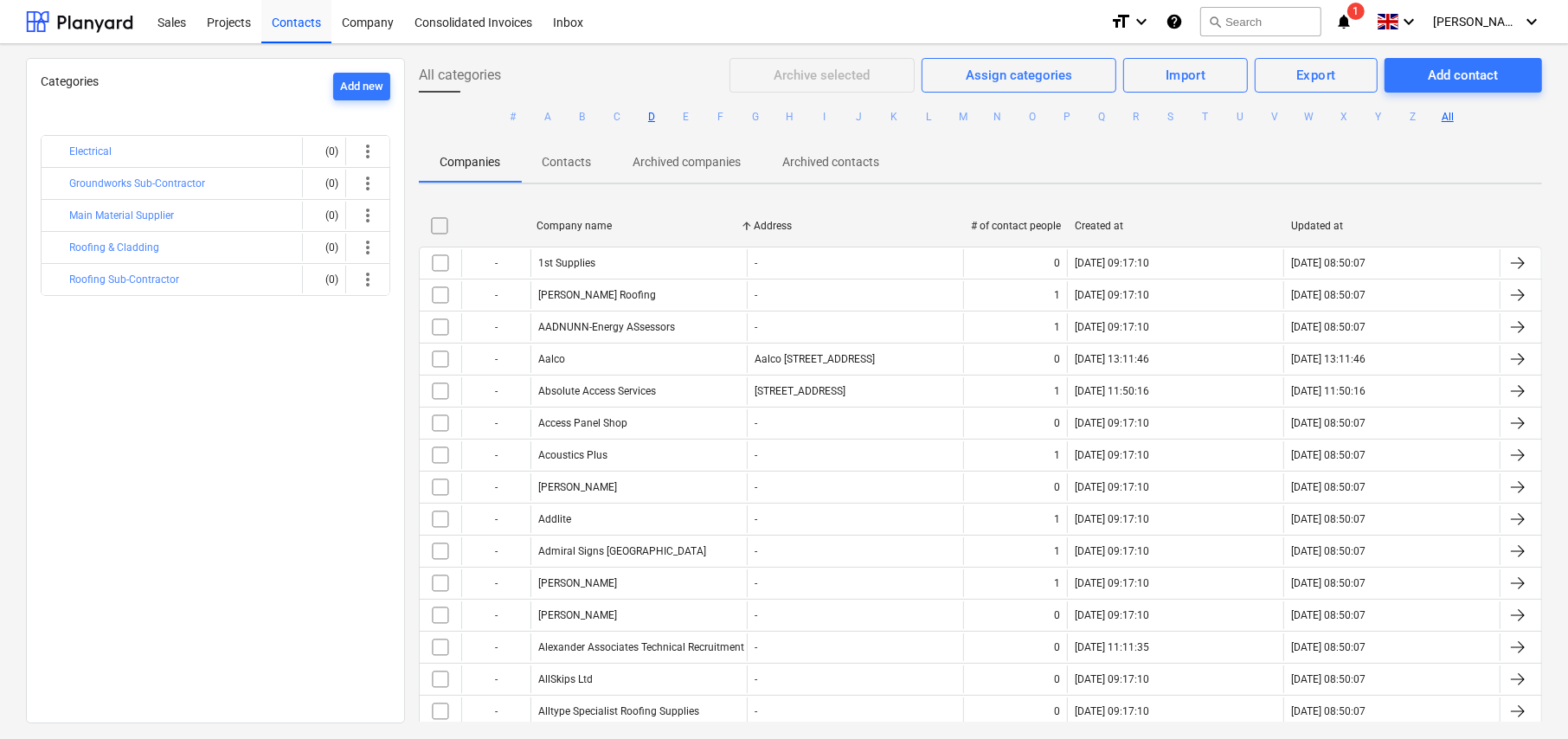
click at [651, 116] on button "D" at bounding box center [652, 116] width 21 height 21
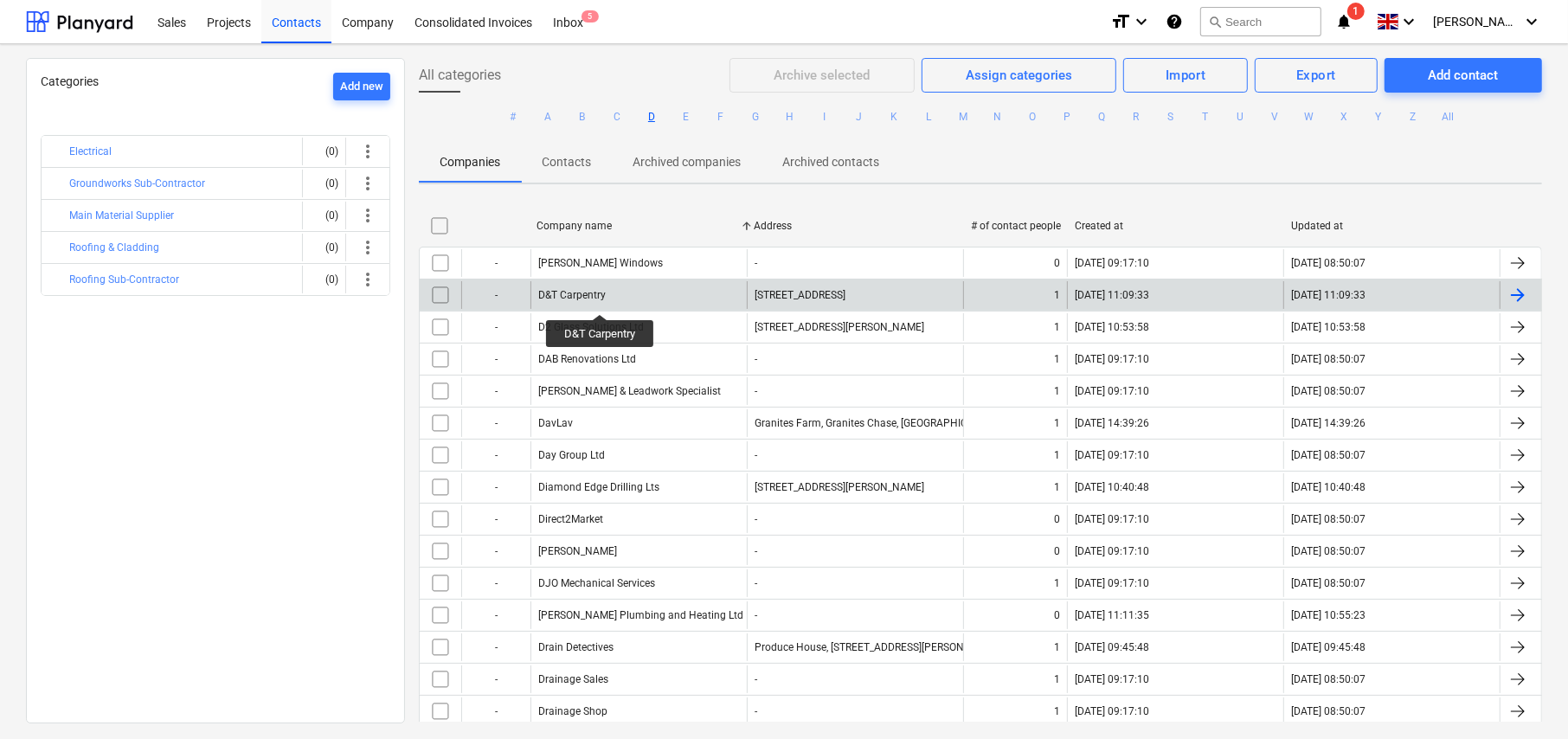
click at [600, 299] on div "D&T Carpentry" at bounding box center [572, 294] width 68 height 12
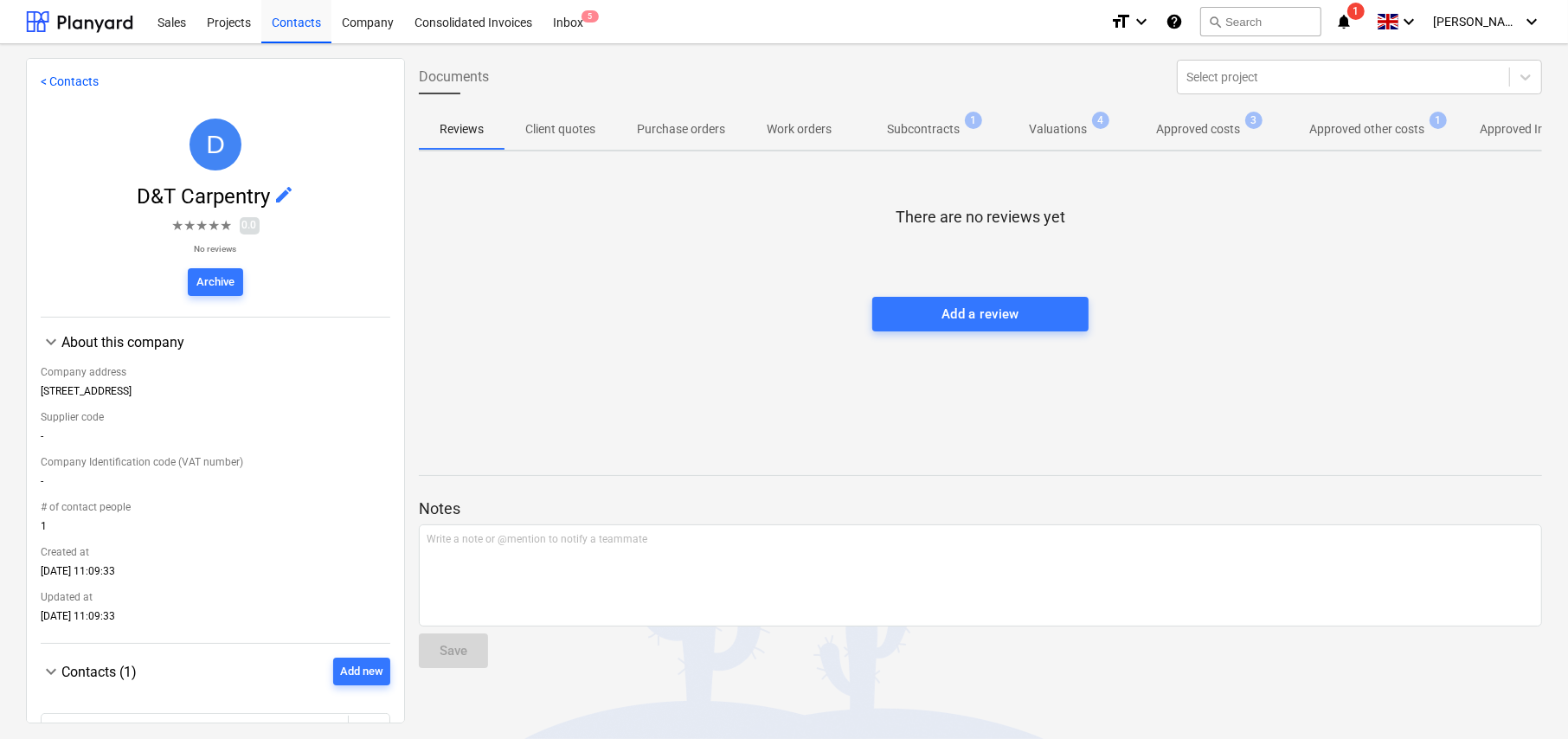
click at [1210, 127] on p "Approved costs" at bounding box center [1198, 129] width 84 height 18
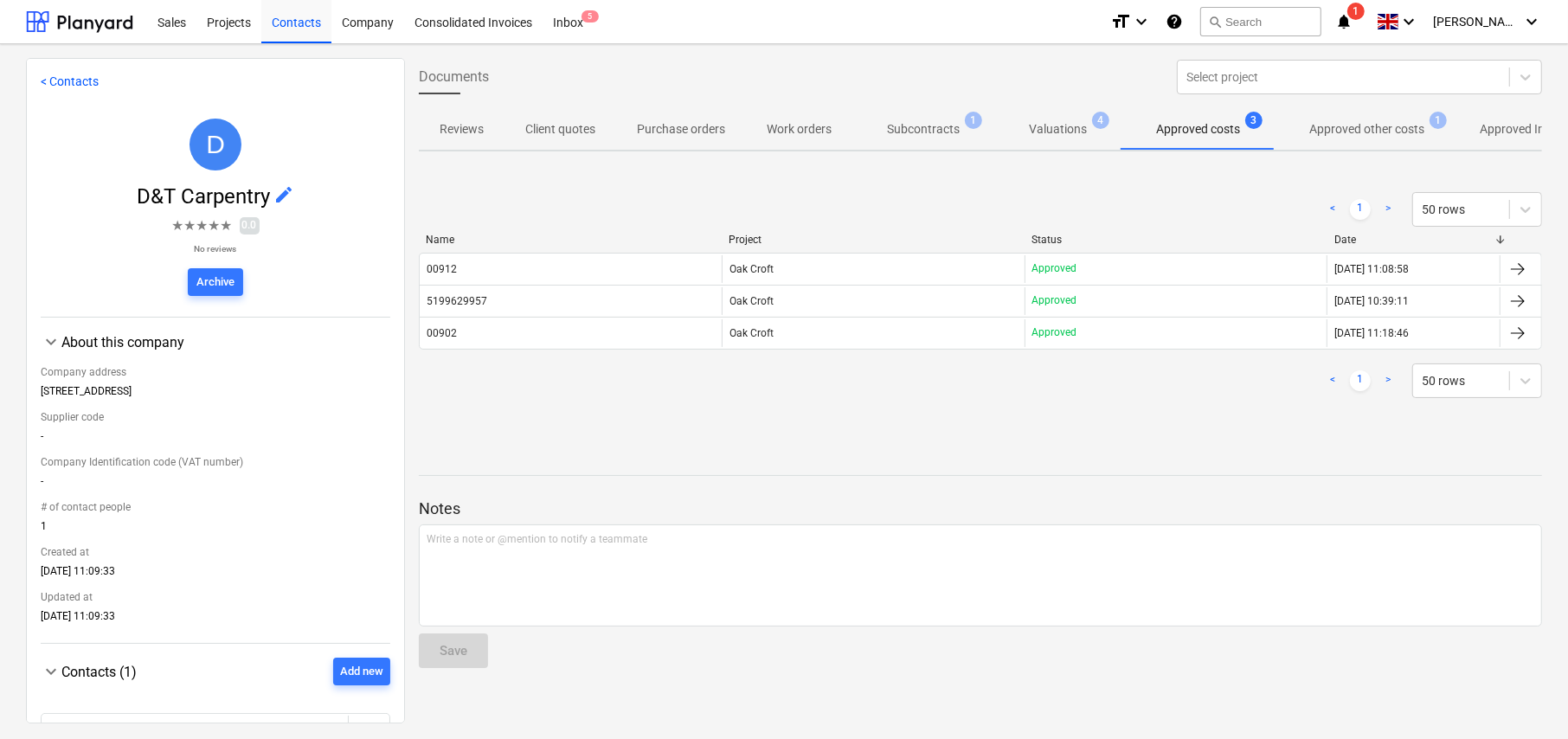
click at [1368, 126] on p "Approved other costs" at bounding box center [1366, 129] width 115 height 18
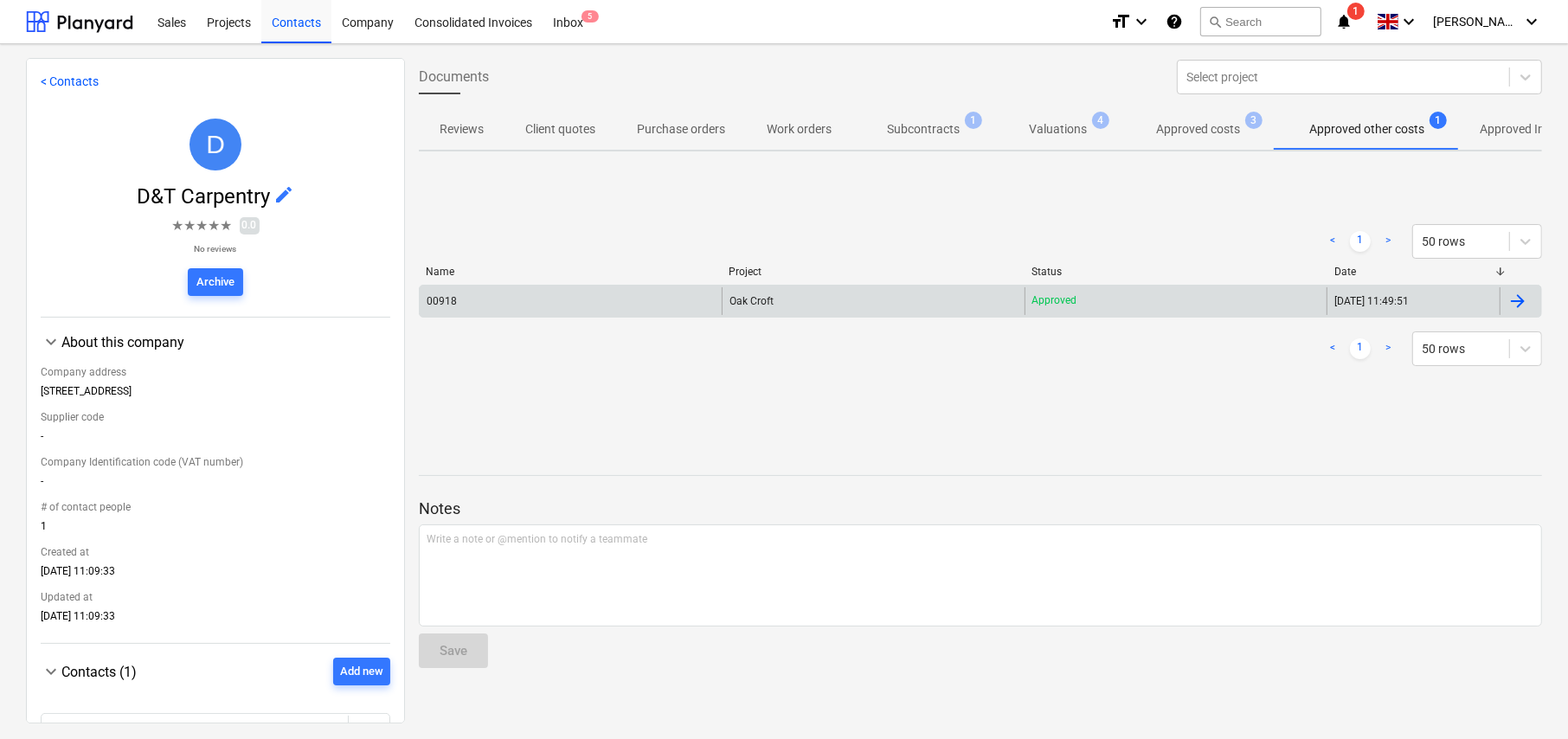
click at [642, 302] on div "00918" at bounding box center [570, 301] width 302 height 28
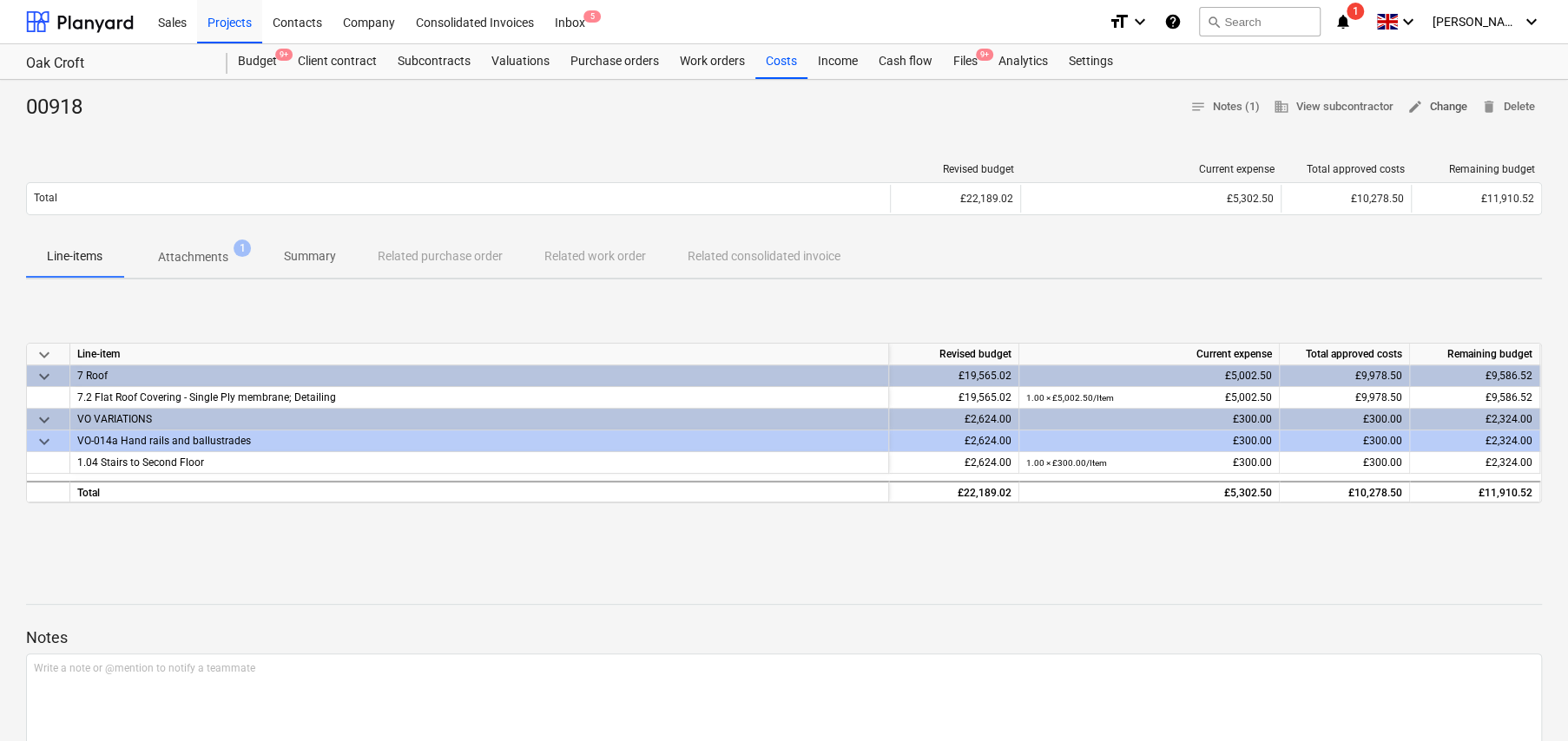
click at [1431, 108] on span "edit Change" at bounding box center [1436, 108] width 60 height 20
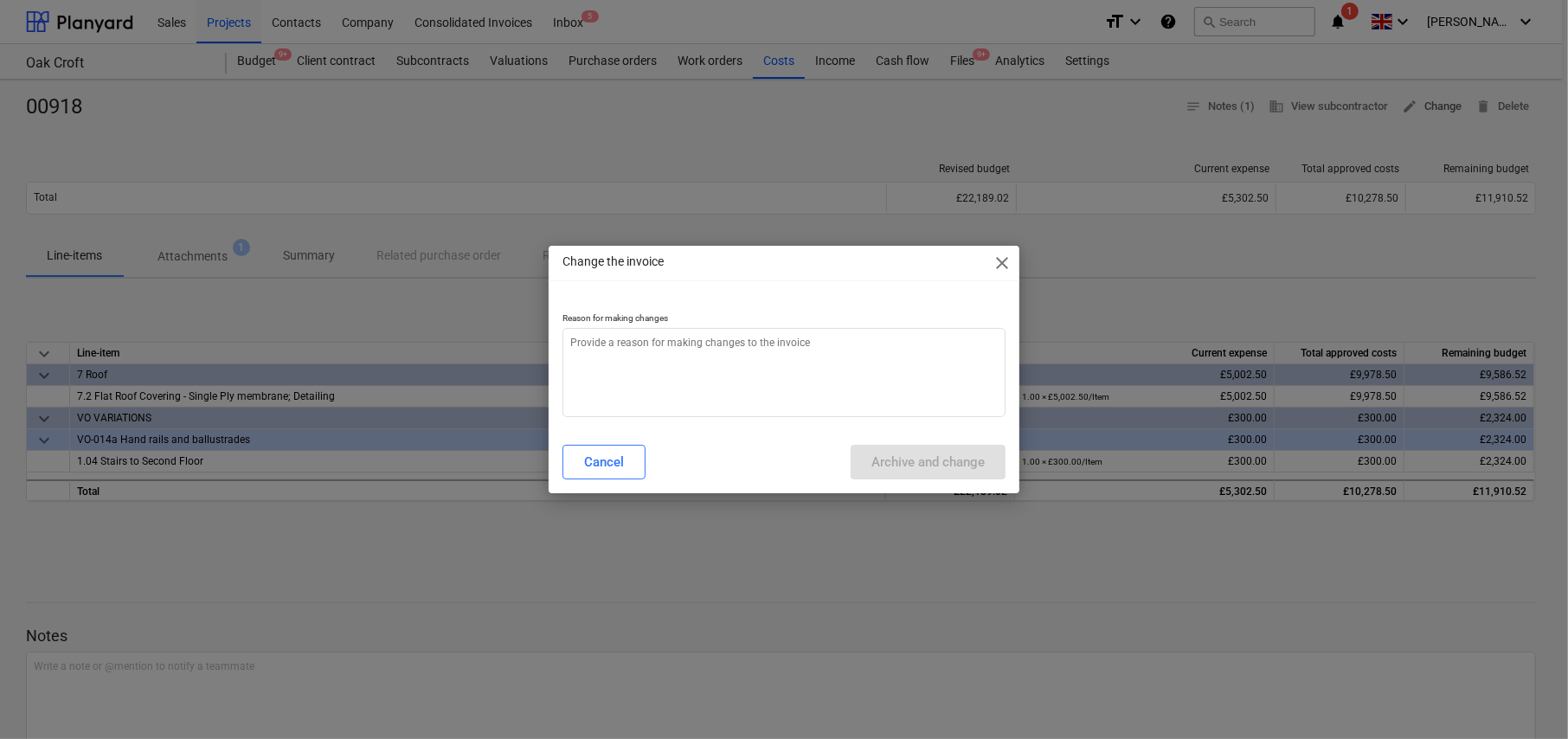
type textarea "x"
click at [683, 369] on textarea at bounding box center [784, 372] width 443 height 89
type textarea "A"
type textarea "x"
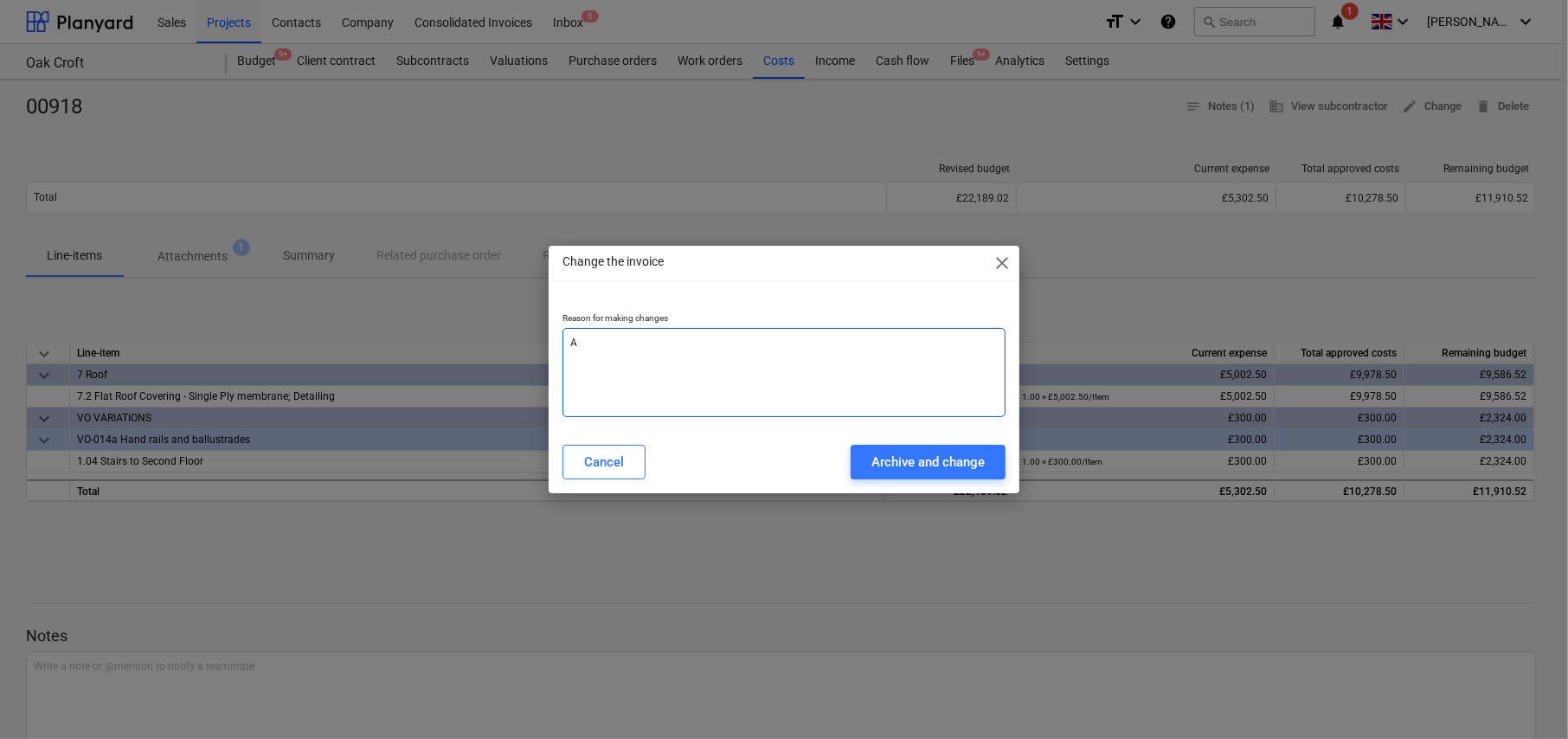
type textarea "Ad"
type textarea "x"
type textarea "Add"
type textarea "x"
type textarea "Adde"
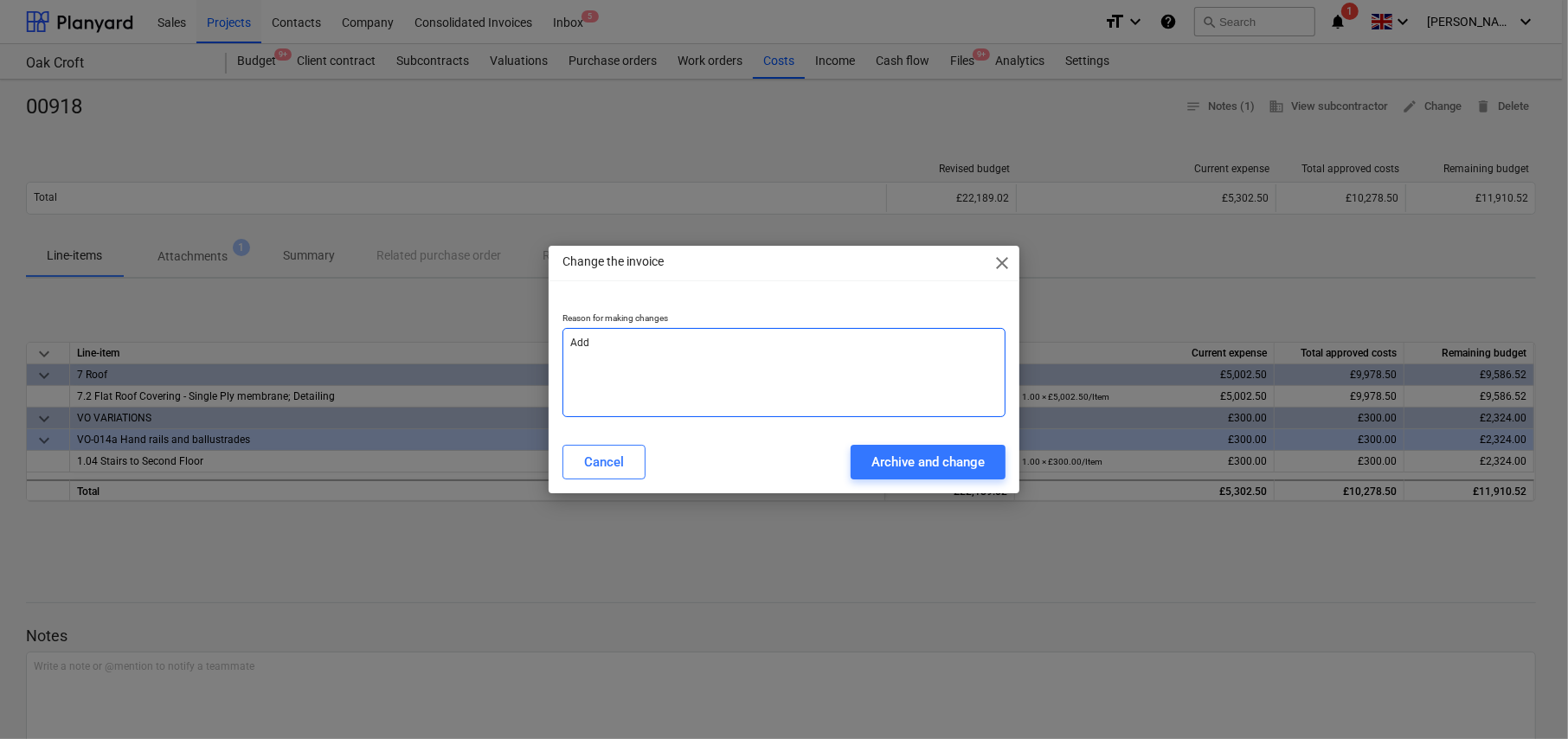
type textarea "x"
type textarea "Added"
type textarea "x"
type textarea "Added"
type textarea "x"
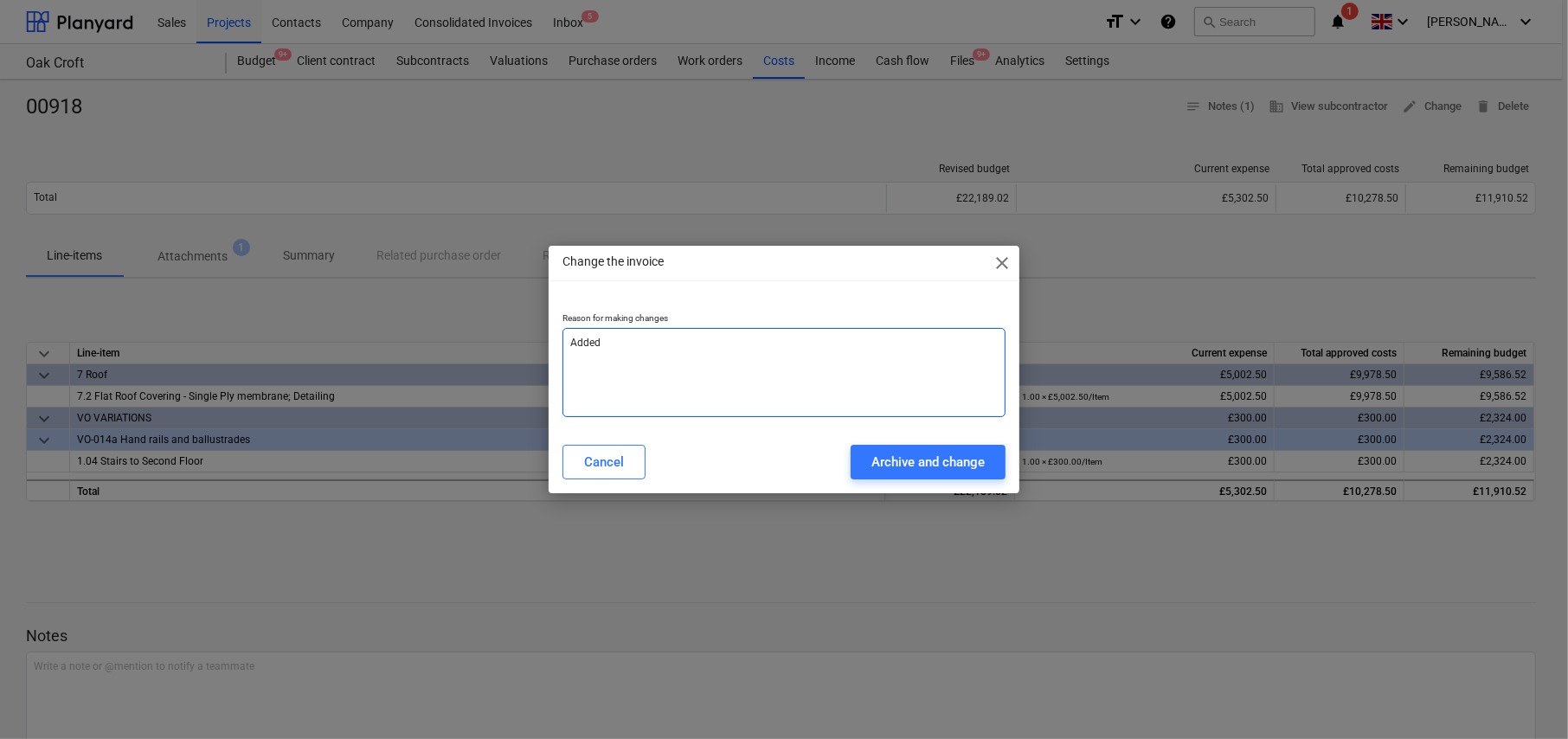
type textarea "Added t"
type textarea "x"
type textarea "Added to"
type textarea "x"
type textarea "Added to"
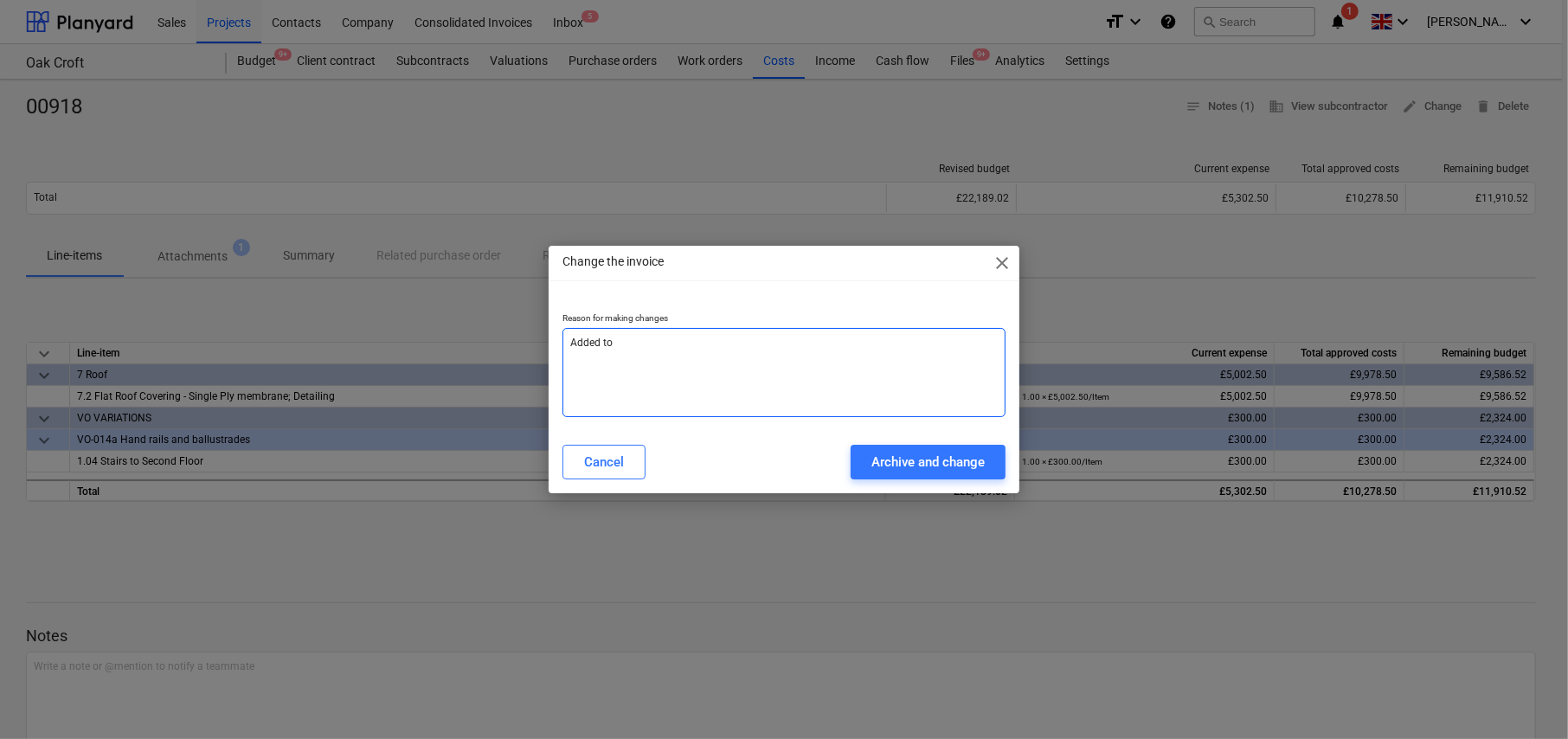
type textarea "x"
type textarea "Added to c"
type textarea "x"
type textarea "Added to co"
type textarea "x"
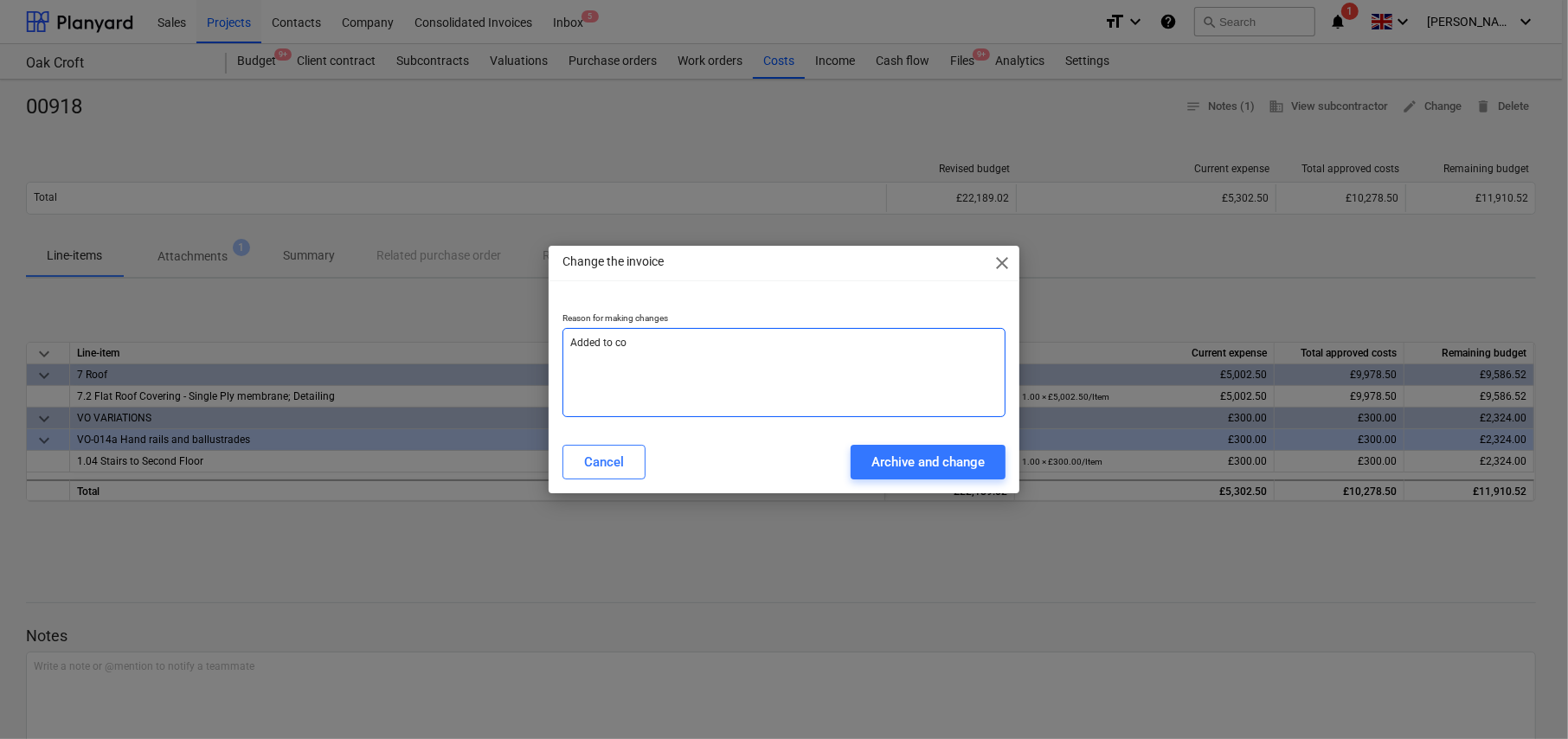
type textarea "Added to con"
type textarea "x"
type textarea "Added to cont"
type textarea "x"
type textarea "Added to contr"
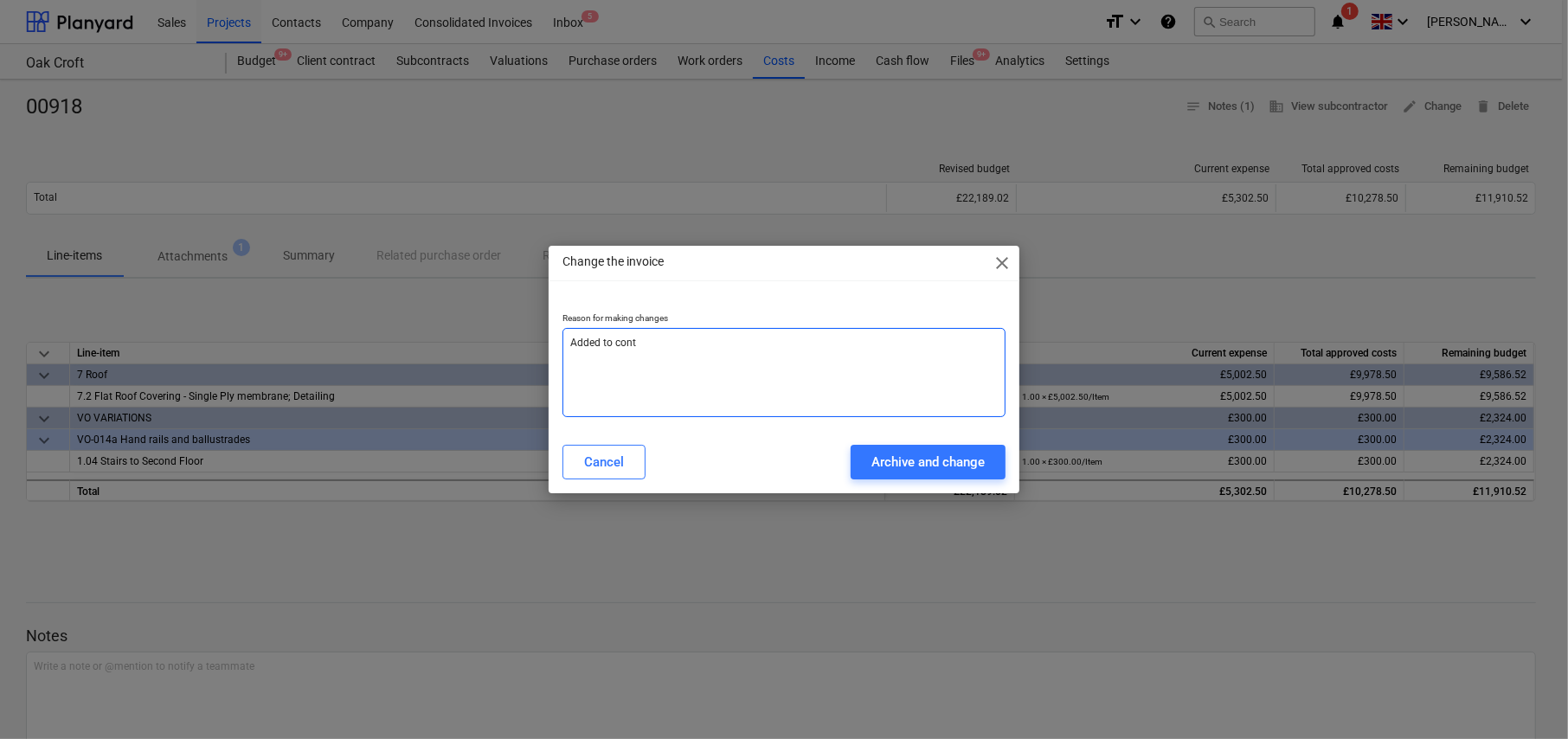
type textarea "x"
type textarea "Added to contra"
type textarea "x"
type textarea "Added to contrac"
type textarea "x"
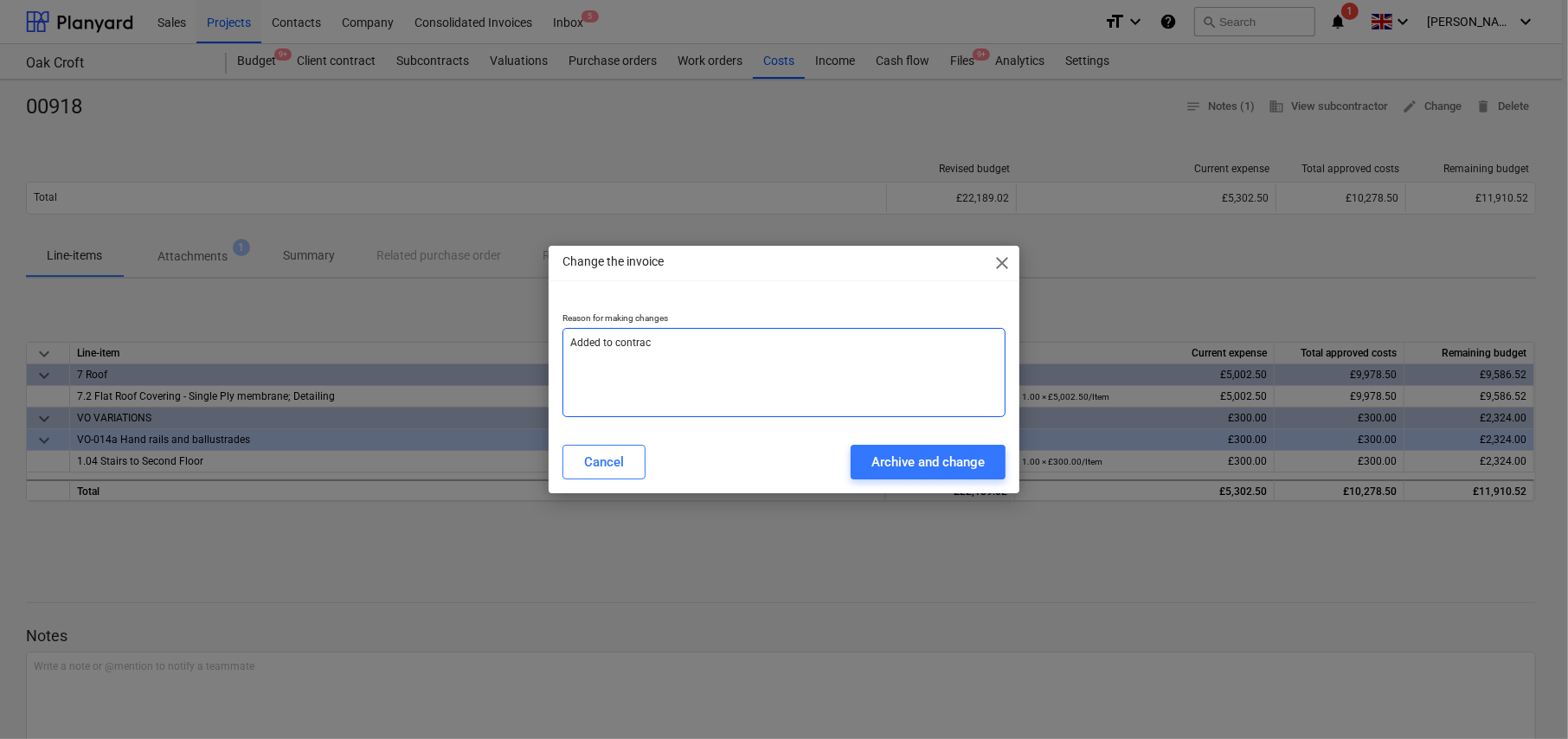
type textarea "Added to contract"
type textarea "x"
type textarea "Added to contract"
type textarea "x"
type textarea "Added to contract V"
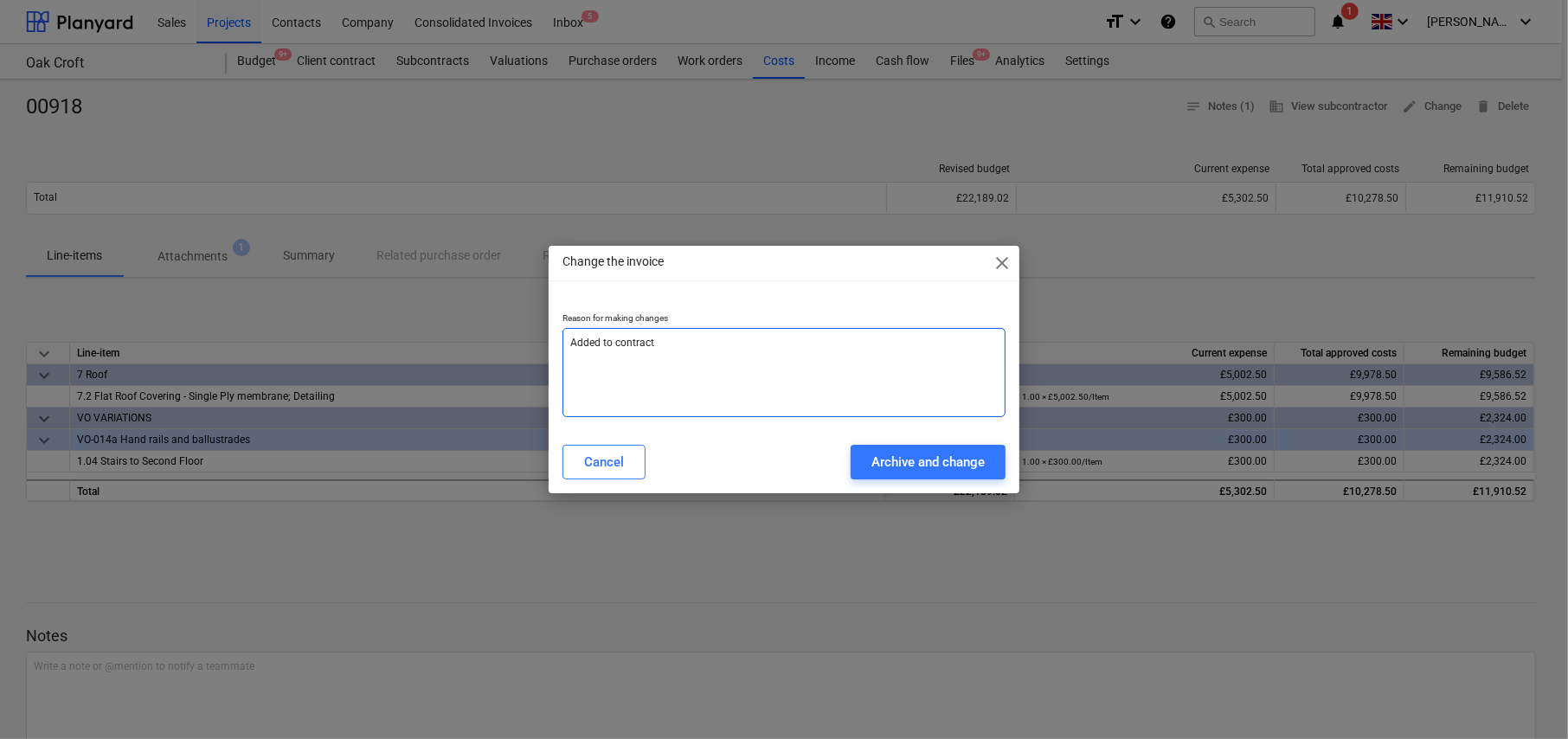
type textarea "x"
type textarea "Added to contract Va"
type textarea "x"
type textarea "Added to contract Val"
type textarea "x"
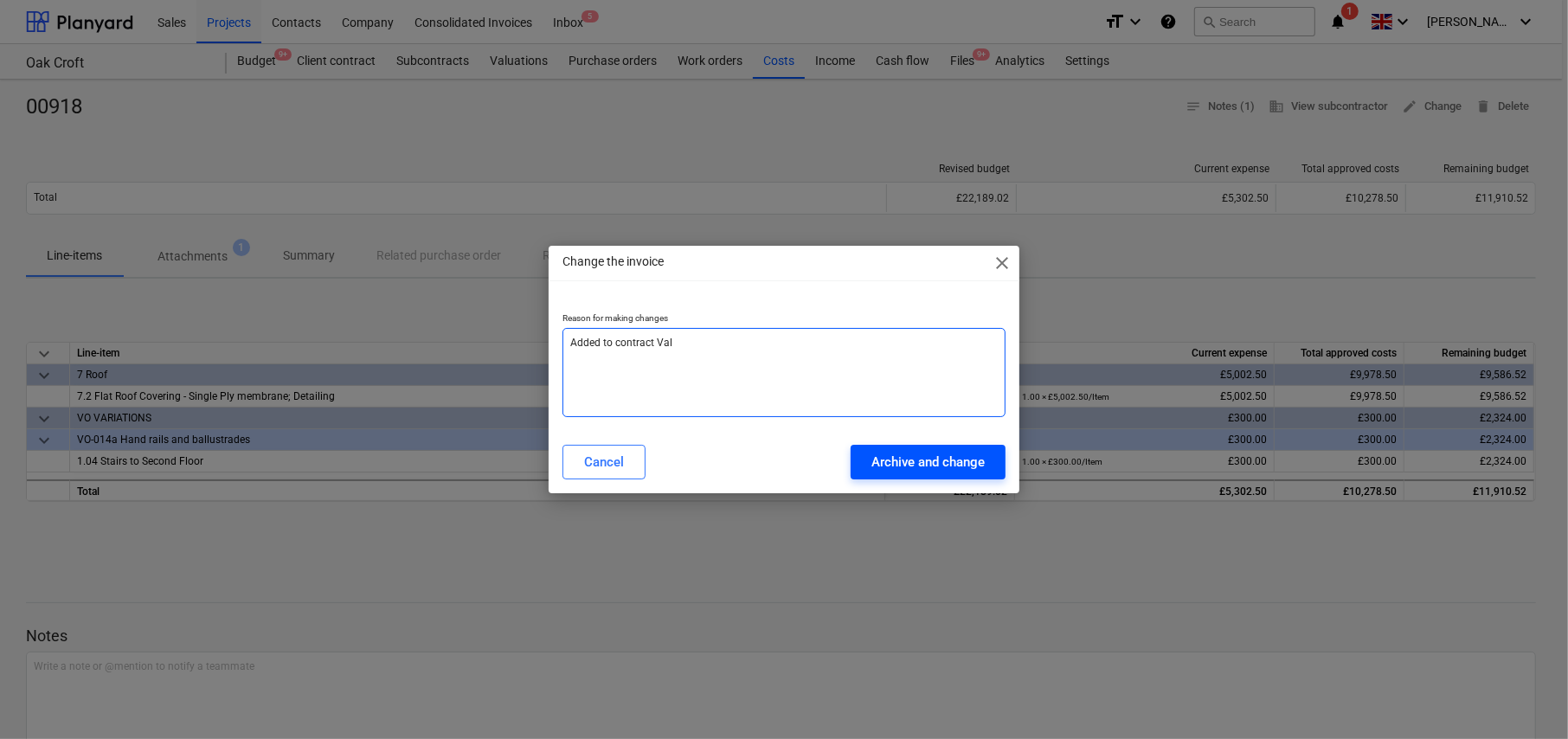
type textarea "Added to contract Val"
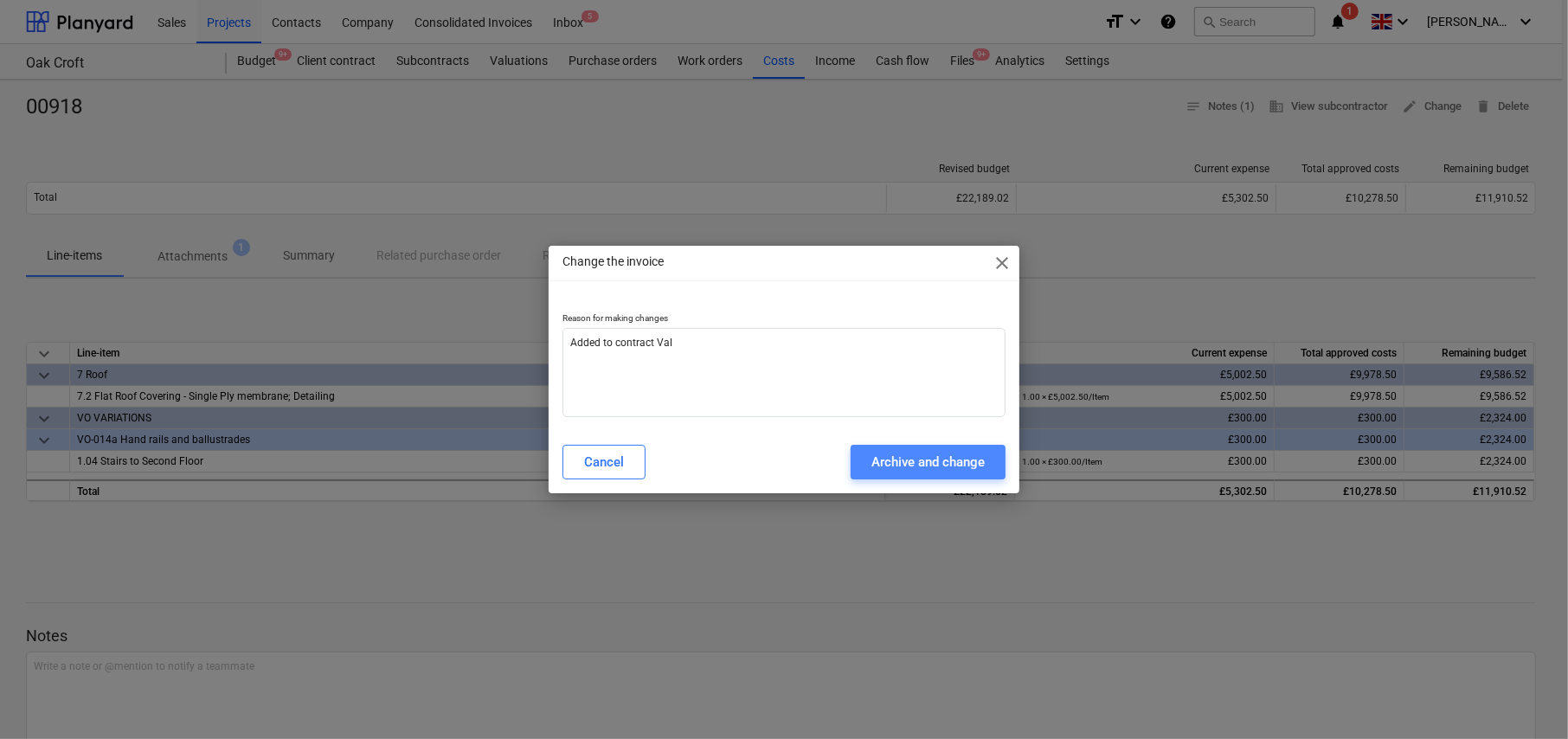
click at [957, 464] on div "Archive and change" at bounding box center [928, 462] width 114 height 23
type textarea "x"
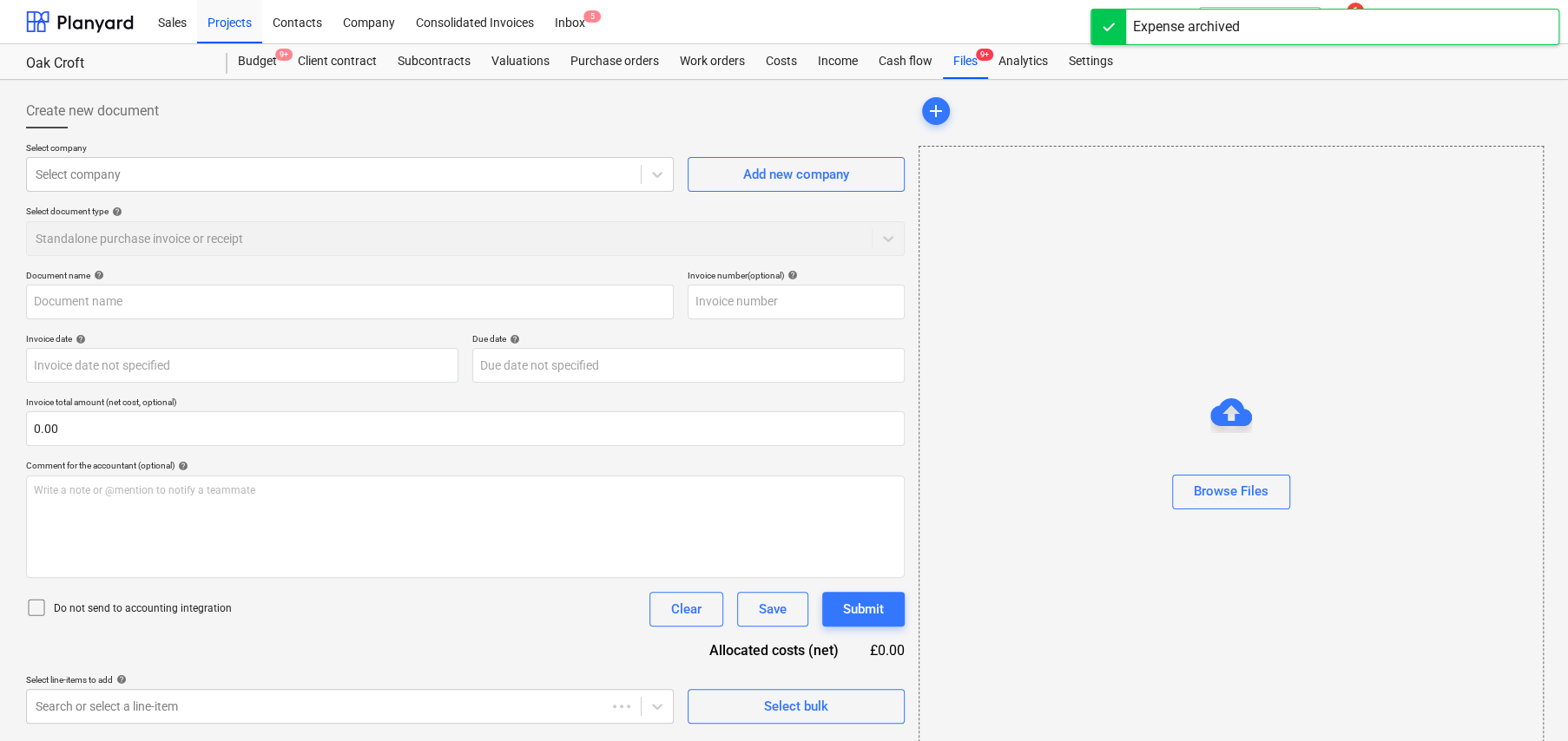
type input "00918"
type input "27 Aug 2025"
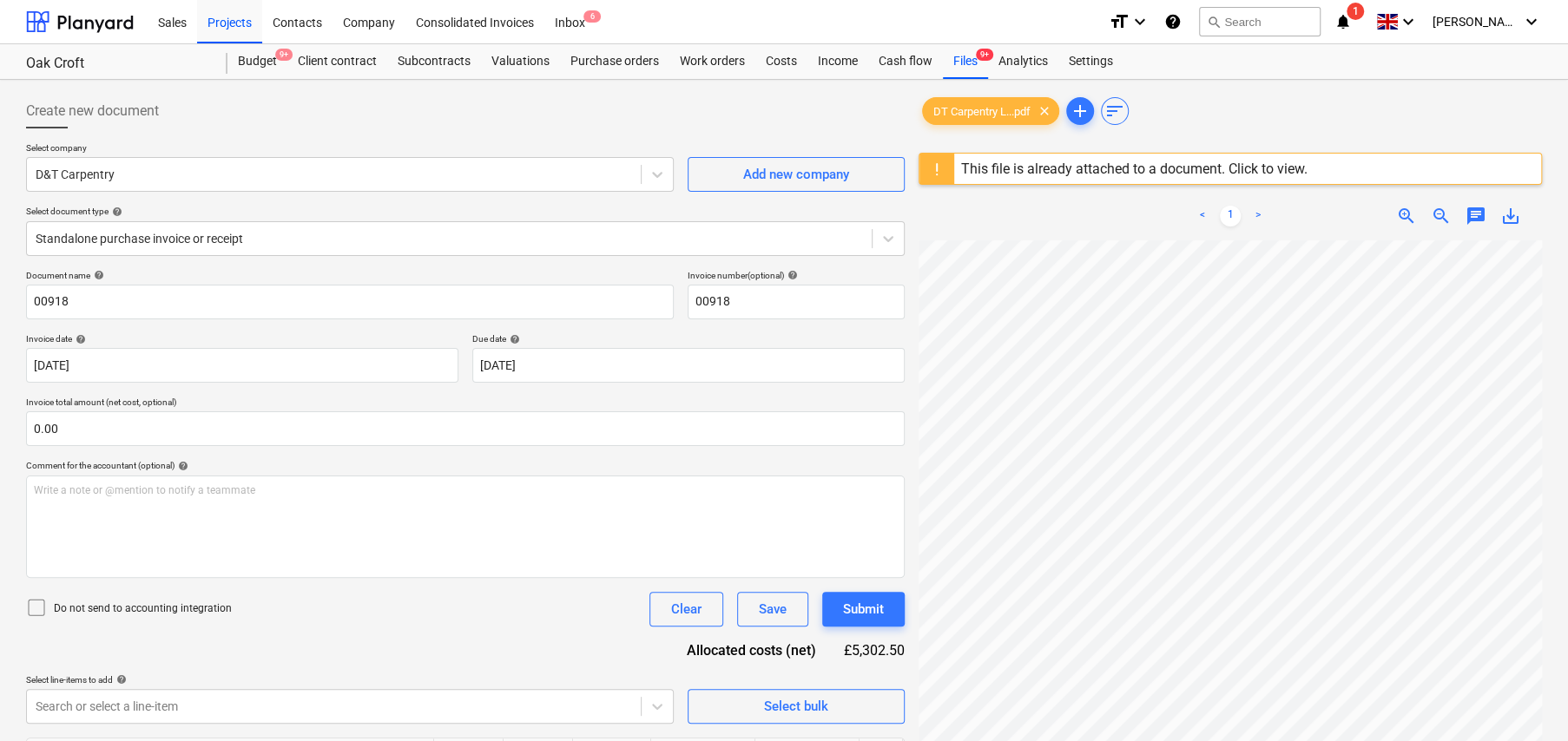
click at [40, 610] on icon at bounding box center [36, 608] width 21 height 21
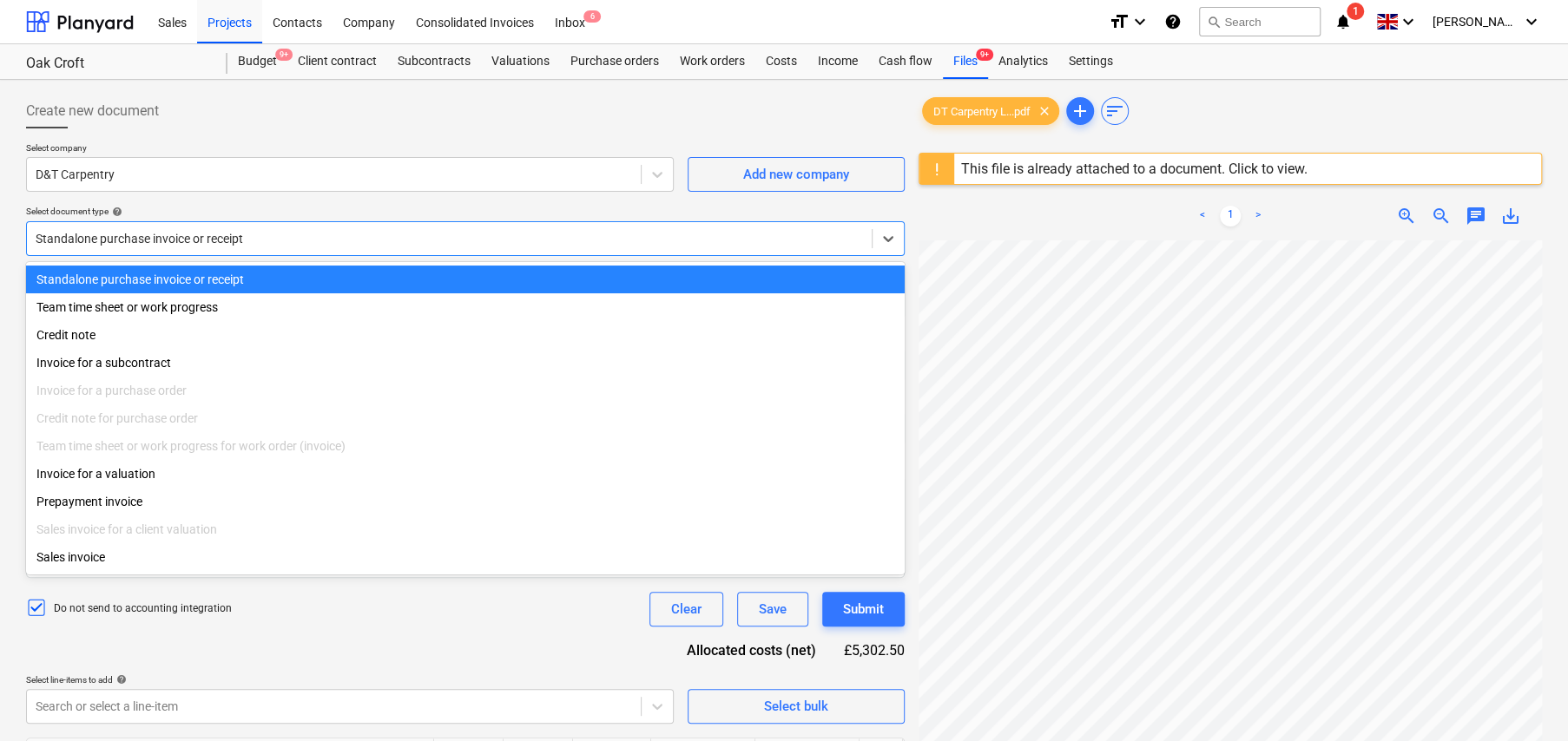
click at [212, 241] on div at bounding box center [450, 238] width 828 height 17
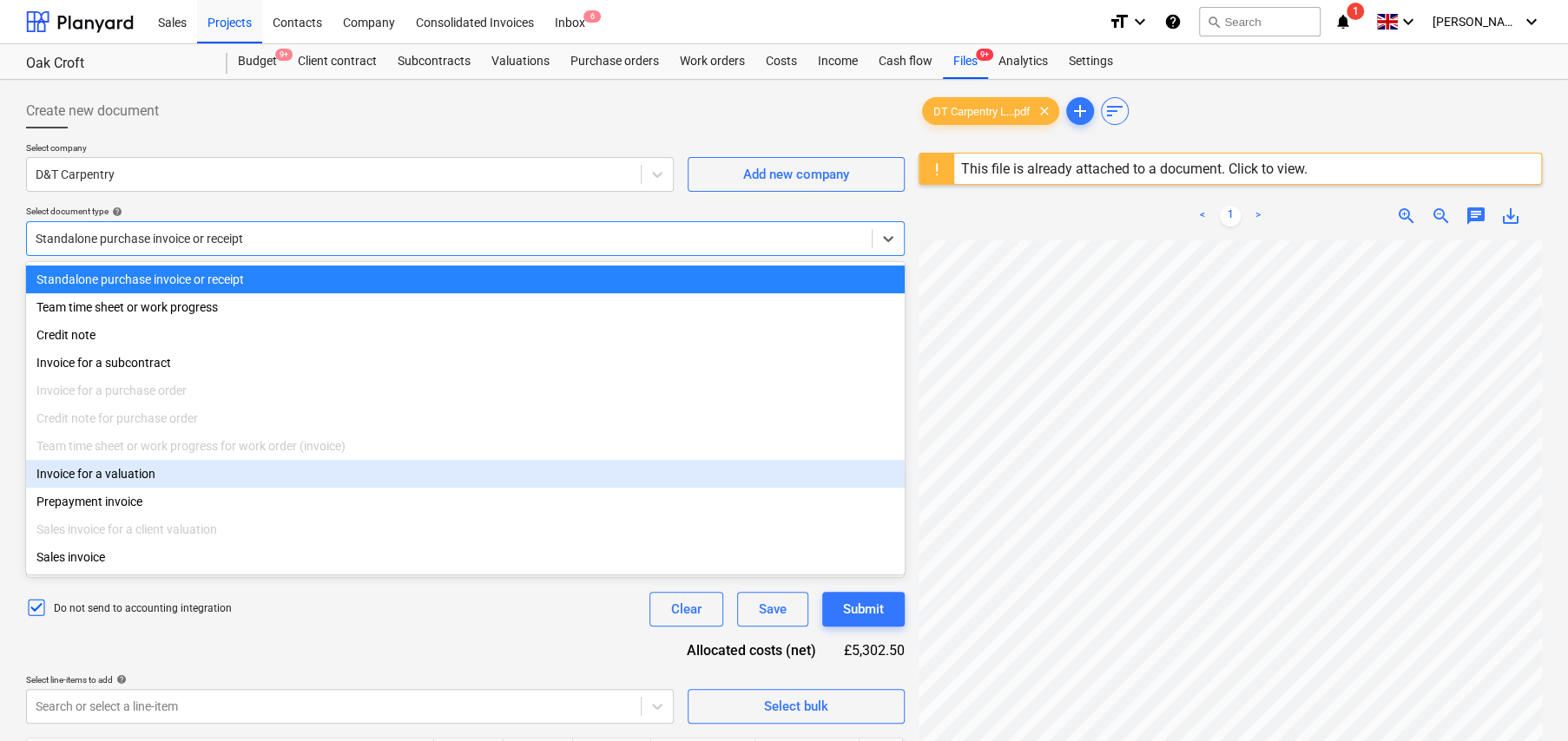
click at [130, 478] on div "Invoice for a valuation" at bounding box center [464, 473] width 878 height 28
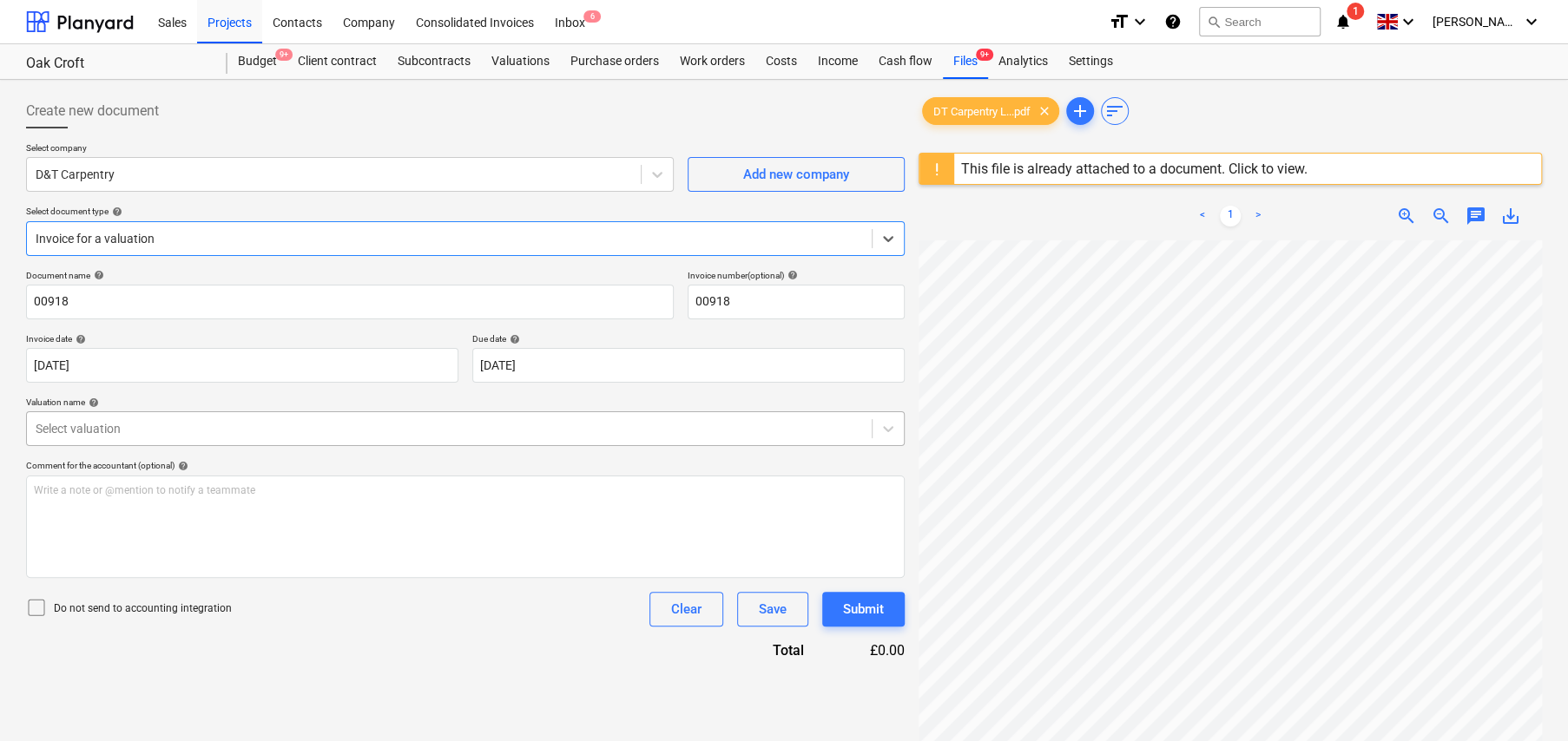
click at [148, 427] on div at bounding box center [450, 428] width 828 height 17
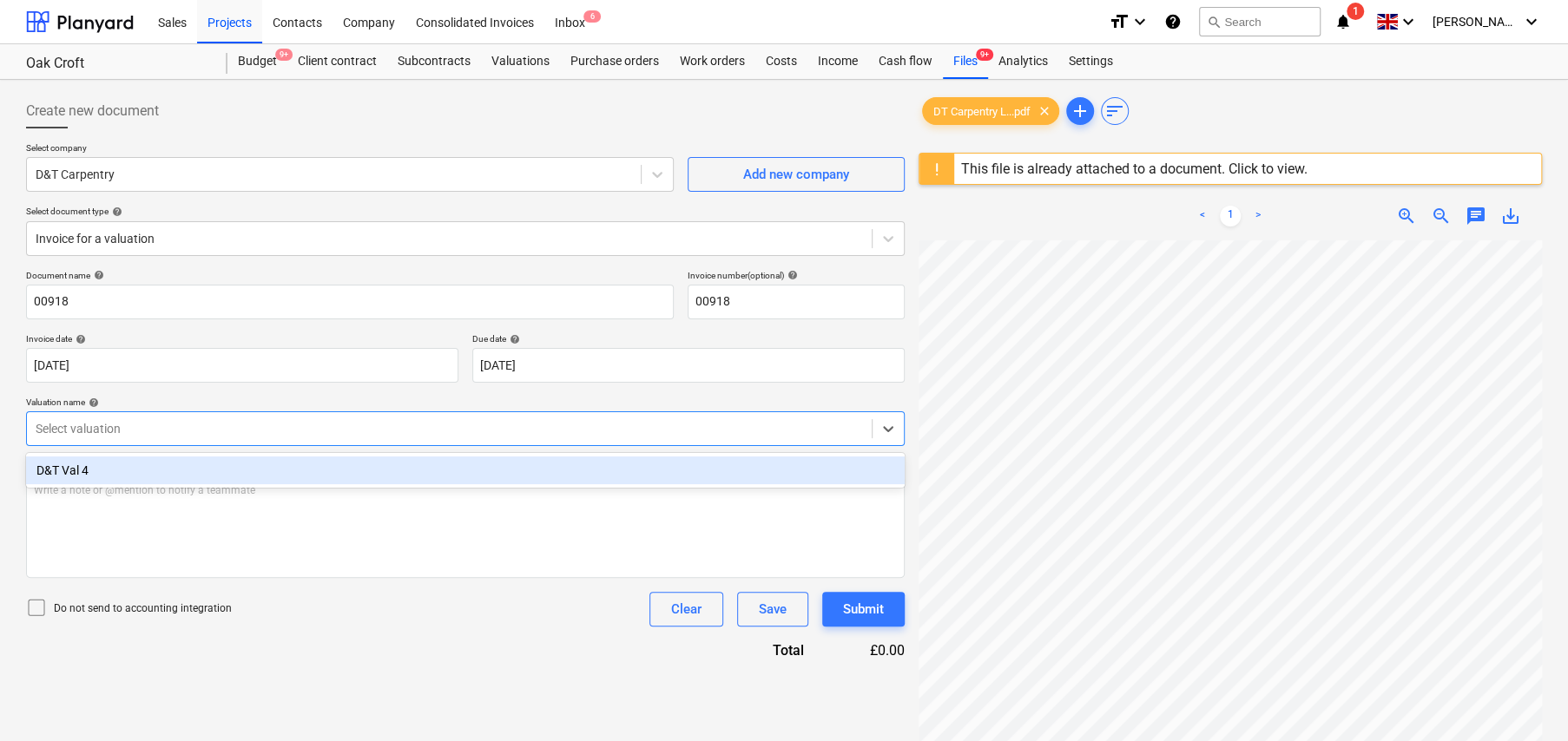
click at [87, 466] on div "D&T Val 4" at bounding box center [464, 471] width 878 height 28
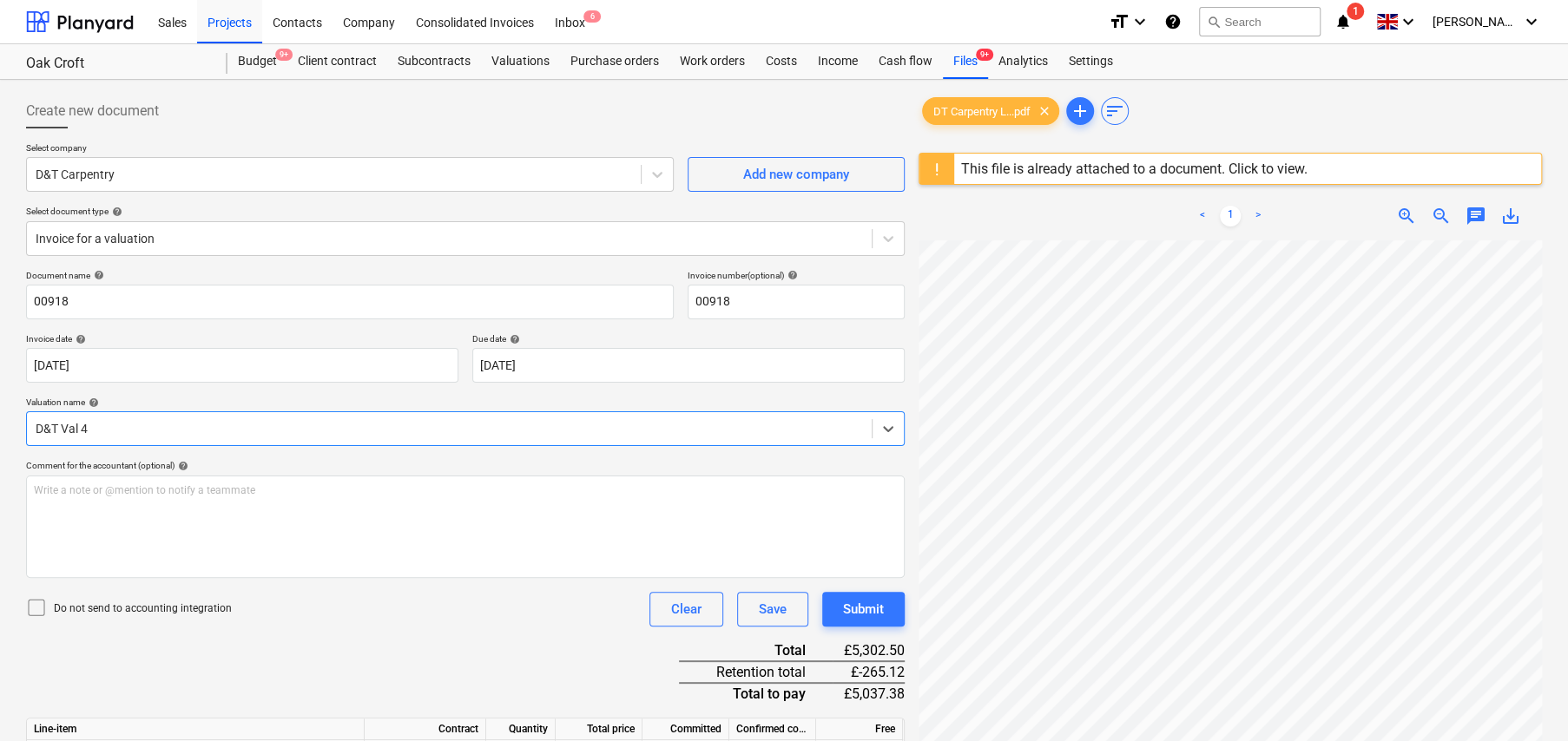
click at [32, 608] on icon at bounding box center [36, 608] width 21 height 21
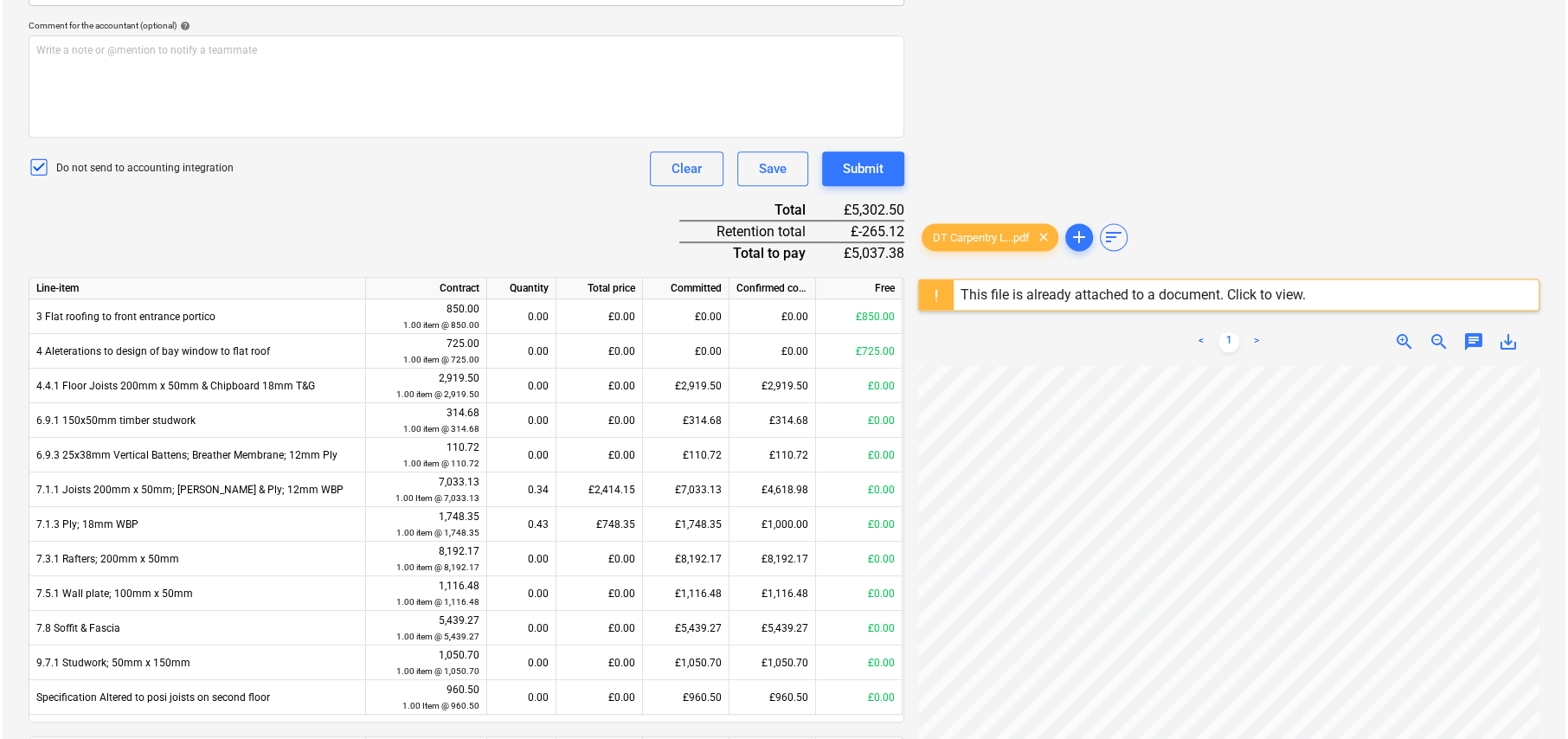
scroll to position [77, 0]
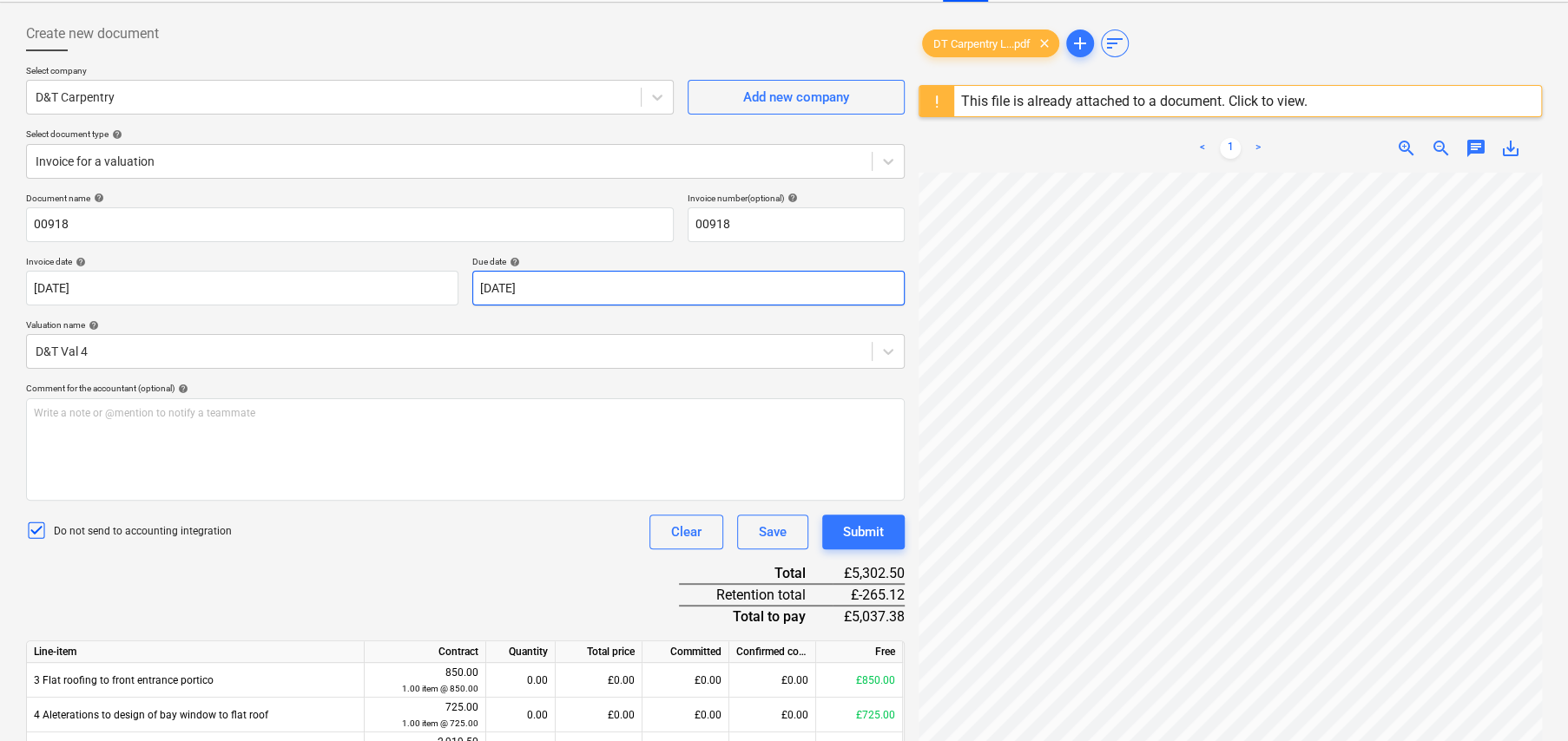
click at [618, 283] on body "Sales Projects Contacts Company Consolidated Invoices Inbox 6 format_size keybo…" at bounding box center [784, 293] width 1568 height 741
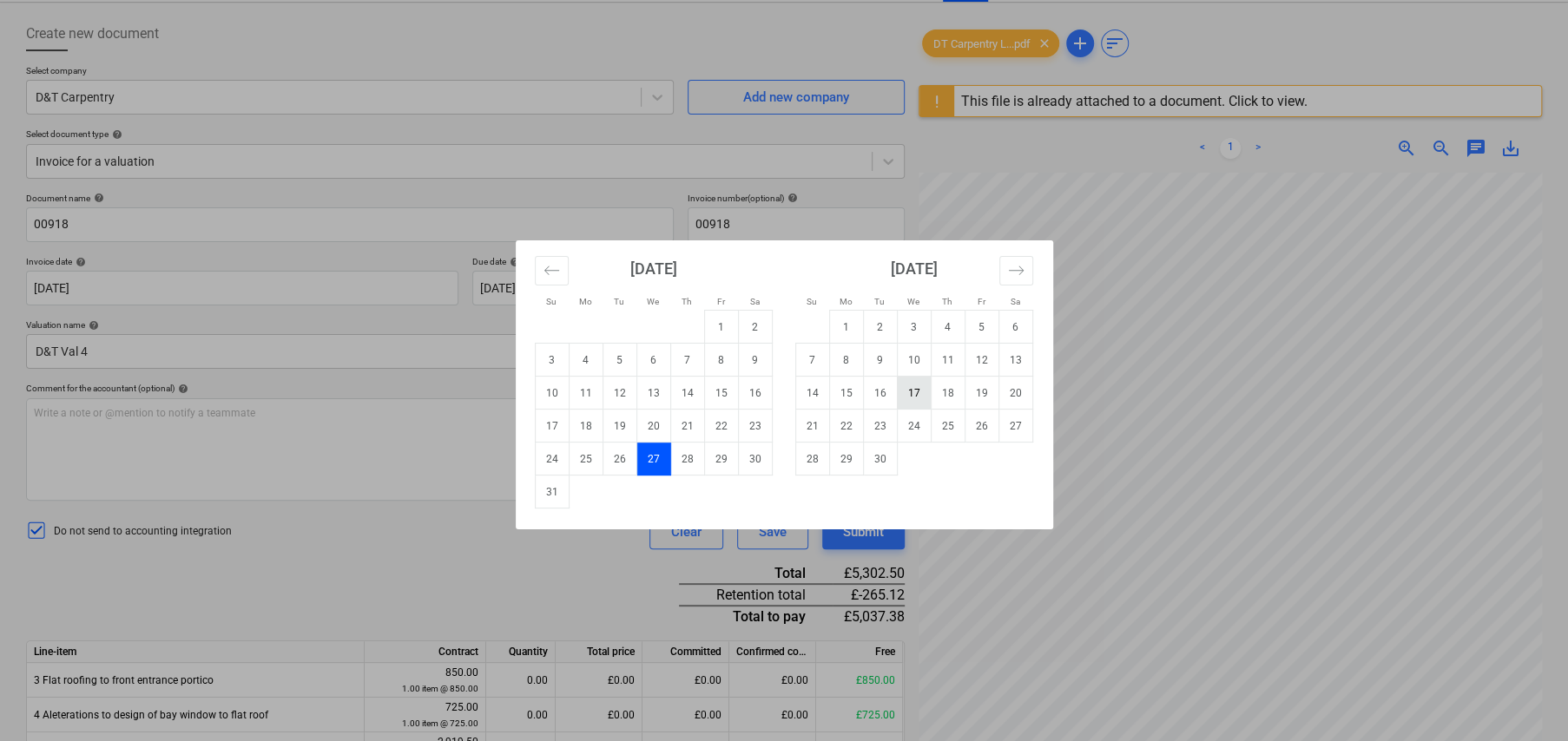
click at [915, 394] on td "17" at bounding box center [913, 393] width 34 height 33
type input "17 Sep 2025"
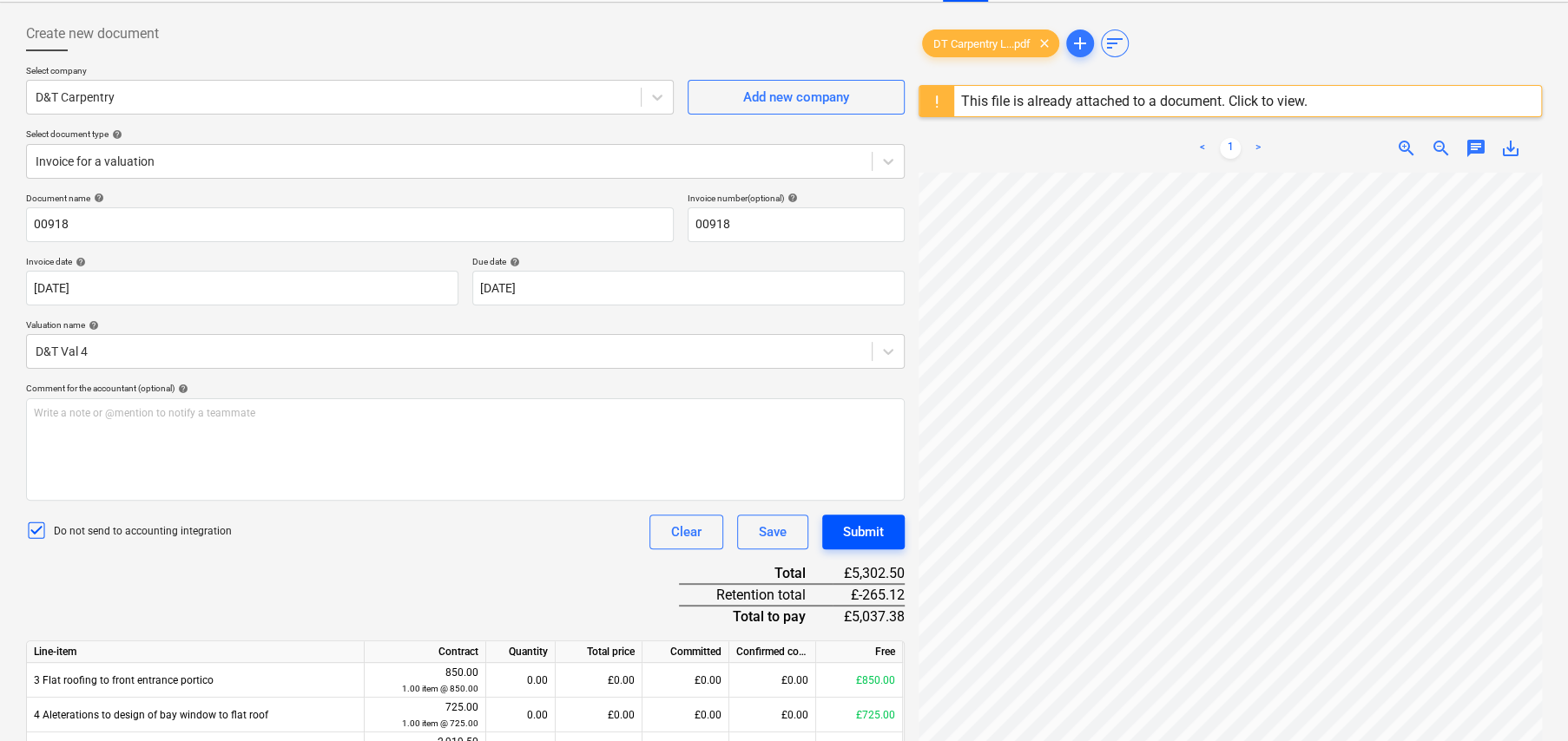
click at [867, 530] on div "Submit" at bounding box center [864, 531] width 40 height 23
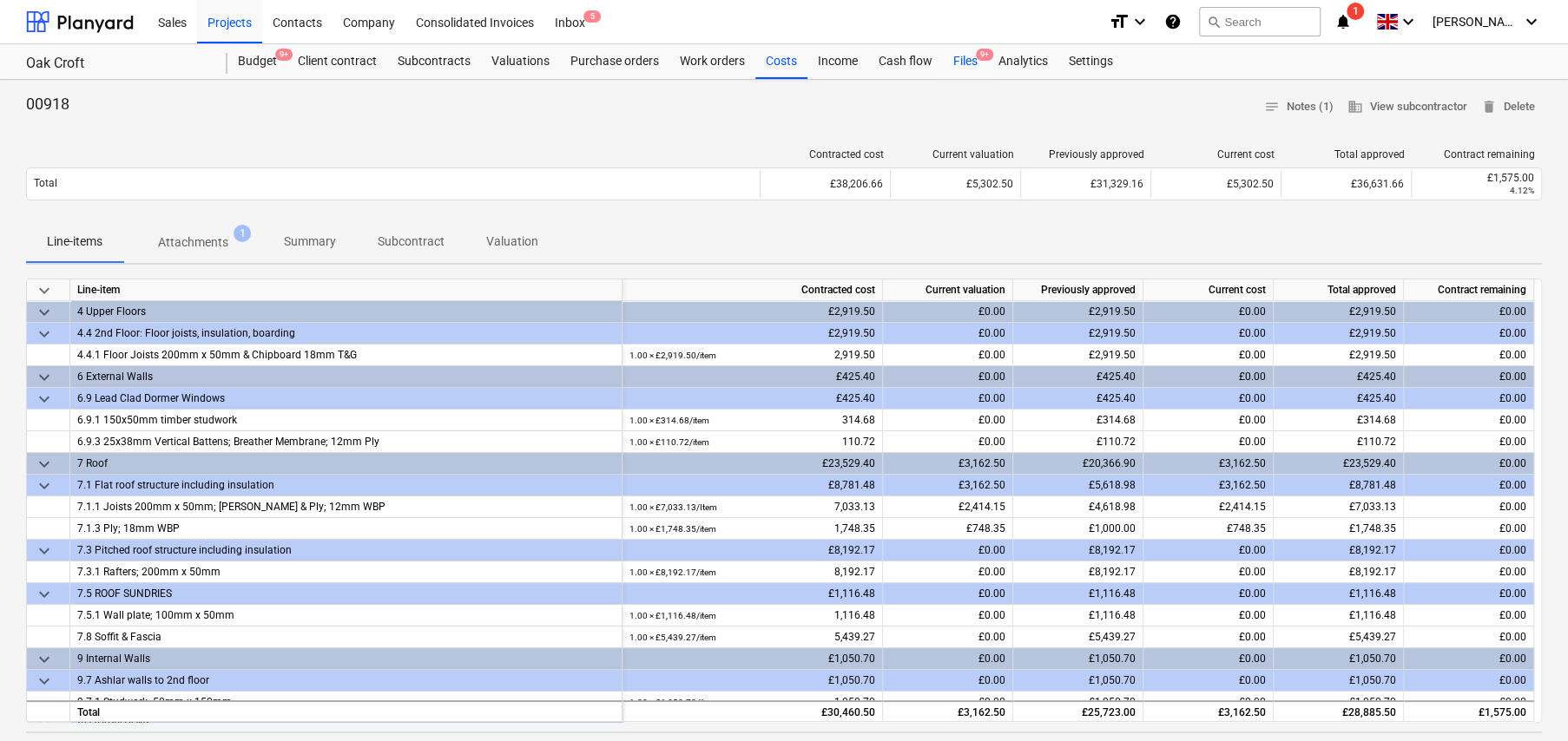
click at [977, 56] on span "9+" at bounding box center [984, 54] width 17 height 12
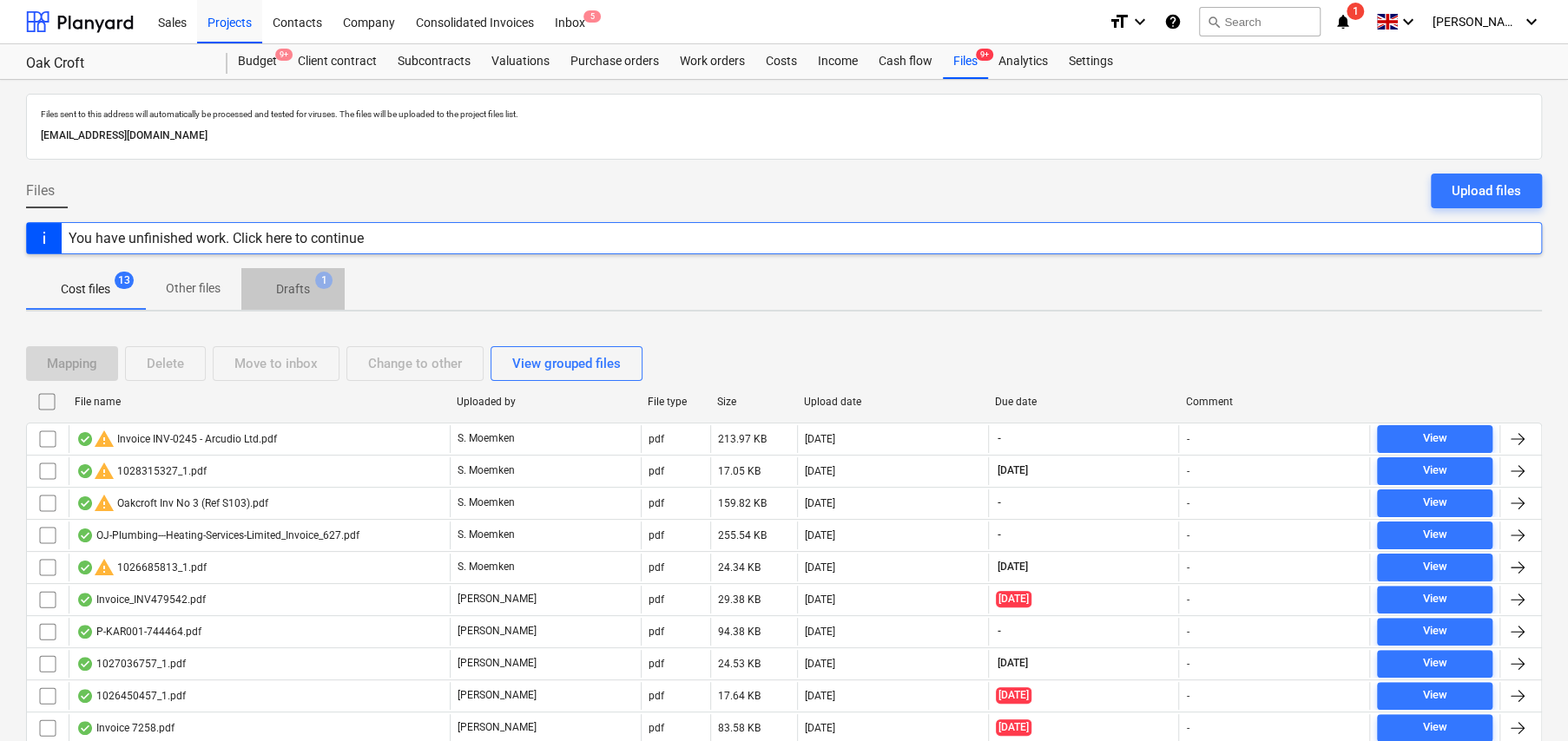
click at [308, 288] on p "Drafts" at bounding box center [292, 290] width 34 height 18
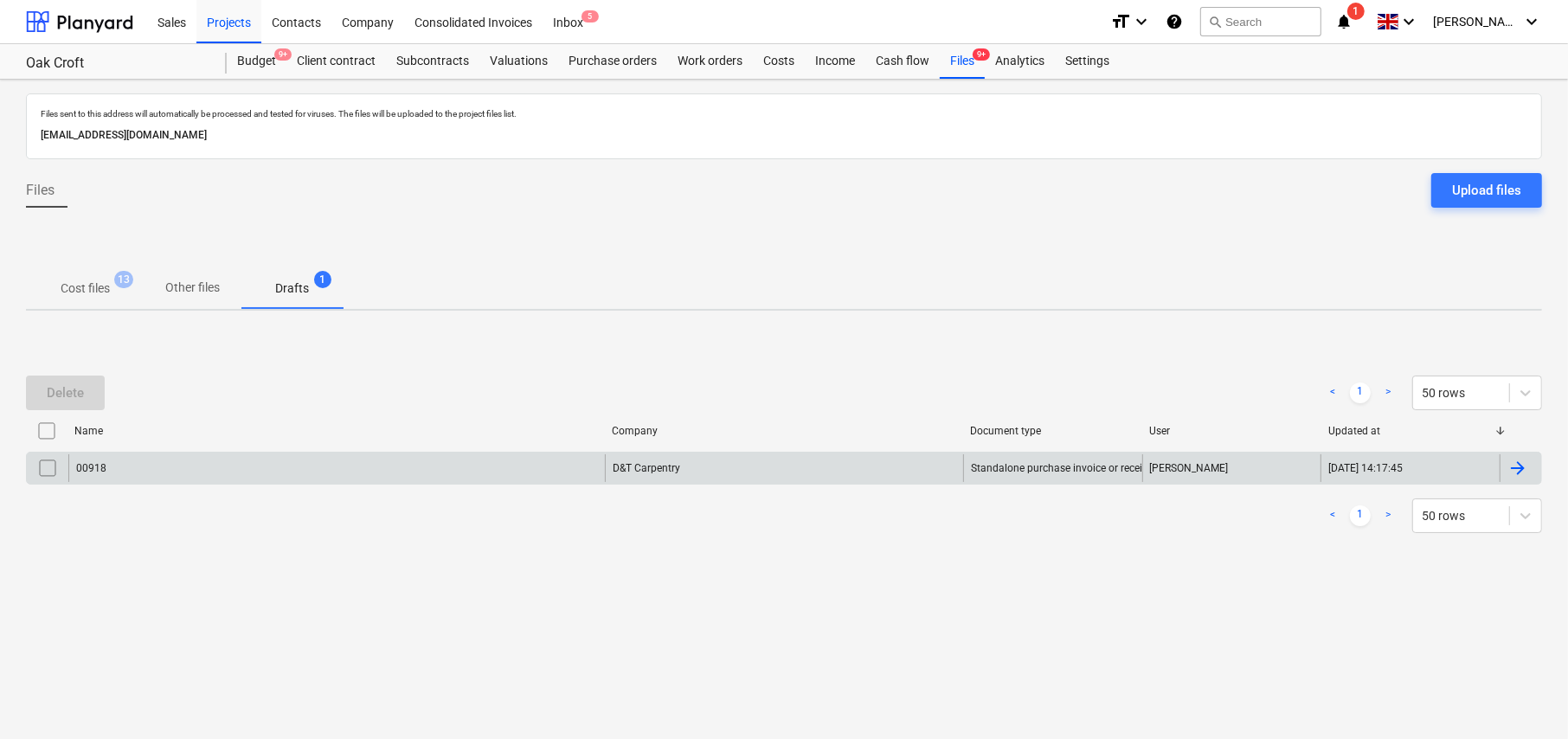
click at [48, 468] on input "checkbox" at bounding box center [48, 469] width 27 height 28
click at [78, 390] on div "Delete" at bounding box center [65, 392] width 38 height 23
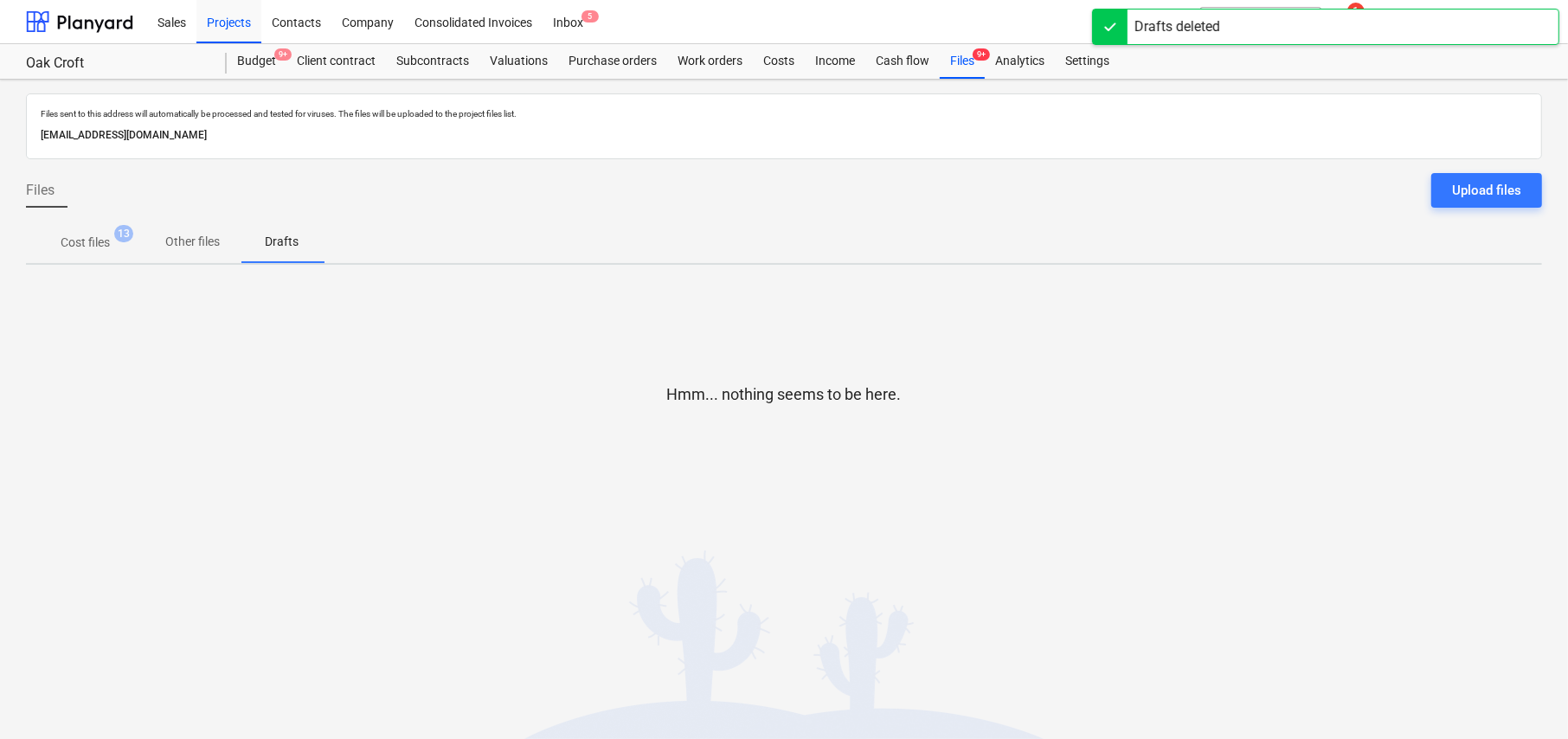
click at [96, 248] on p "Cost files" at bounding box center [85, 243] width 49 height 18
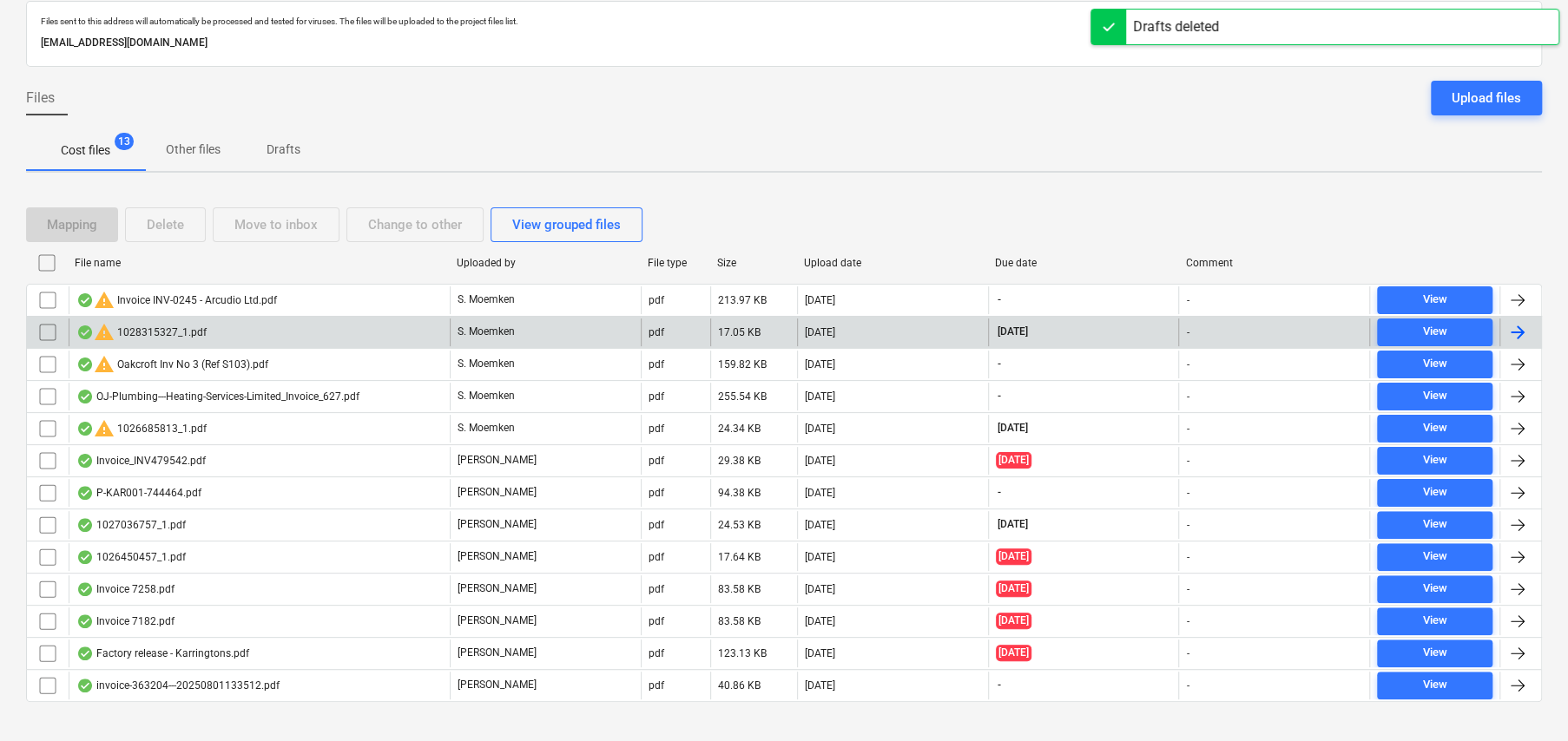
scroll to position [115, 0]
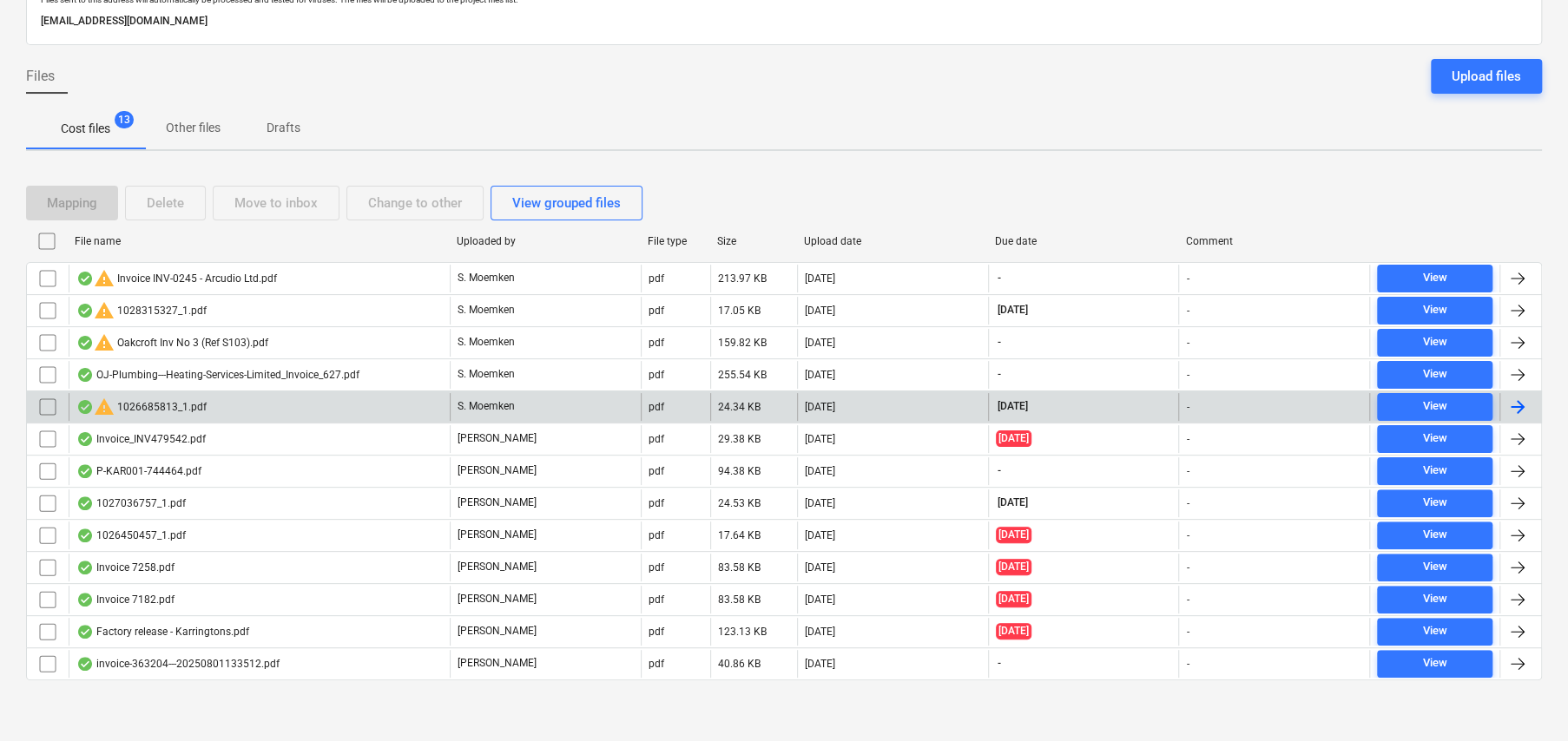
click at [43, 402] on input "checkbox" at bounding box center [48, 407] width 28 height 28
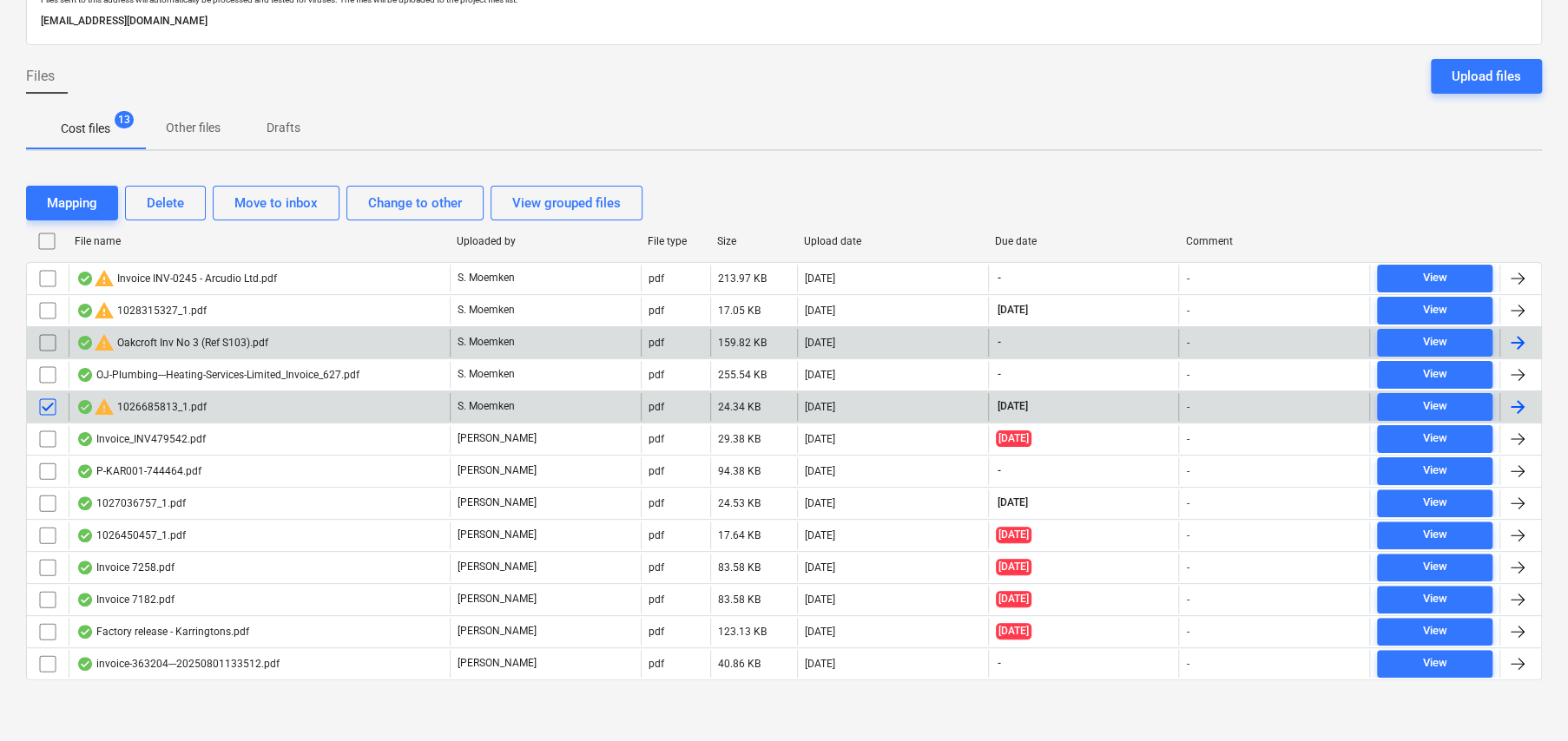
click at [53, 341] on input "checkbox" at bounding box center [48, 343] width 28 height 28
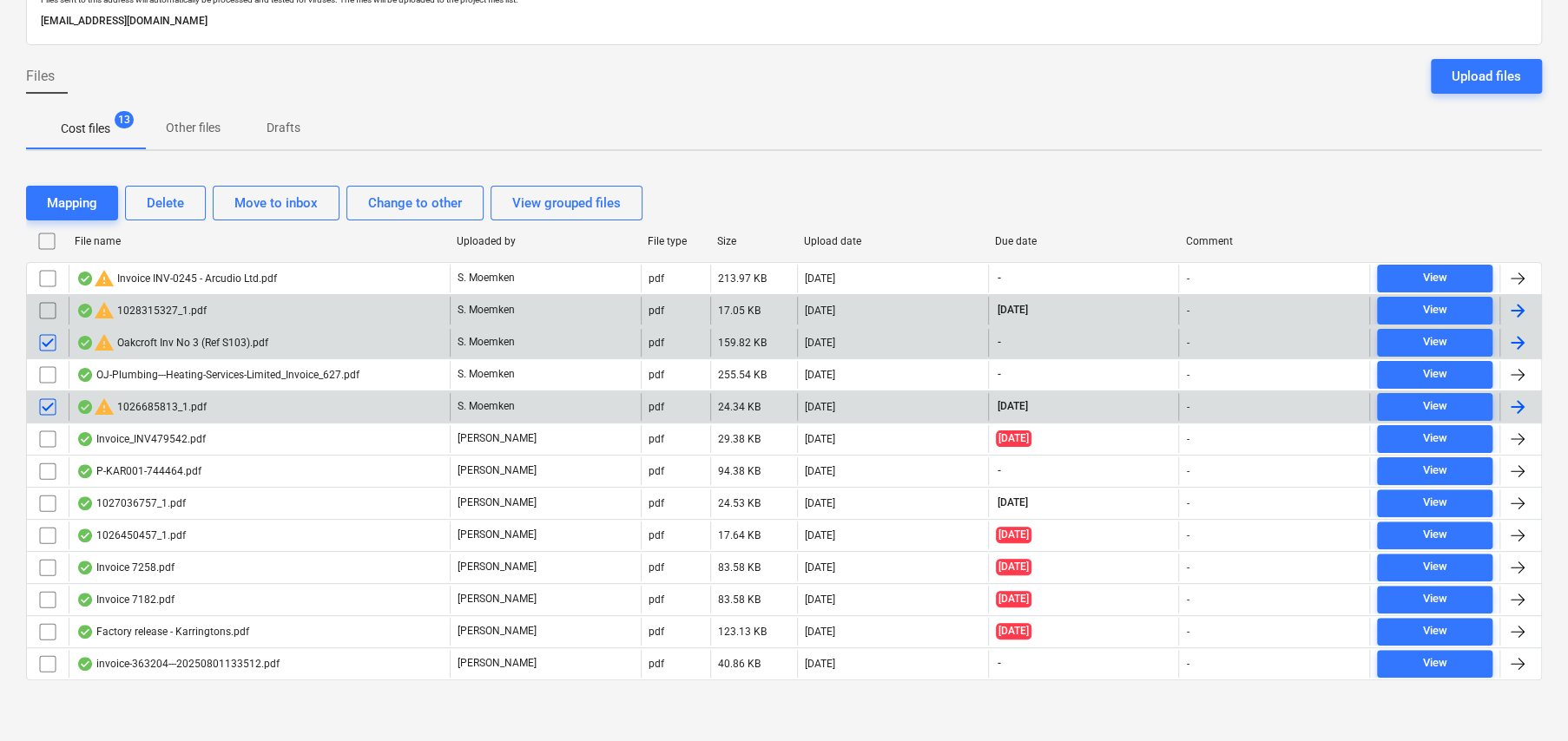
click at [46, 309] on input "checkbox" at bounding box center [48, 311] width 28 height 28
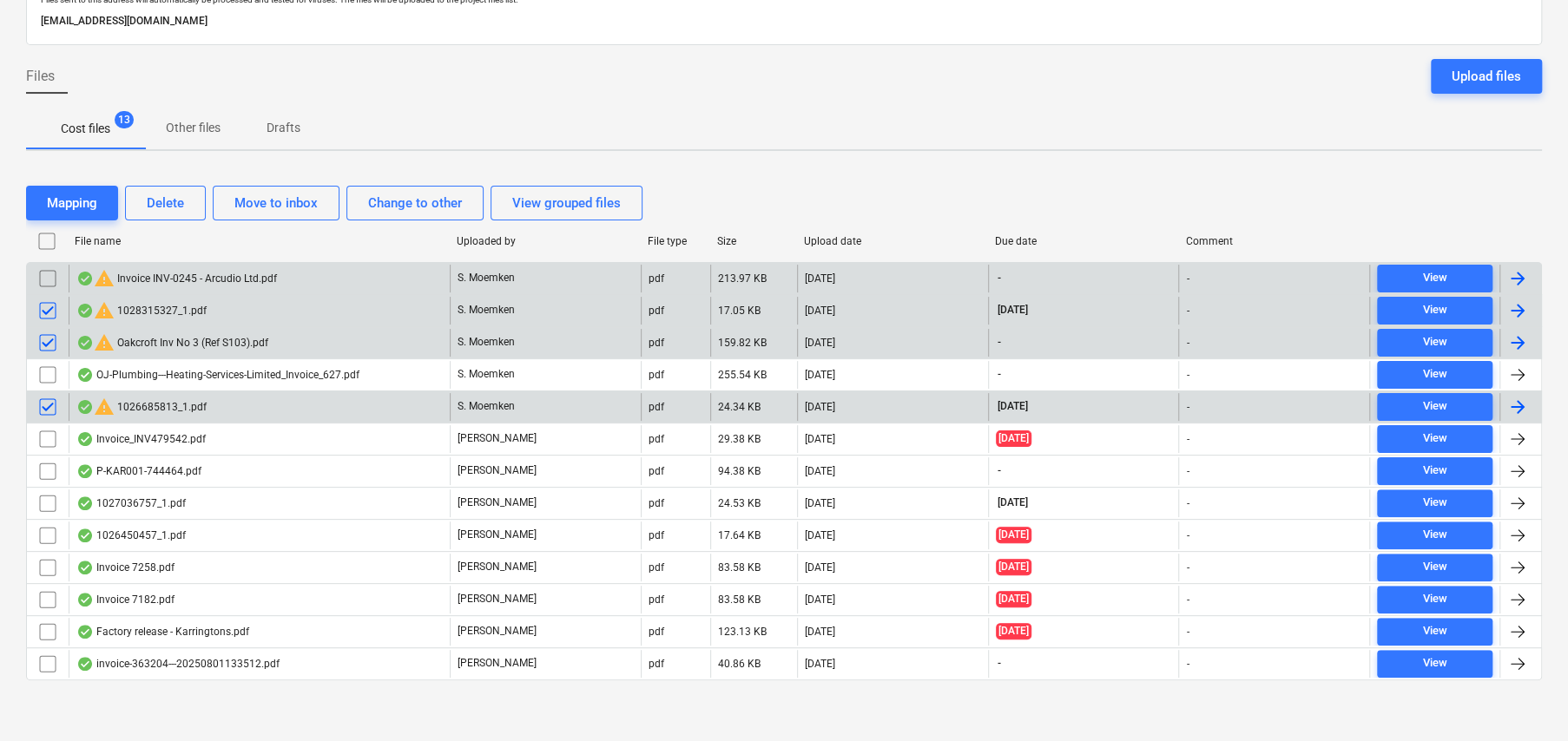
click at [48, 283] on input "checkbox" at bounding box center [48, 279] width 28 height 28
click at [176, 208] on div "Delete" at bounding box center [166, 203] width 38 height 23
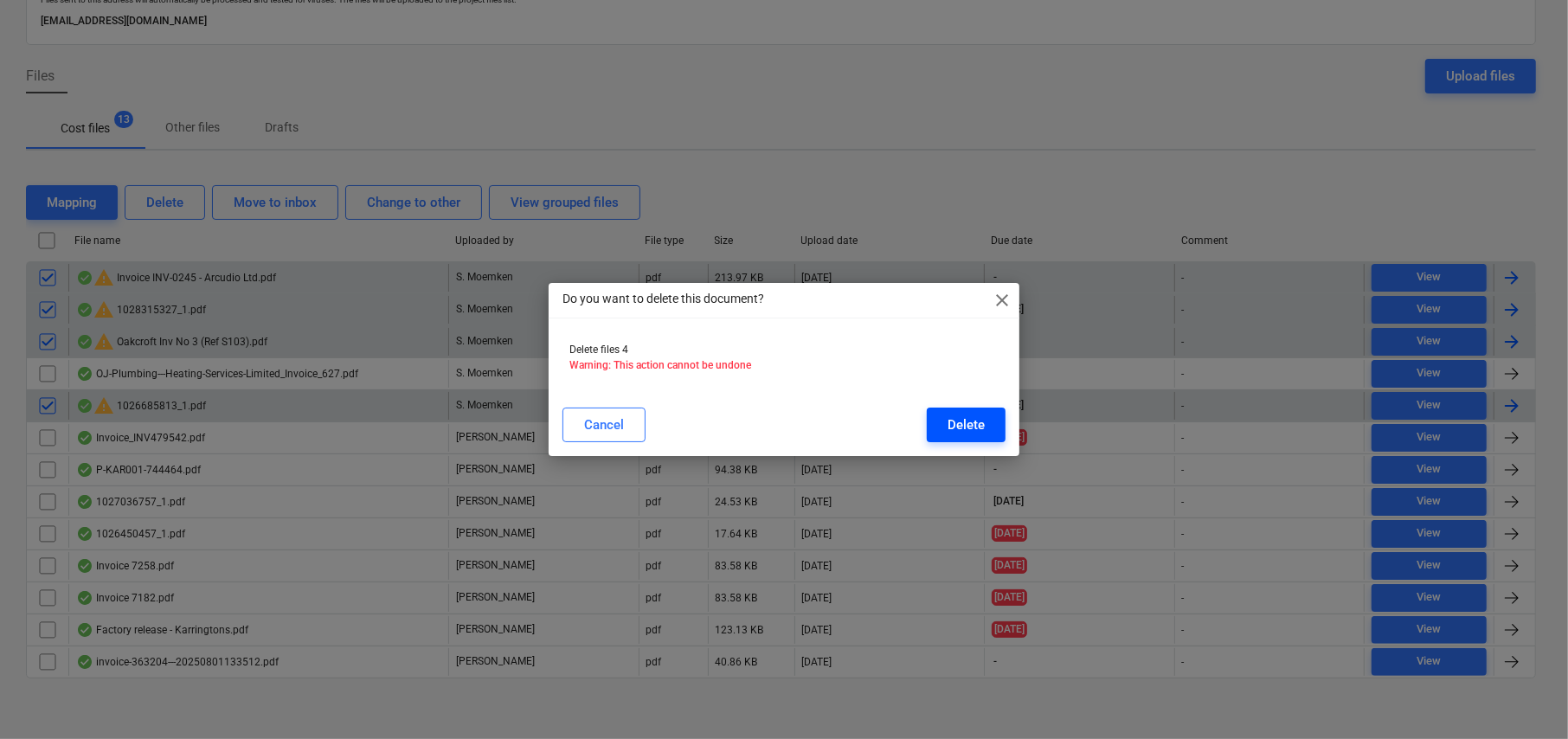
click at [973, 414] on div "Delete" at bounding box center [966, 425] width 38 height 23
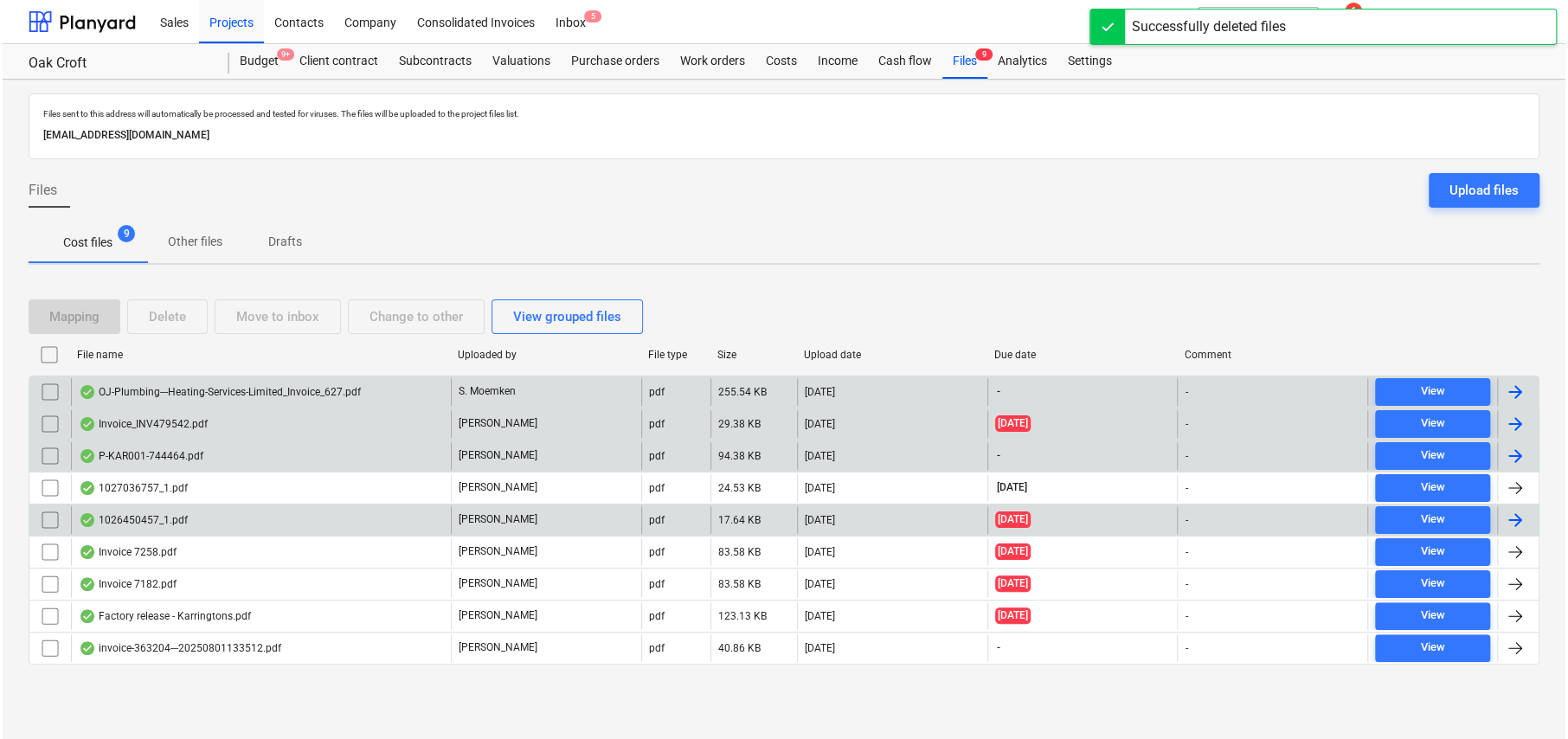
scroll to position [0, 0]
